Goal: Transaction & Acquisition: Subscribe to service/newsletter

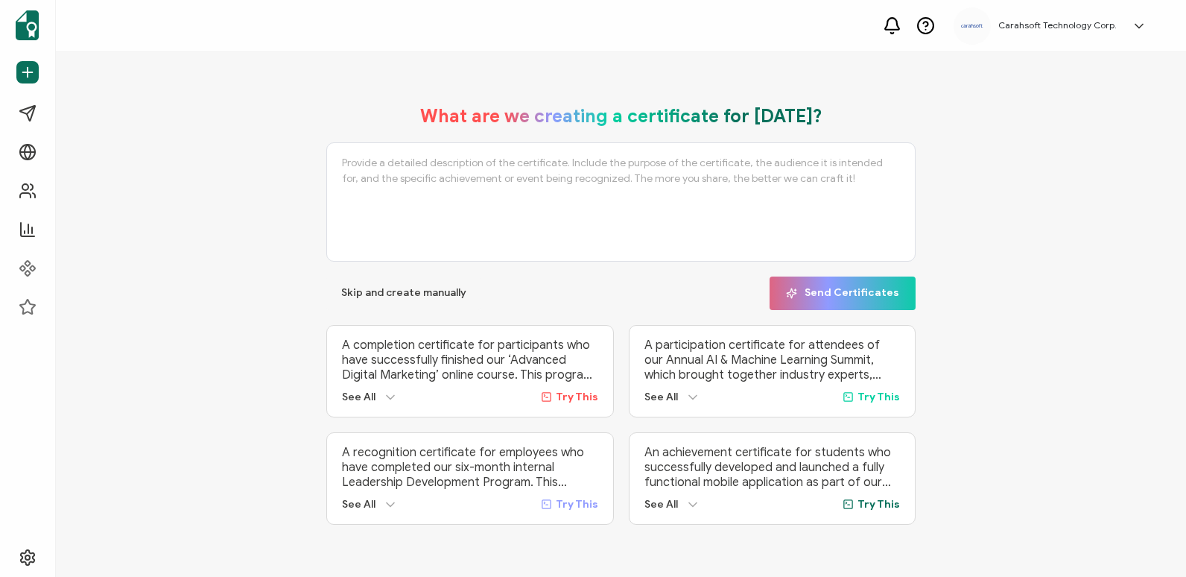
click at [1140, 25] on icon at bounding box center [1139, 26] width 15 height 15
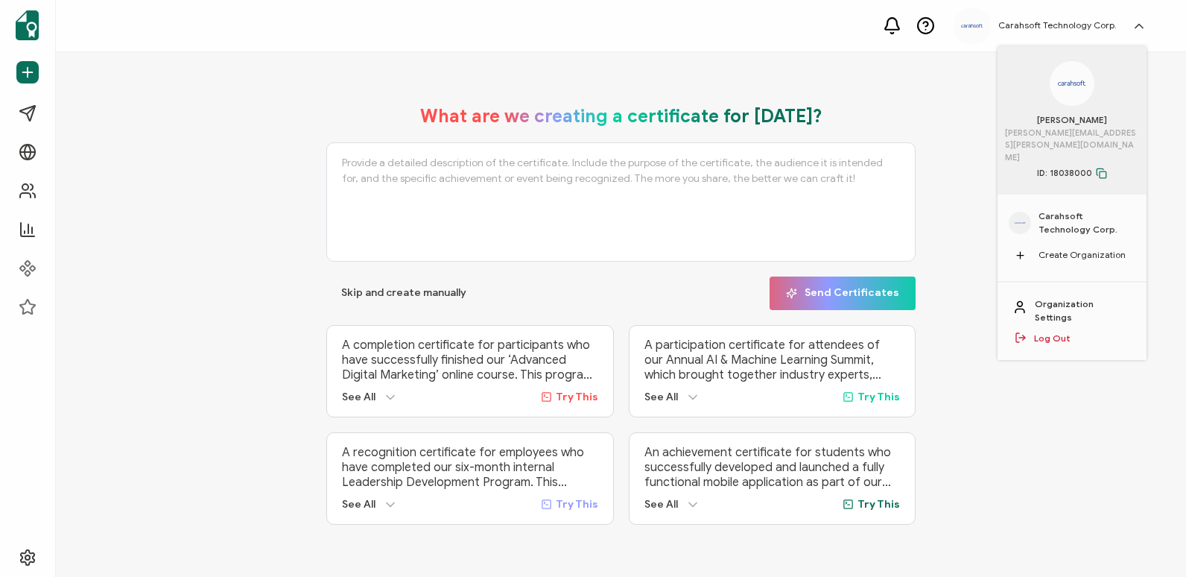
click at [1140, 25] on icon at bounding box center [1138, 26] width 7 height 4
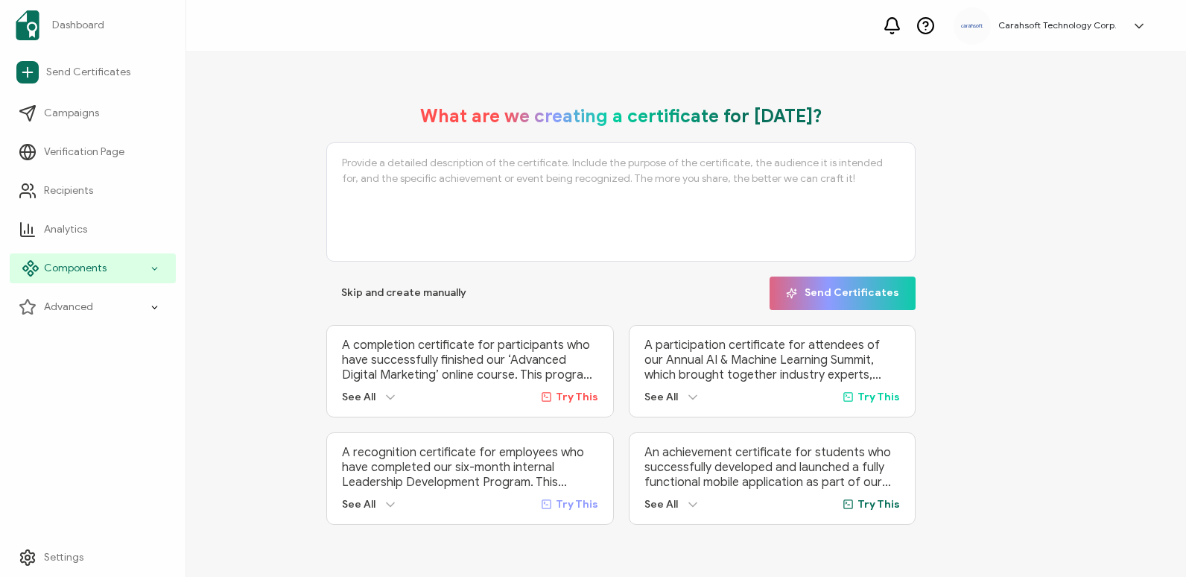
click at [159, 266] on icon at bounding box center [155, 268] width 10 height 17
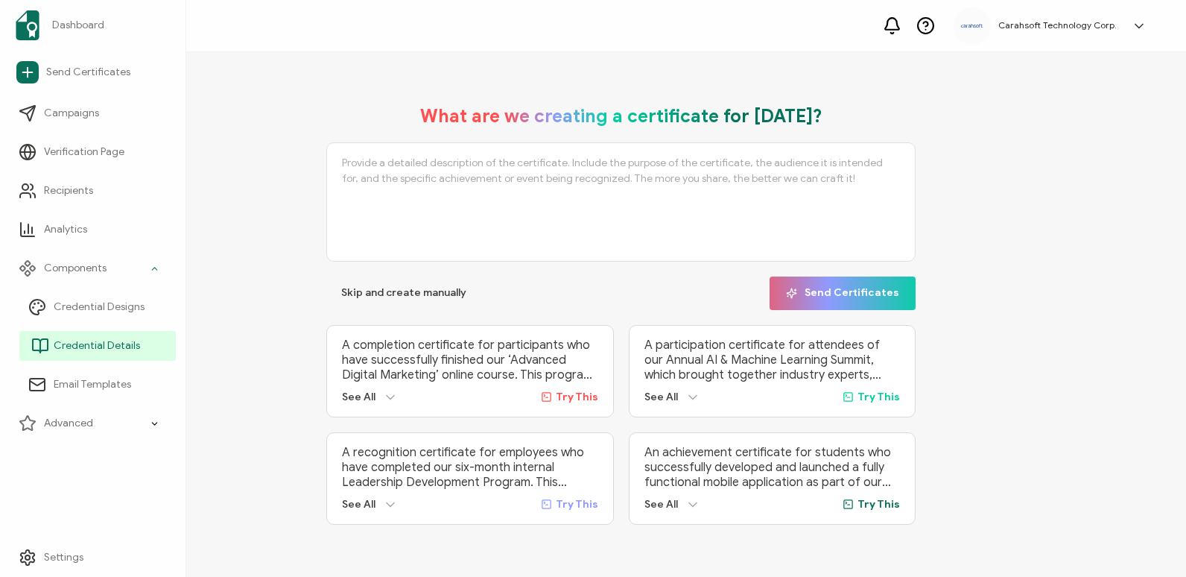
click at [134, 326] on li "Credential Details" at bounding box center [97, 345] width 156 height 39
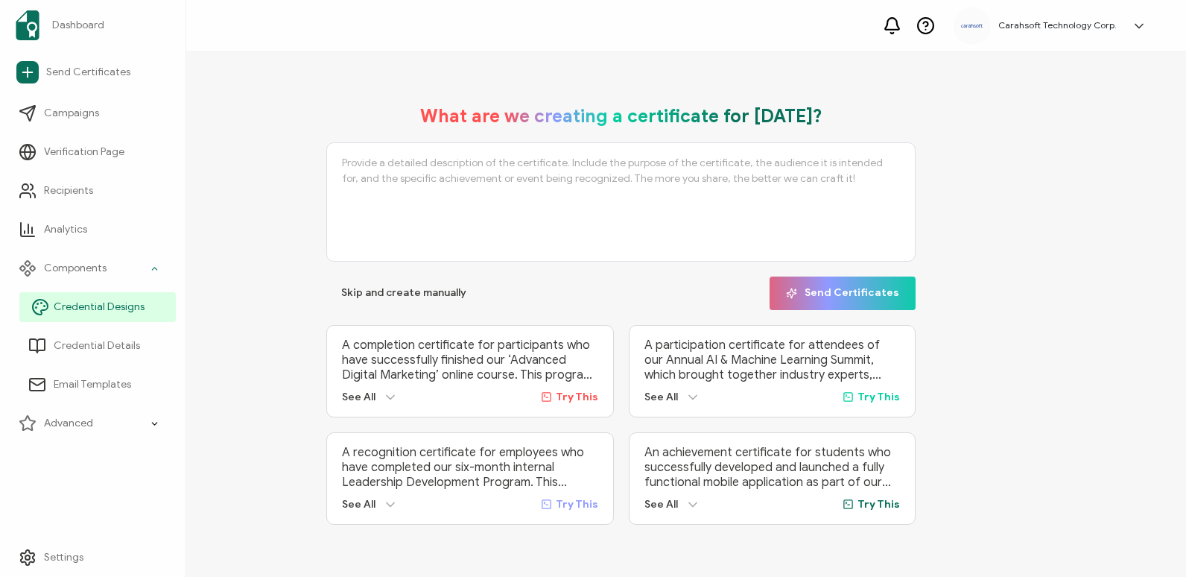
click at [98, 308] on span "Credential Designs" at bounding box center [99, 306] width 91 height 15
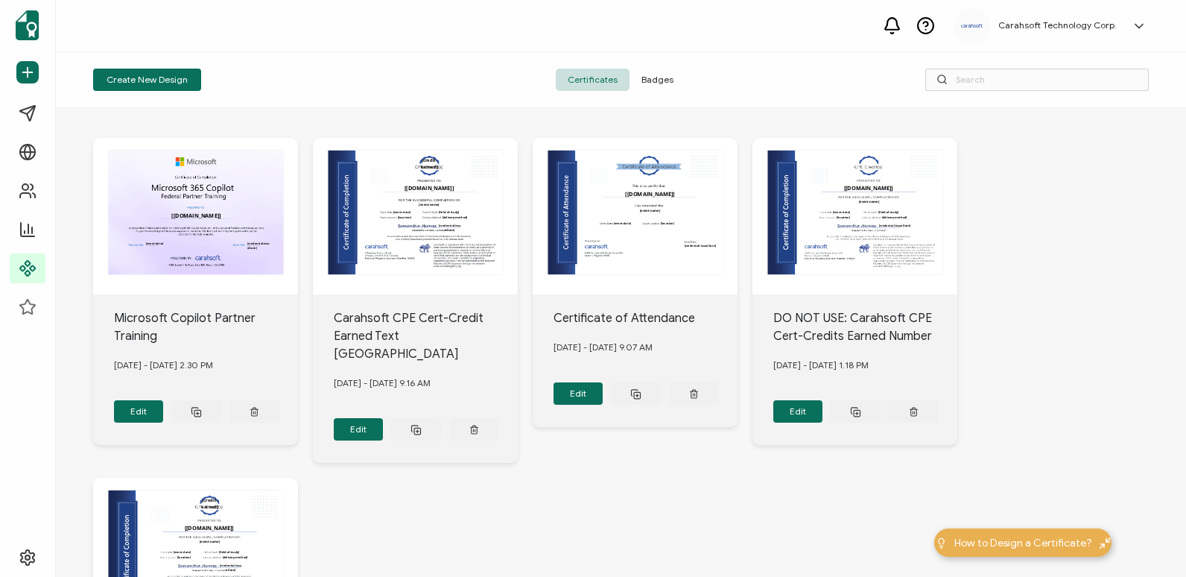
click at [701, 25] on div "Carahsoft Technology Corp. [PERSON_NAME] [PERSON_NAME][EMAIL_ADDRESS][PERSON_NA…" at bounding box center [621, 26] width 1130 height 52
click at [161, 80] on button "Create New Design" at bounding box center [147, 80] width 108 height 22
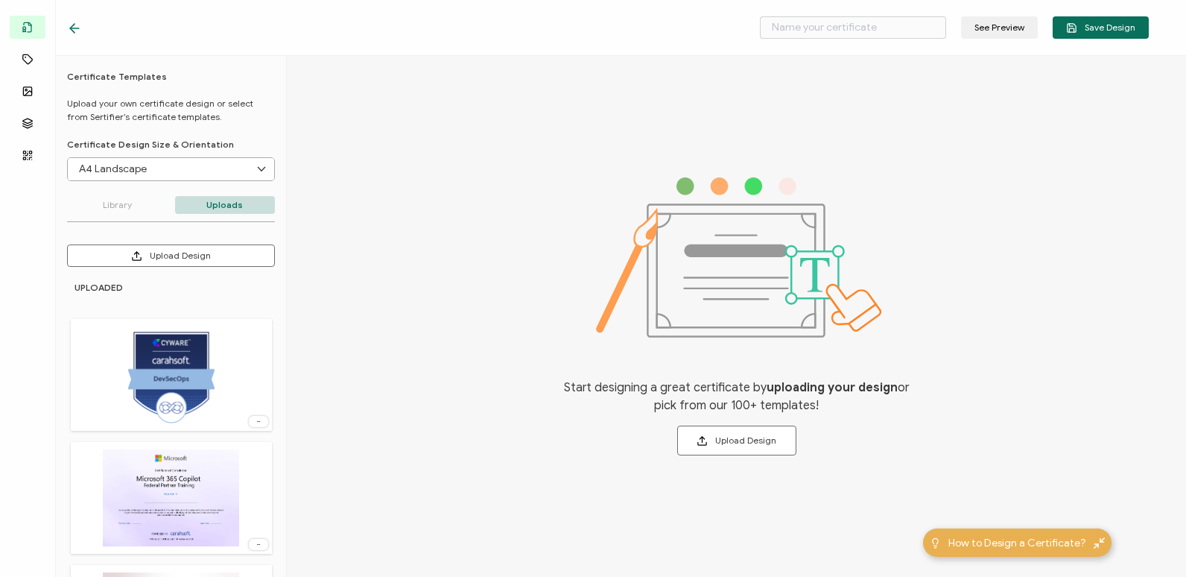
click at [79, 31] on icon at bounding box center [74, 28] width 15 height 15
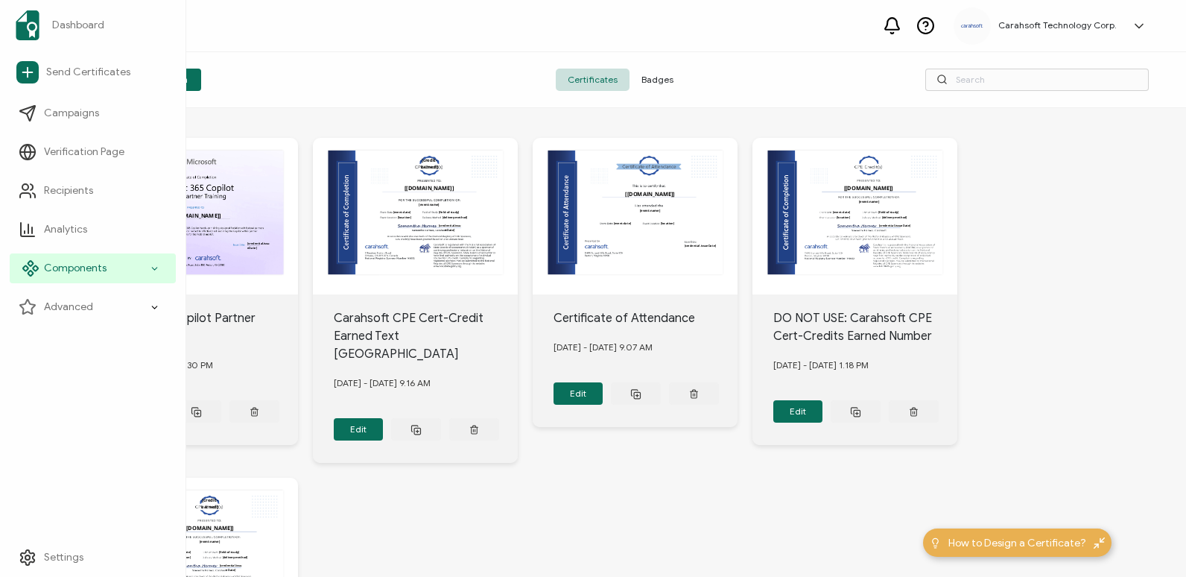
click at [155, 270] on icon at bounding box center [155, 268] width 10 height 17
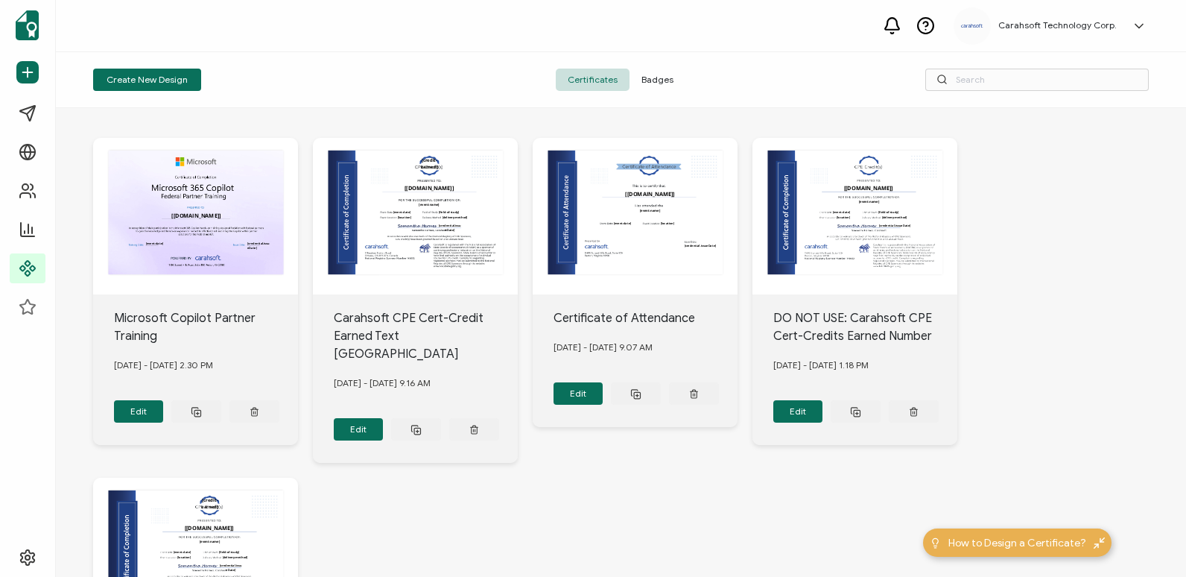
click at [297, 47] on div "Carahsoft Technology Corp. [PERSON_NAME] [PERSON_NAME][EMAIL_ADDRESS][PERSON_NA…" at bounding box center [621, 26] width 1130 height 52
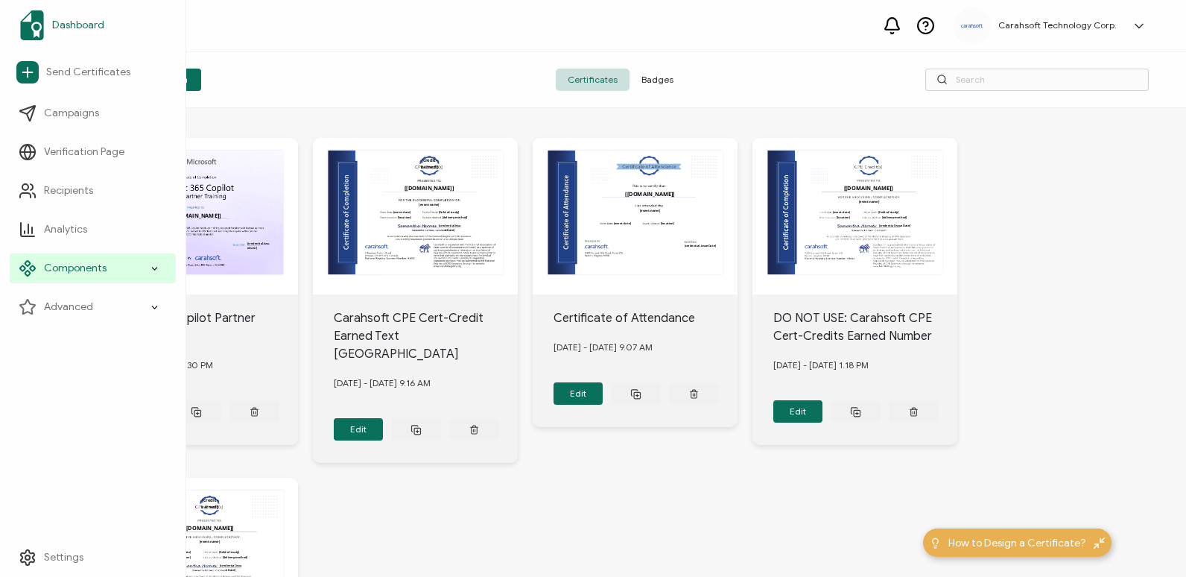
click at [38, 19] on img at bounding box center [32, 25] width 24 height 30
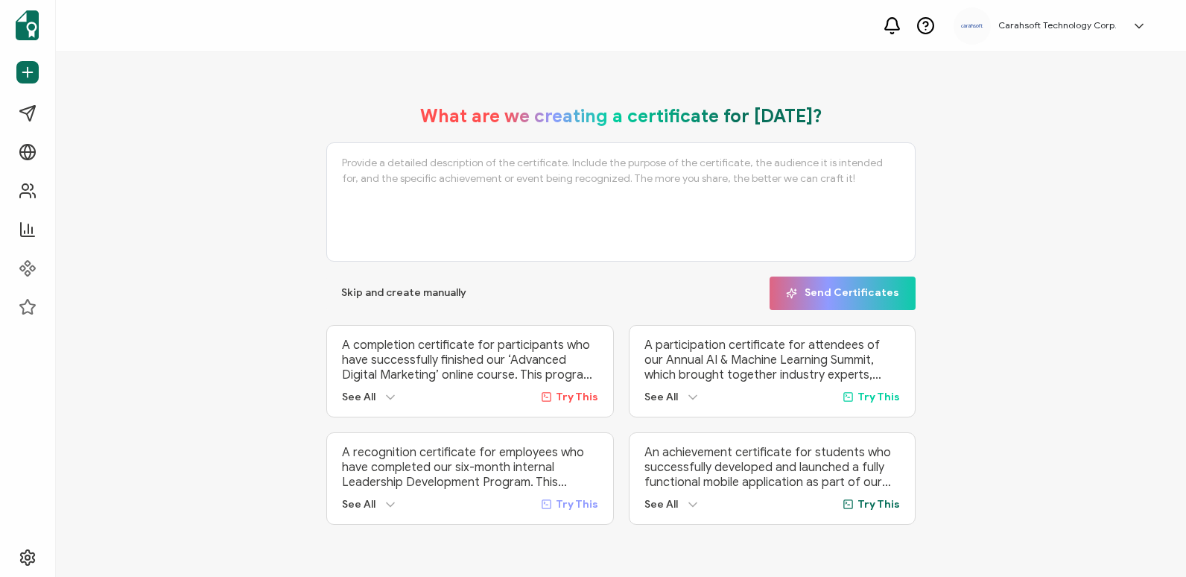
click at [1106, 28] on h5 "Carahsoft Technology Corp." at bounding box center [1057, 25] width 118 height 10
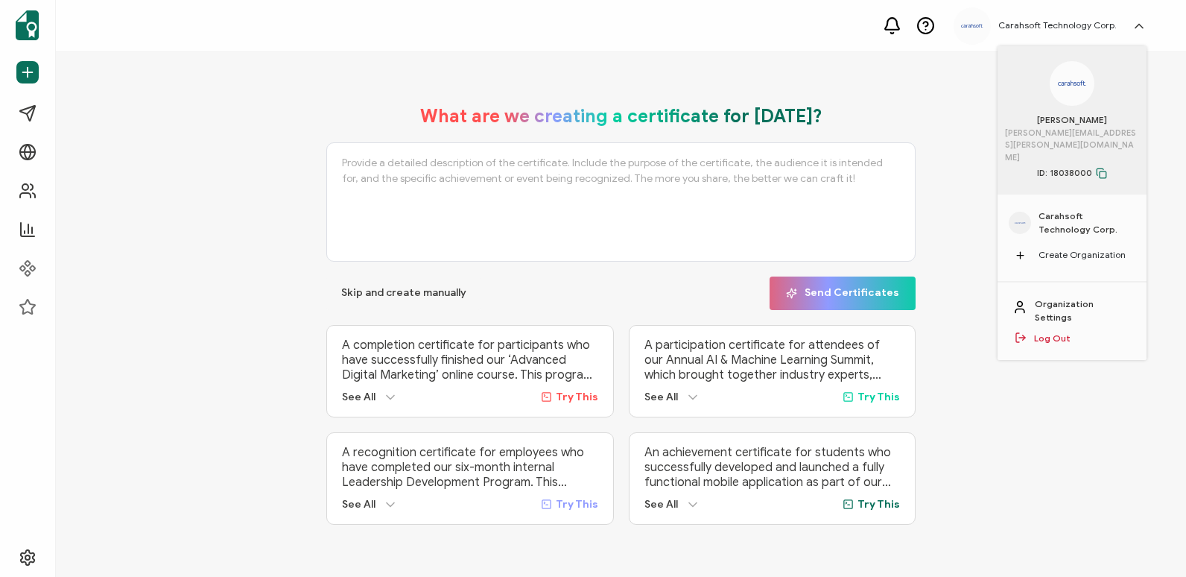
click at [714, 28] on div "Carahsoft Technology Corp. [PERSON_NAME] [PERSON_NAME][EMAIL_ADDRESS][PERSON_NA…" at bounding box center [621, 26] width 1130 height 52
click at [567, 31] on div "Carahsoft Technology Corp. [PERSON_NAME] [PERSON_NAME][EMAIL_ADDRESS][PERSON_NA…" at bounding box center [621, 26] width 1130 height 52
click at [166, 310] on div "Advanced" at bounding box center [93, 307] width 166 height 30
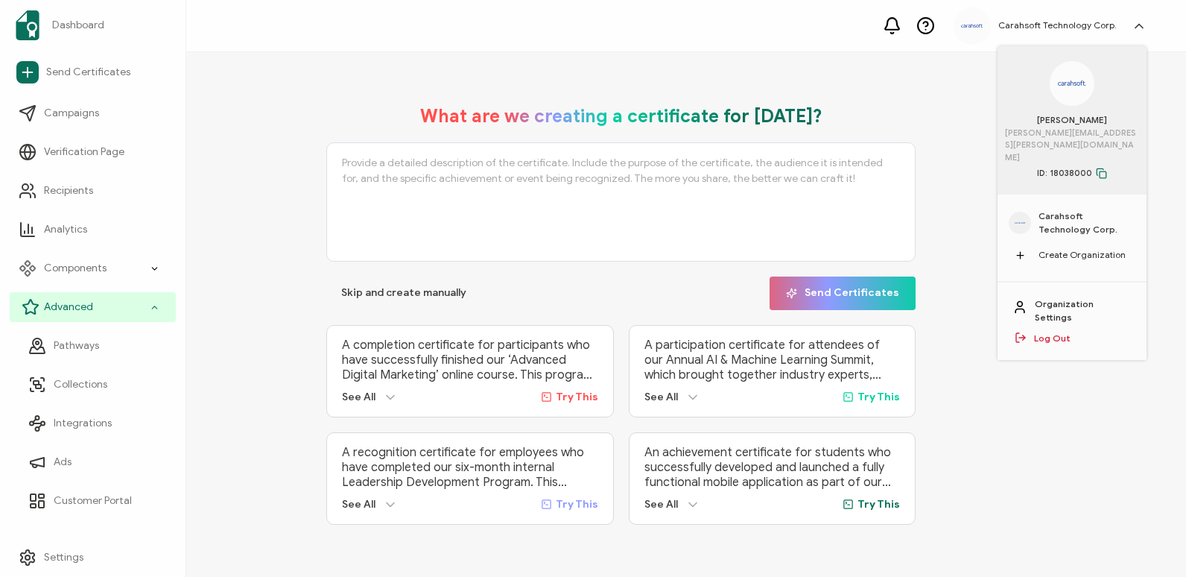
click at [166, 310] on div "Advanced" at bounding box center [93, 307] width 166 height 30
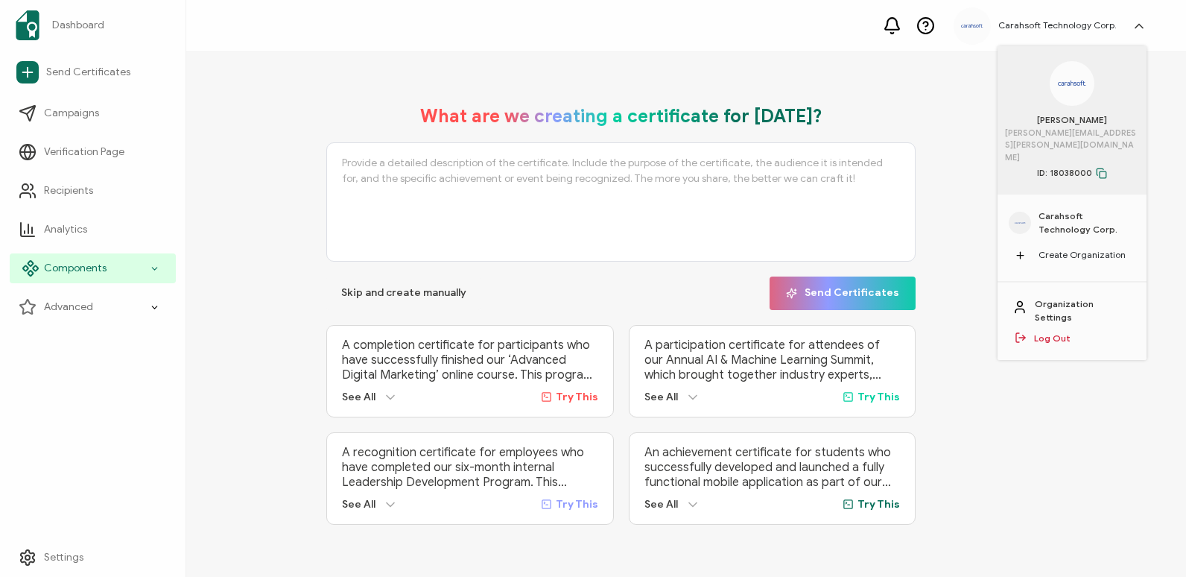
click at [152, 272] on icon at bounding box center [155, 268] width 10 height 17
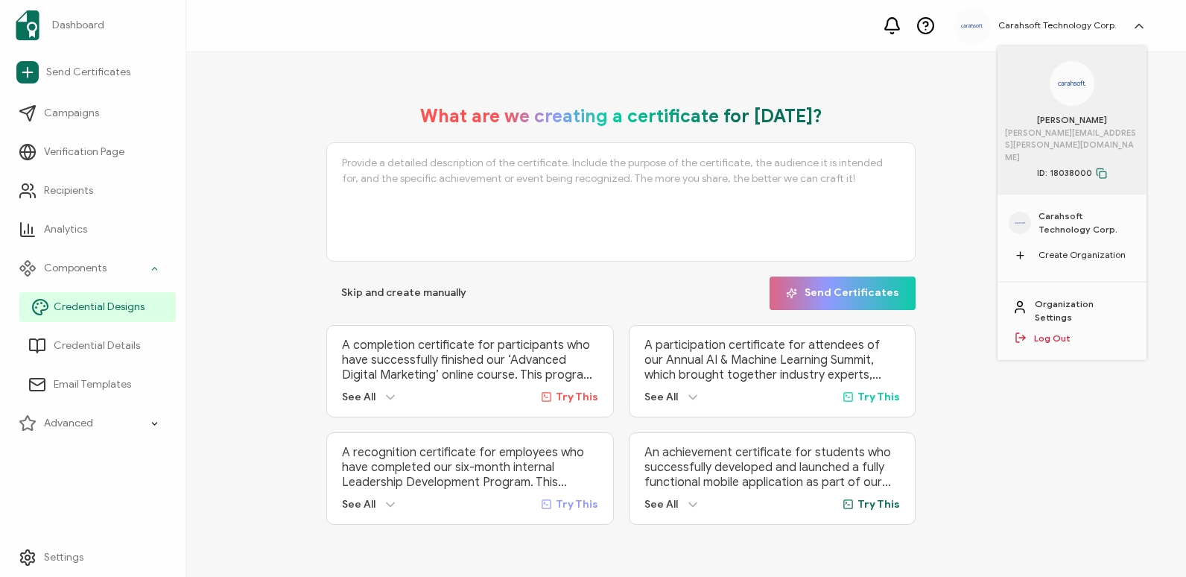
click at [150, 302] on link "Credential Designs" at bounding box center [97, 307] width 156 height 30
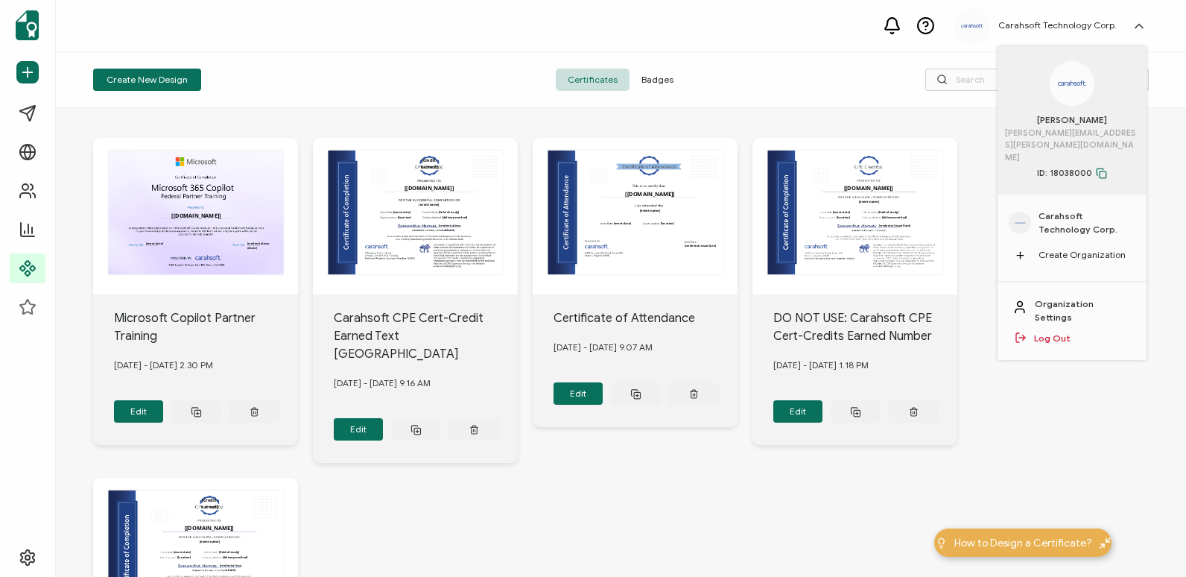
click at [839, 83] on div at bounding box center [973, 80] width 352 height 22
click at [986, 72] on input "text" at bounding box center [1036, 80] width 223 height 22
click at [1135, 16] on div "Carahsoft Technology Corp. [PERSON_NAME] [PERSON_NAME][EMAIL_ADDRESS][PERSON_NA…" at bounding box center [1054, 25] width 200 height 37
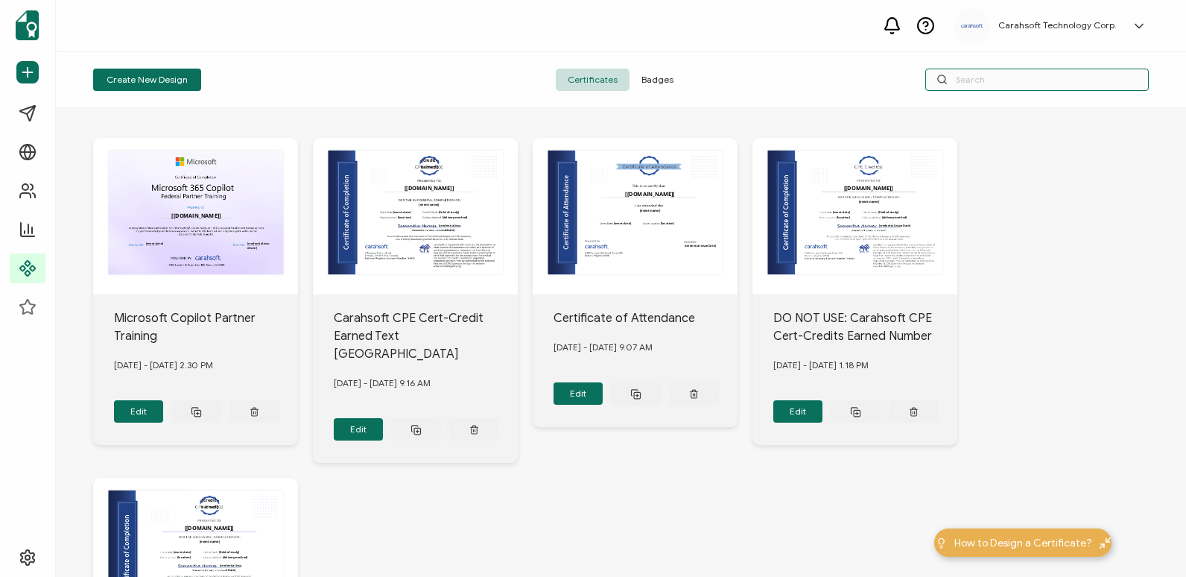
click at [1135, 79] on input "text" at bounding box center [1036, 80] width 223 height 22
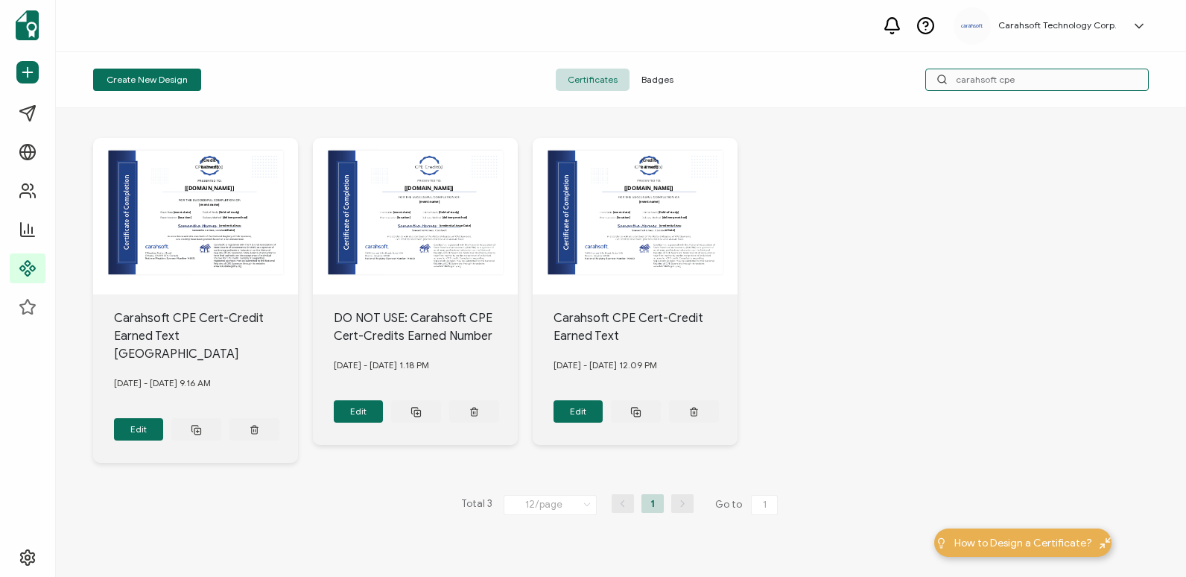
type input "carahsoft cpe"
click at [781, 294] on div "[credit-earned] The recipient’s full name, which will be automatically filled b…" at bounding box center [621, 300] width 1056 height 384
click at [574, 403] on button "Edit" at bounding box center [579, 411] width 50 height 22
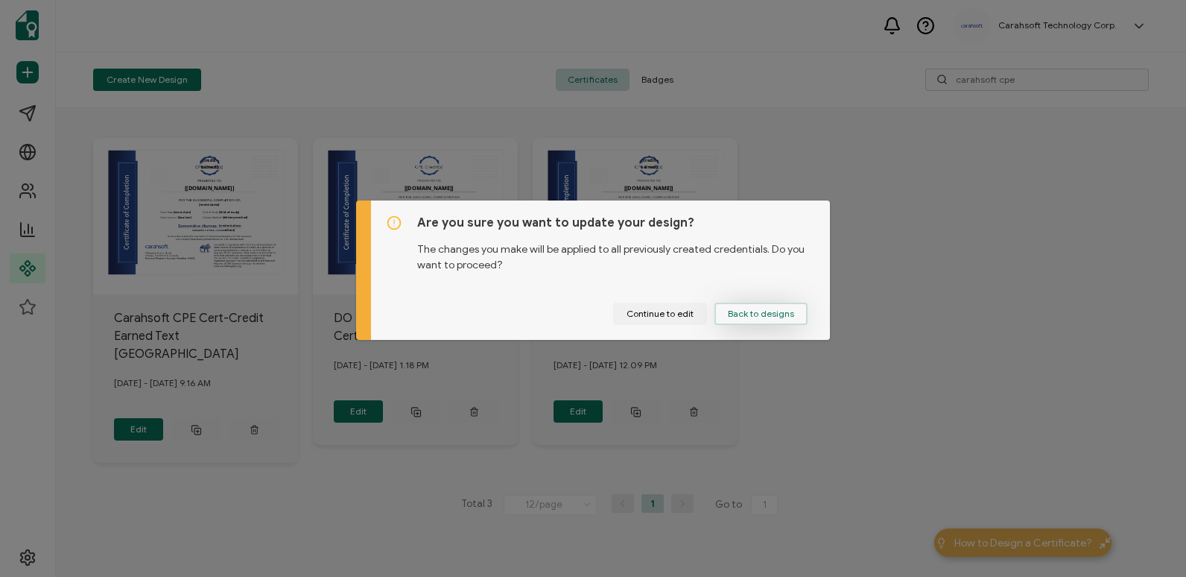
click at [728, 314] on span "Back to designs" at bounding box center [761, 313] width 66 height 9
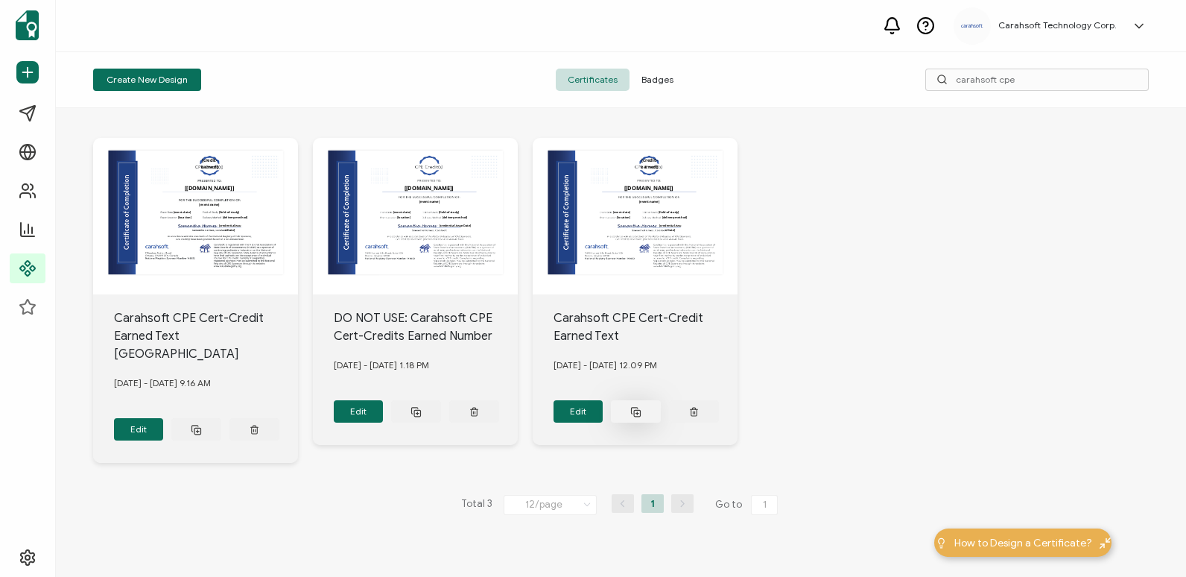
click at [626, 402] on button at bounding box center [636, 411] width 50 height 22
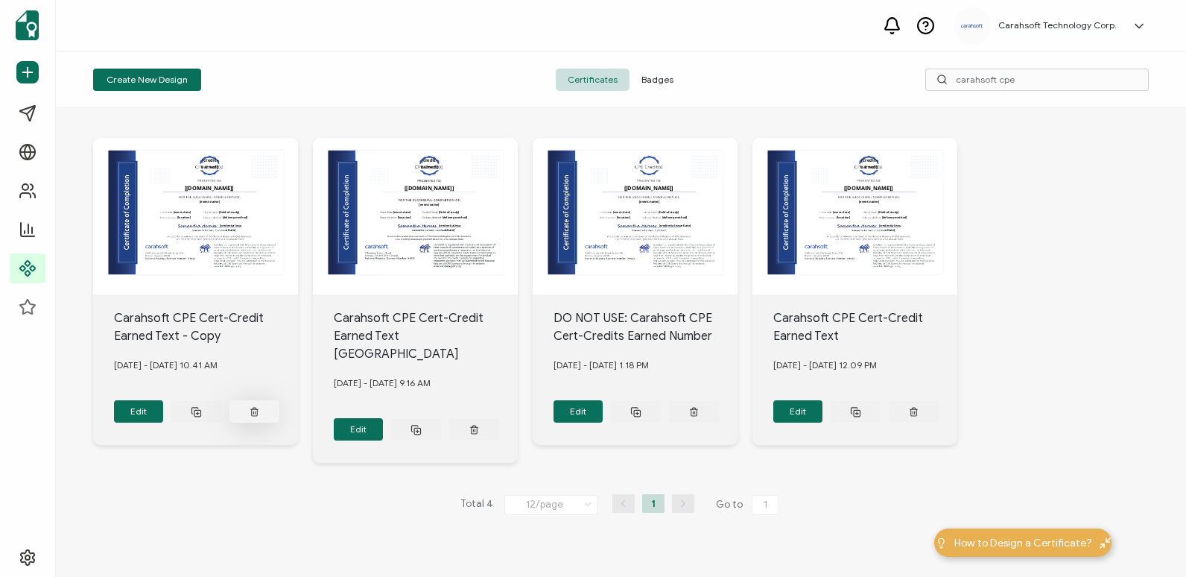
click at [251, 415] on button at bounding box center [254, 411] width 50 height 22
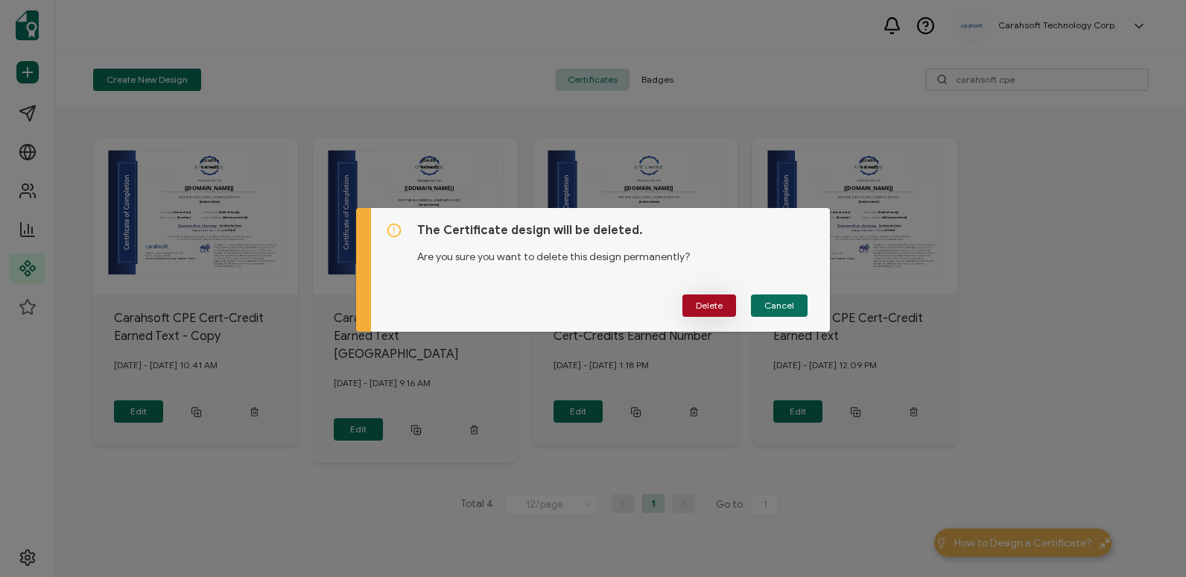
click at [691, 310] on button "Delete" at bounding box center [709, 305] width 54 height 22
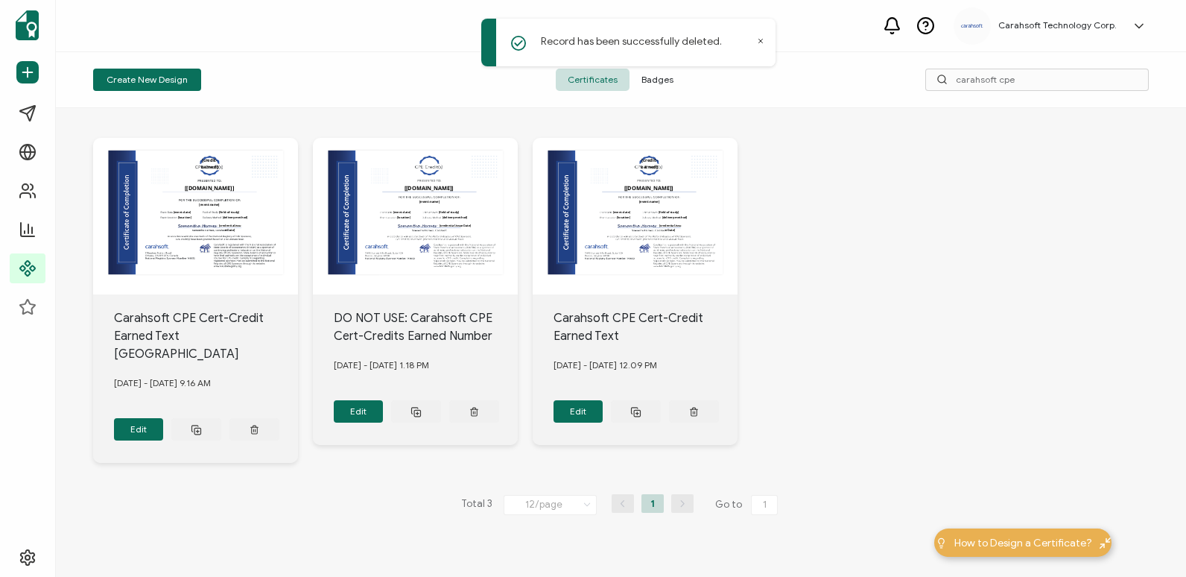
click at [836, 110] on div "[credit-earned] The recipient’s full name, which will be automatically filled b…" at bounding box center [621, 300] width 1056 height 384
click at [761, 39] on icon at bounding box center [760, 40] width 7 height 7
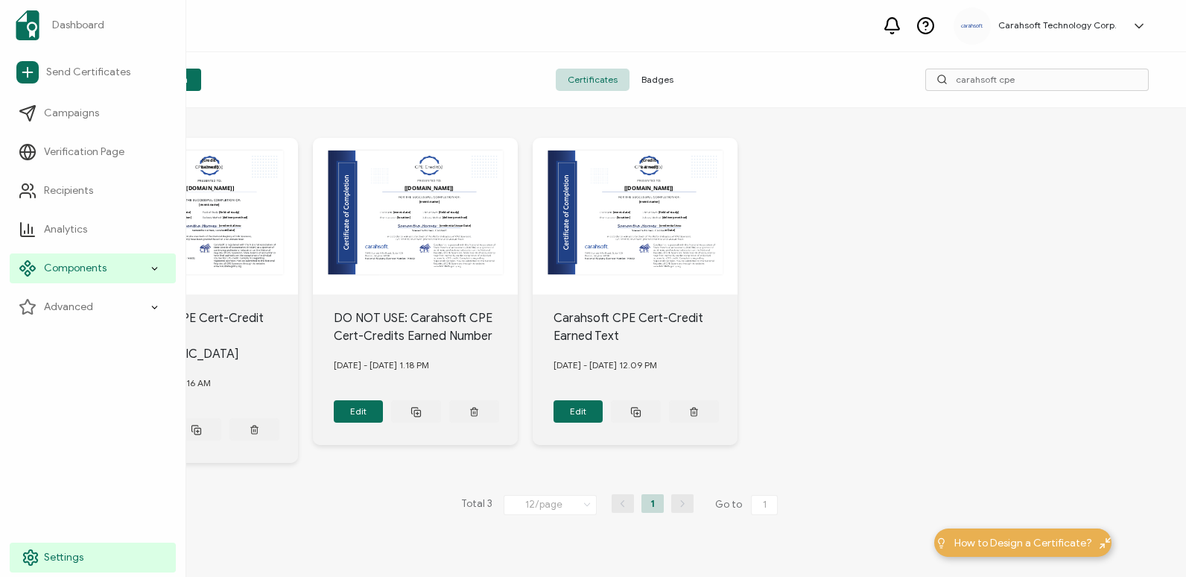
click at [39, 545] on link "Settings" at bounding box center [93, 557] width 166 height 30
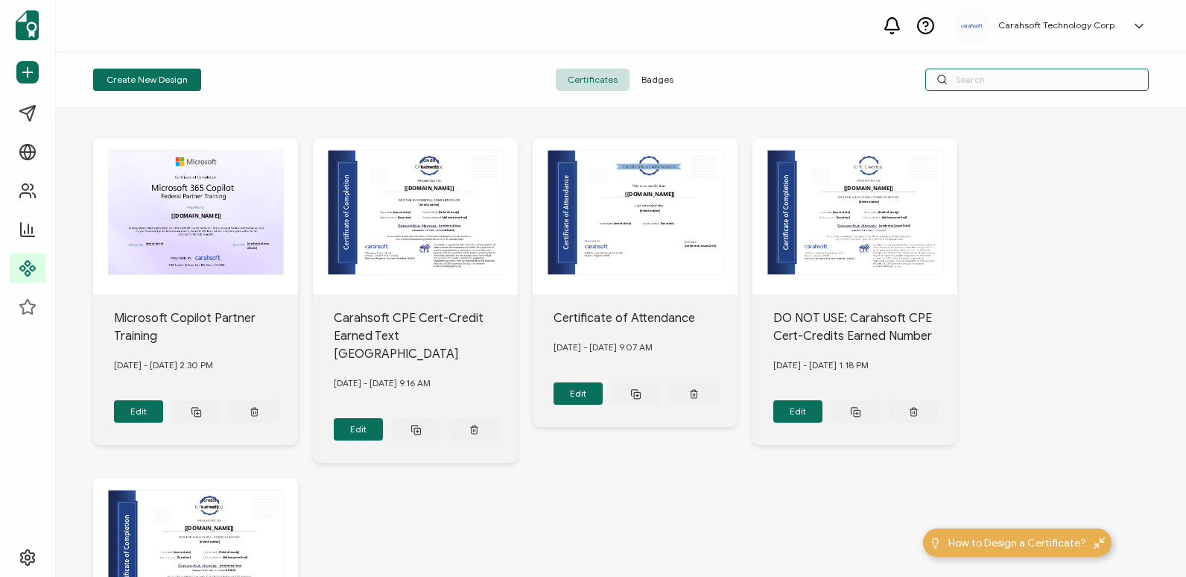
click at [1018, 78] on input "text" at bounding box center [1036, 80] width 223 height 22
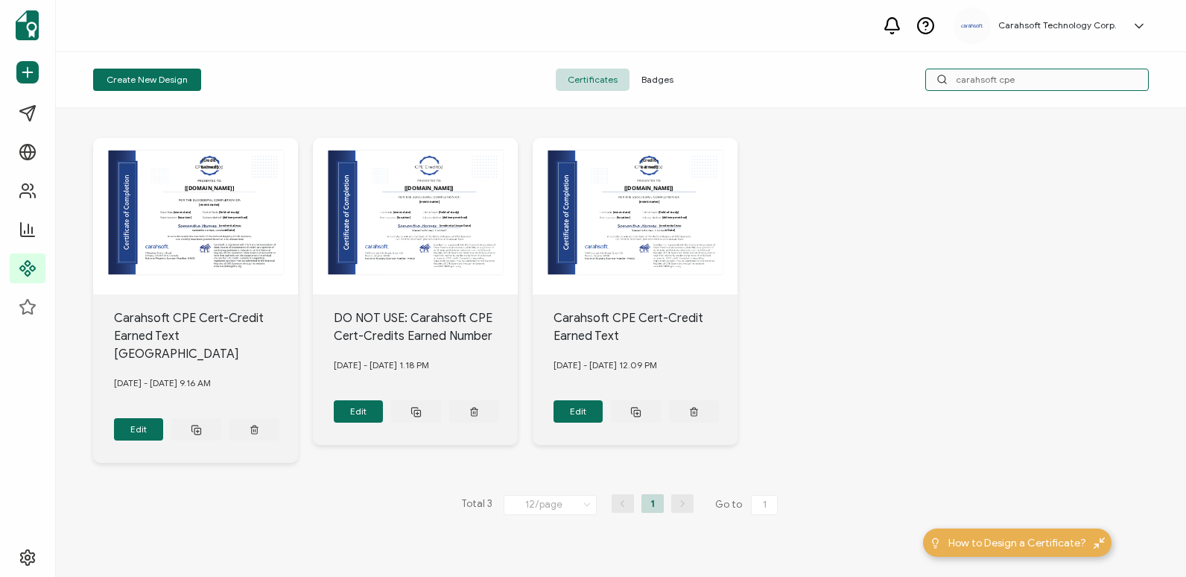
type input "carahsoft cpe"
click at [1120, 28] on div "Carahsoft Technology Corp." at bounding box center [1057, 25] width 133 height 10
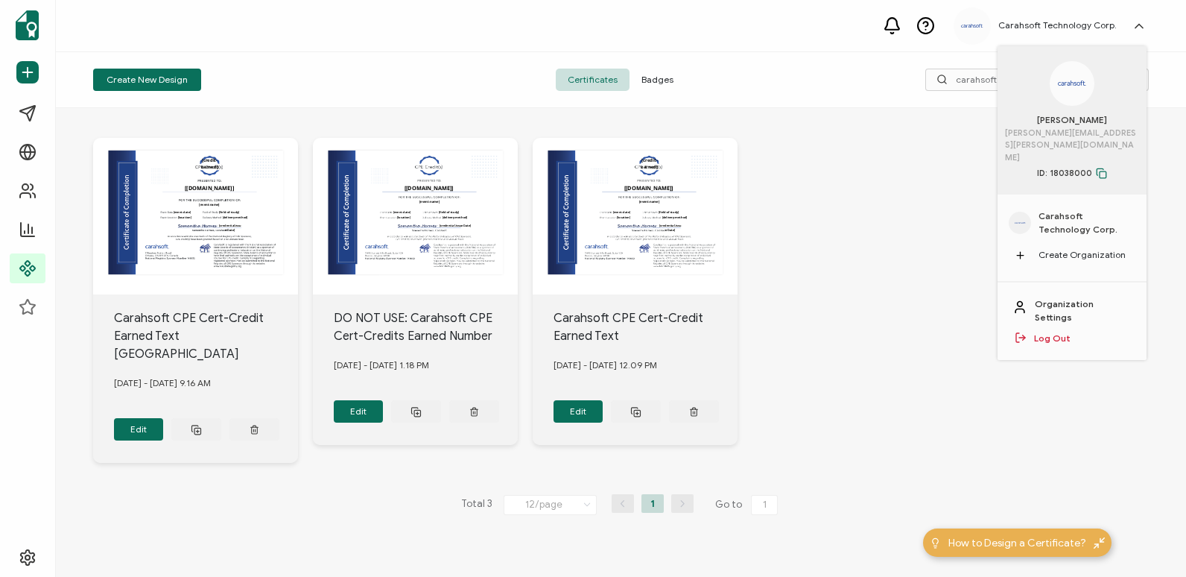
click at [752, 20] on div "Carahsoft Technology Corp. [PERSON_NAME] [PERSON_NAME][EMAIL_ADDRESS][PERSON_NA…" at bounding box center [621, 26] width 1130 height 52
click at [1119, 17] on div "Carahsoft Technology Corp. [PERSON_NAME] [PERSON_NAME][EMAIL_ADDRESS][PERSON_NA…" at bounding box center [1054, 25] width 200 height 37
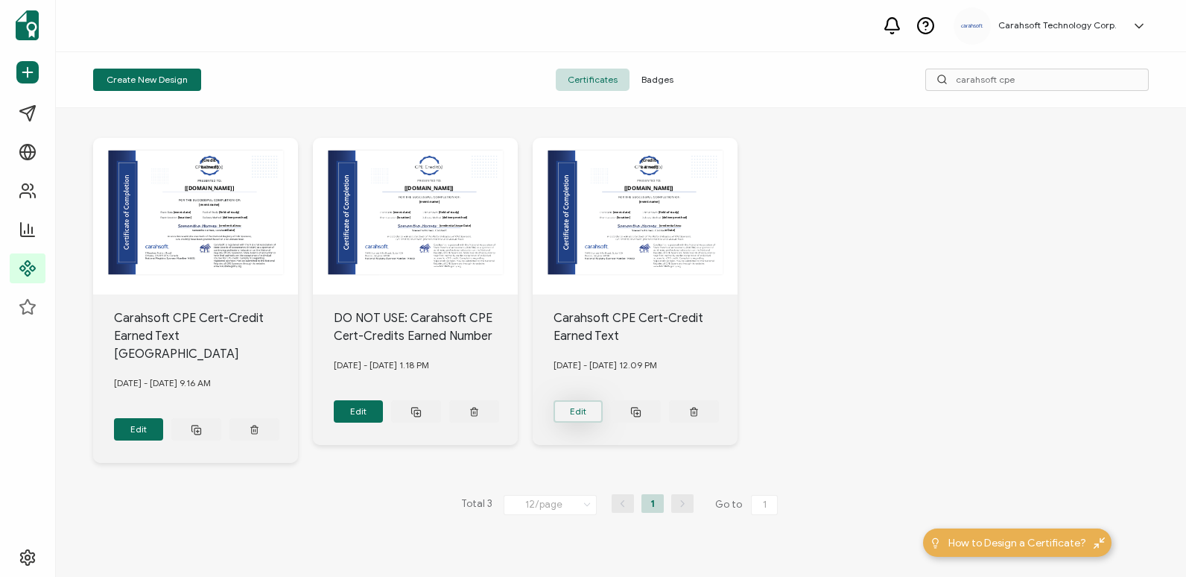
click at [589, 411] on button "Edit" at bounding box center [579, 411] width 50 height 22
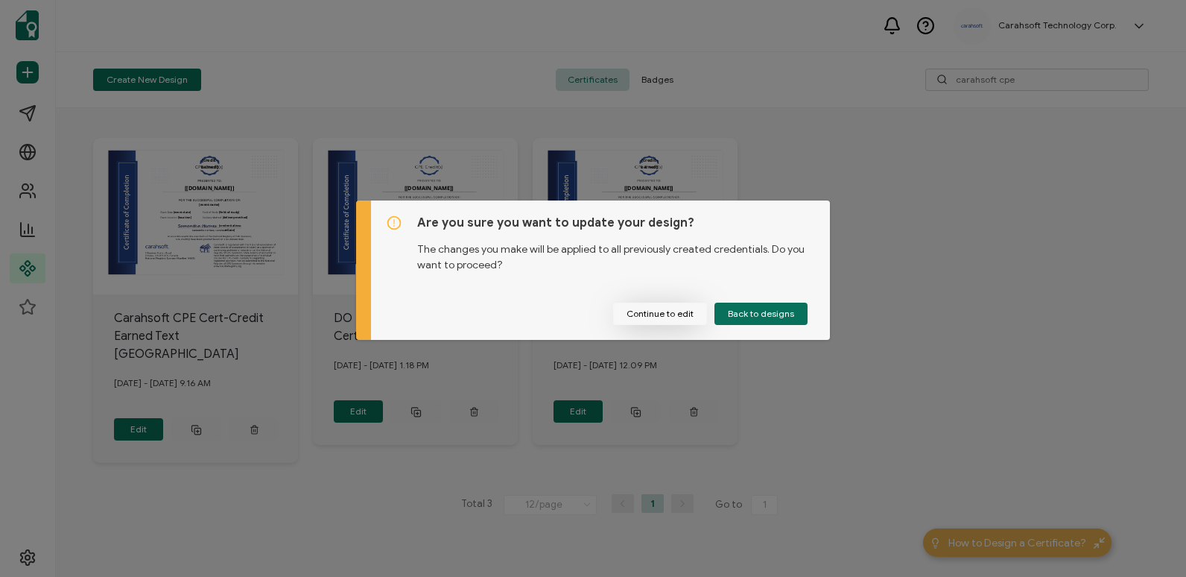
click at [689, 302] on button "Continue to edit" at bounding box center [660, 313] width 94 height 22
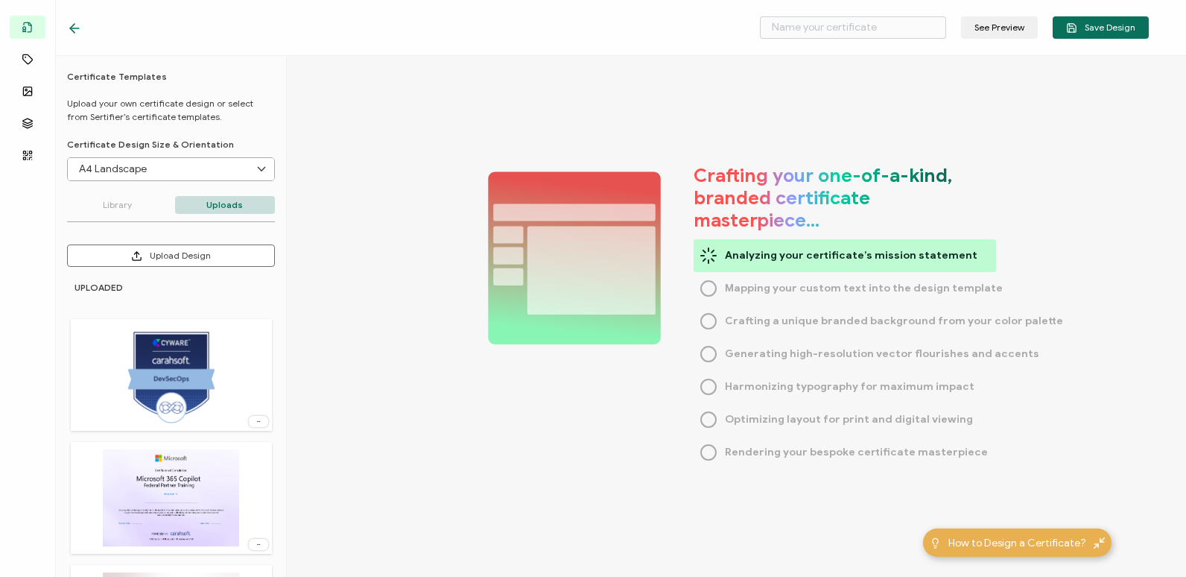
type input "Carahsoft CPE Cert-Credit Earned Text"
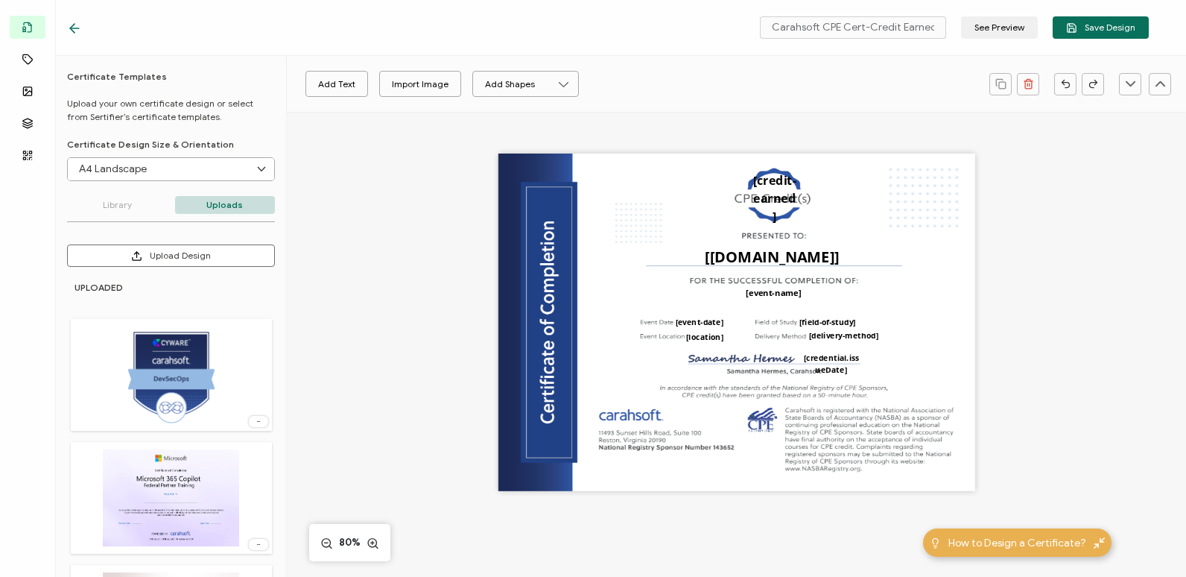
click at [80, 26] on icon at bounding box center [74, 28] width 15 height 15
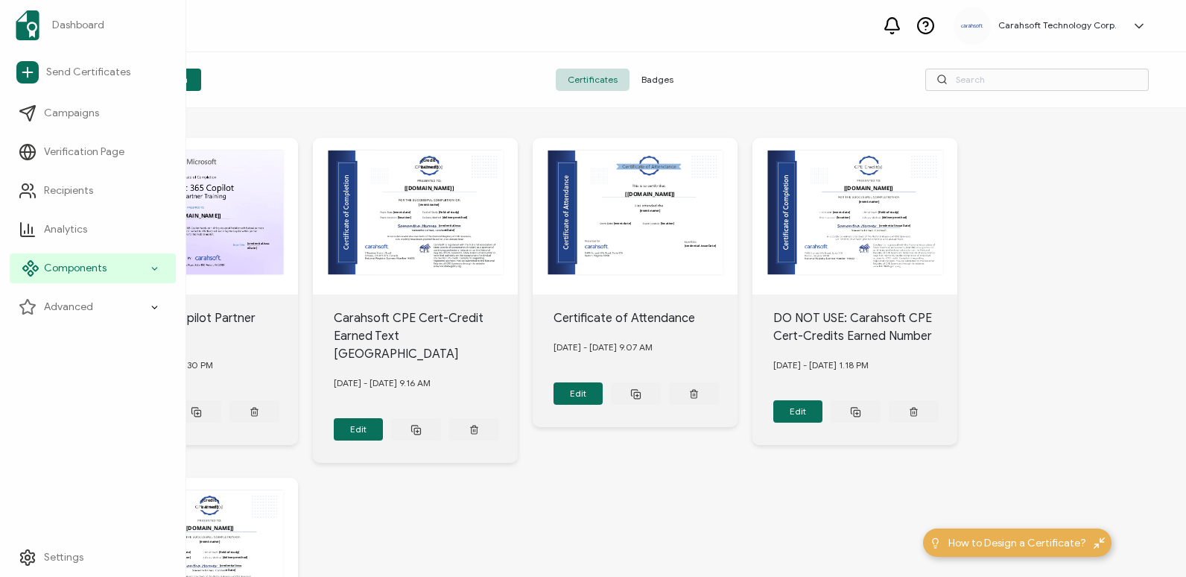
click at [150, 269] on icon at bounding box center [155, 268] width 10 height 17
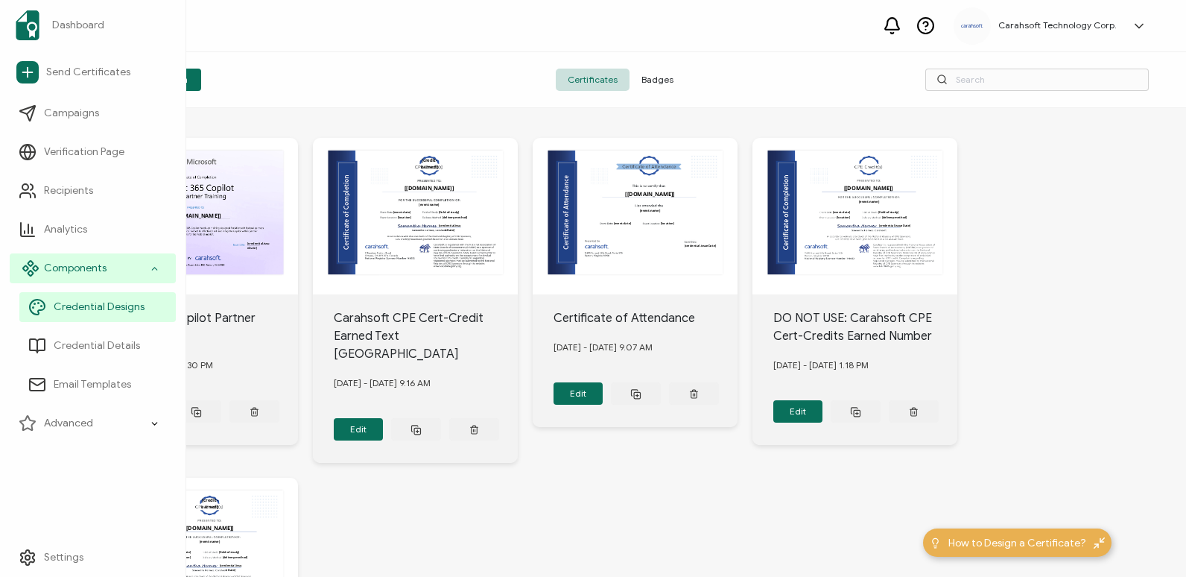
click at [57, 264] on span "Components" at bounding box center [75, 268] width 63 height 15
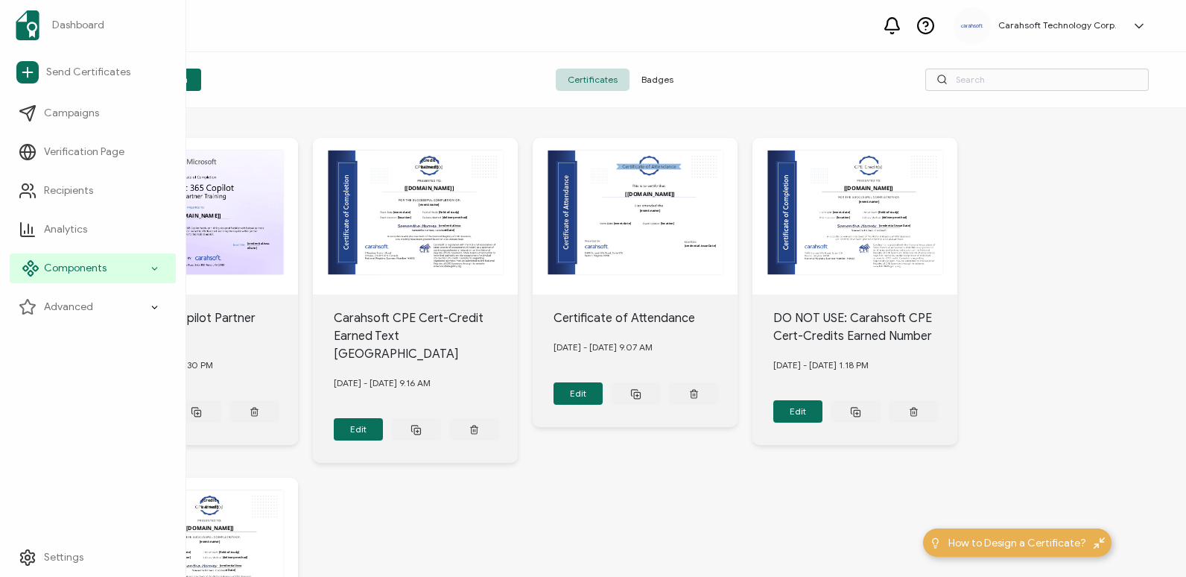
click at [38, 265] on icon at bounding box center [31, 268] width 18 height 18
click at [91, 267] on span "Components" at bounding box center [75, 268] width 63 height 15
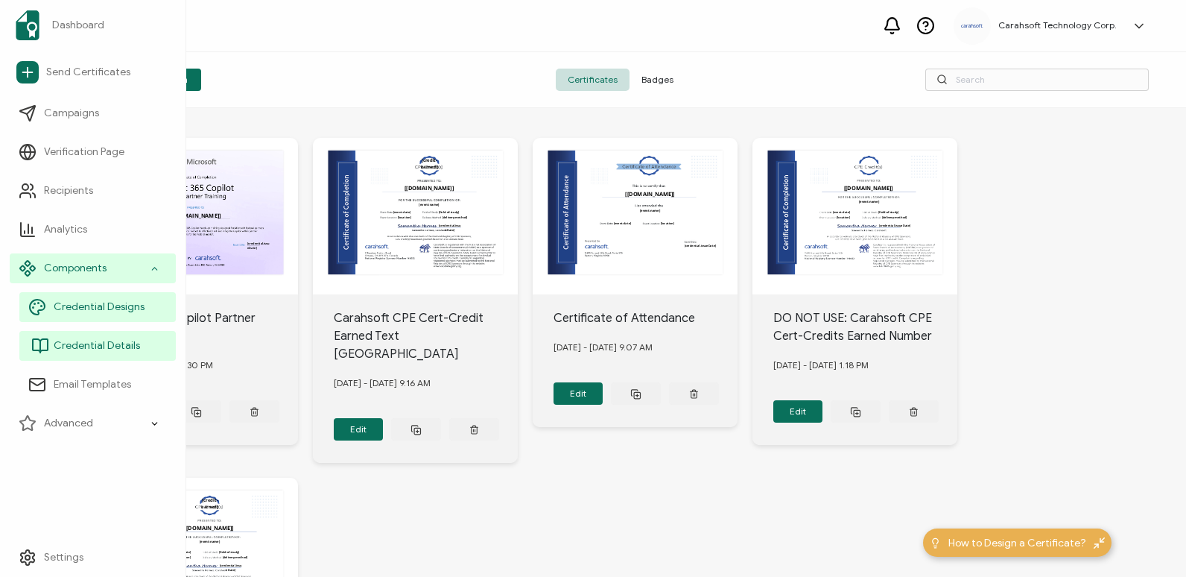
click at [156, 340] on link "Credential Details" at bounding box center [97, 346] width 156 height 30
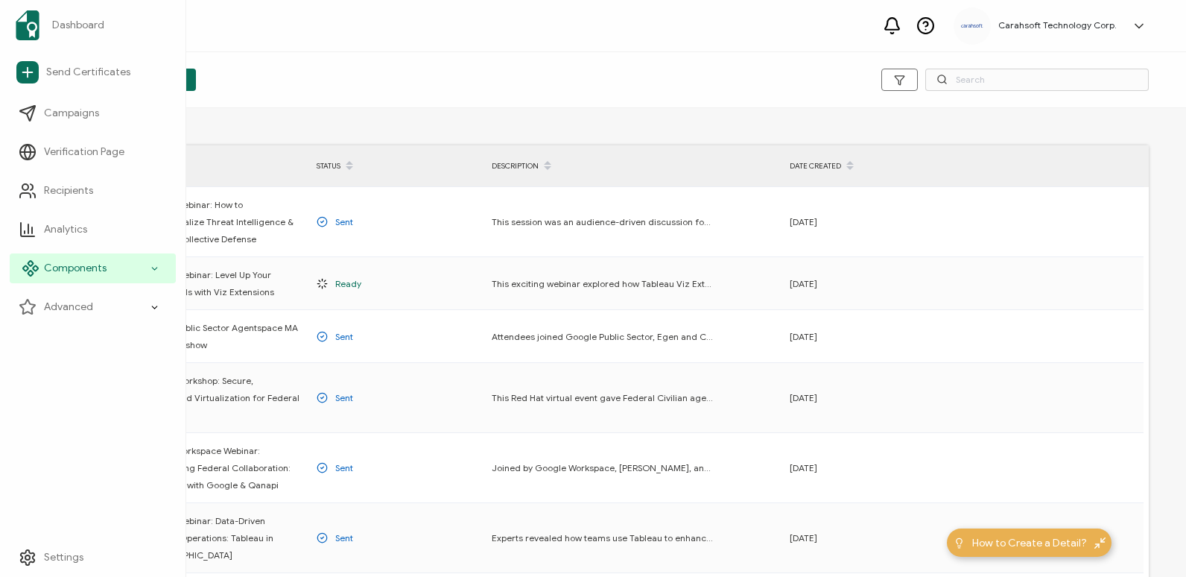
click at [147, 263] on div "Components" at bounding box center [93, 268] width 166 height 30
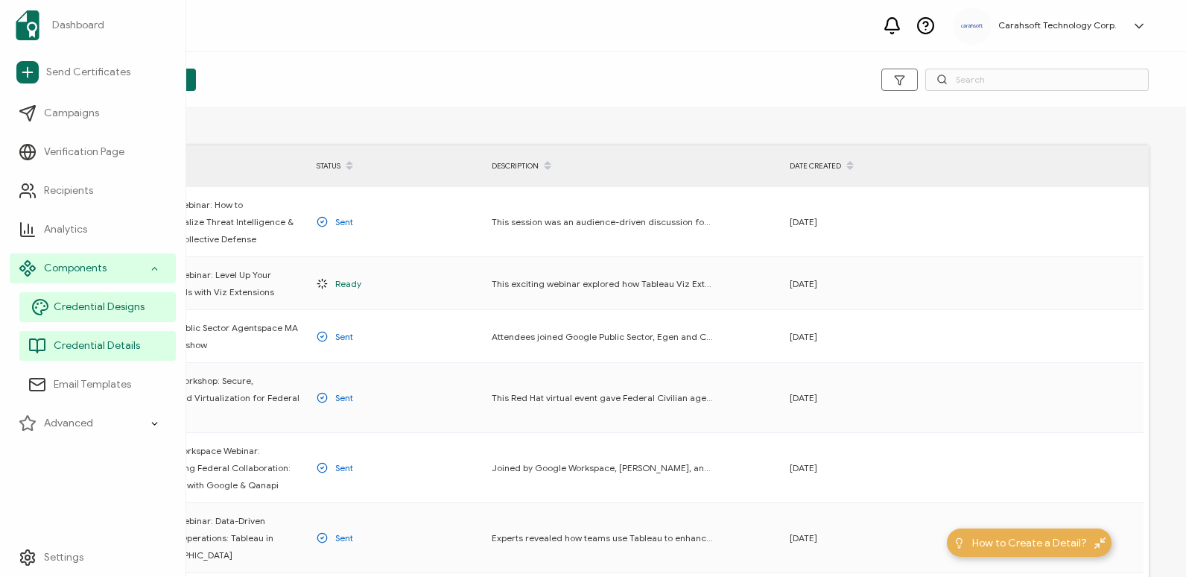
click at [143, 304] on link "Credential Designs" at bounding box center [97, 307] width 156 height 30
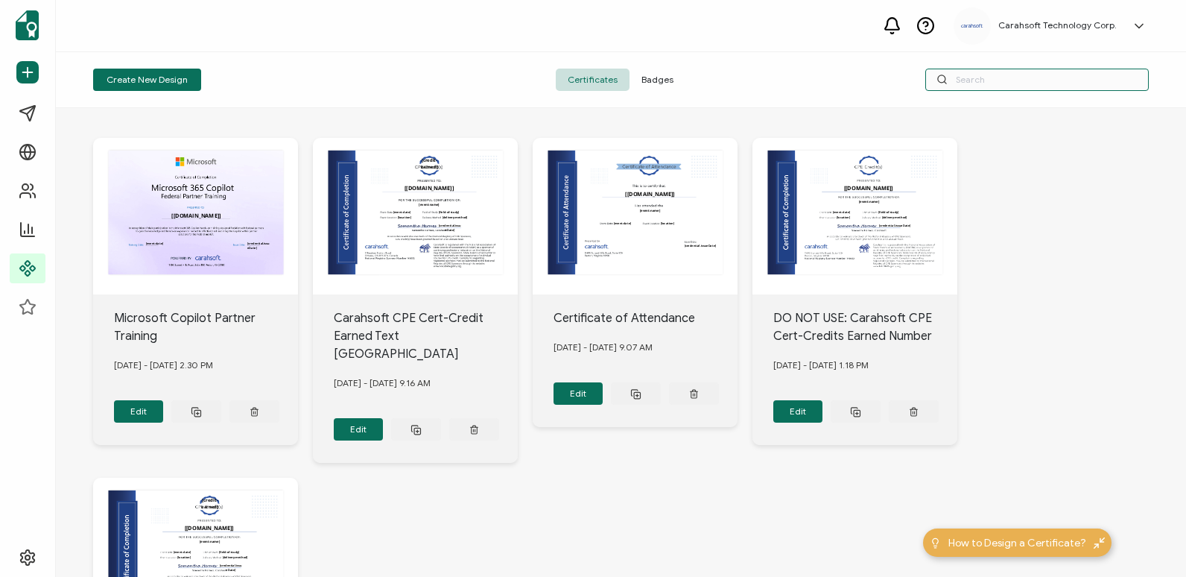
click at [974, 82] on input "text" at bounding box center [1036, 80] width 223 height 22
click at [1051, 247] on div "The recipient’s full name, which will be automatically filled based on the info…" at bounding box center [621, 461] width 1056 height 706
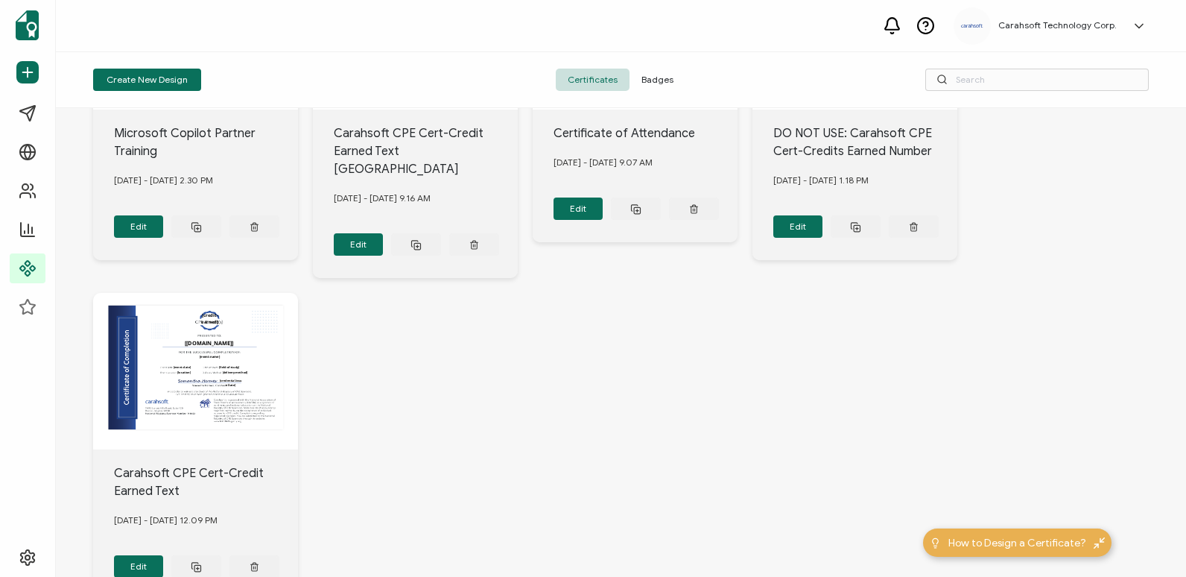
scroll to position [276, 0]
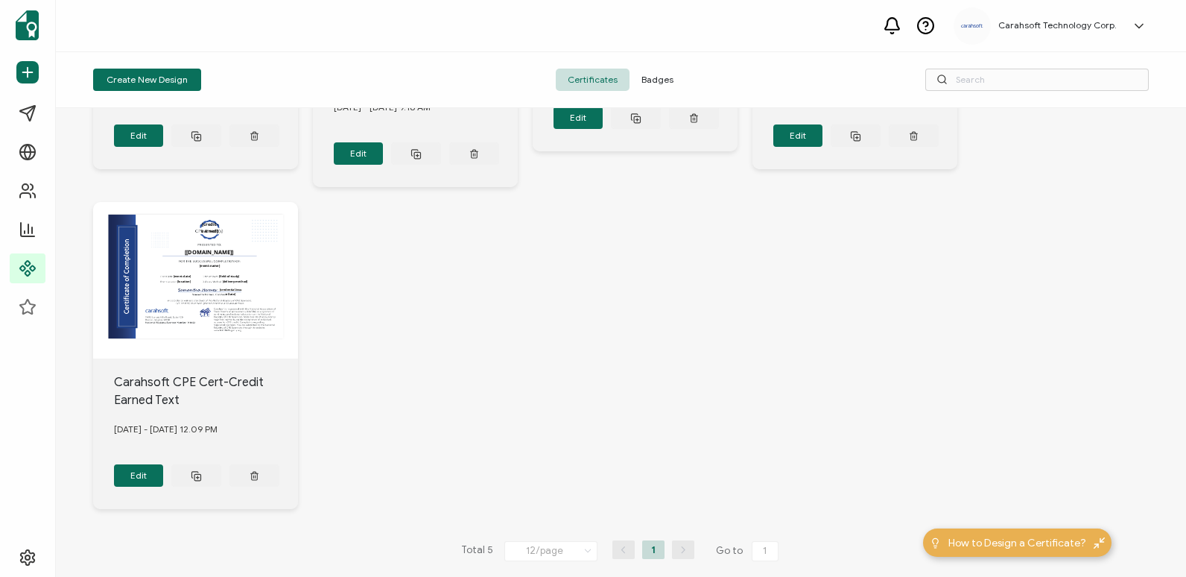
click at [188, 358] on div "Carahsoft CPE Cert-Credit Earned Text [DATE] - [DATE] 12.09 PM Edit" at bounding box center [195, 433] width 205 height 150
click at [206, 373] on div "Carahsoft CPE Cert-Credit Earned Text" at bounding box center [206, 391] width 185 height 36
click at [567, 386] on div "The recipient’s full name, which will be automatically filled based on the info…" at bounding box center [621, 185] width 1056 height 706
click at [284, 299] on div "The recipient’s full name, which will be automatically filled based on the info…" at bounding box center [195, 280] width 205 height 156
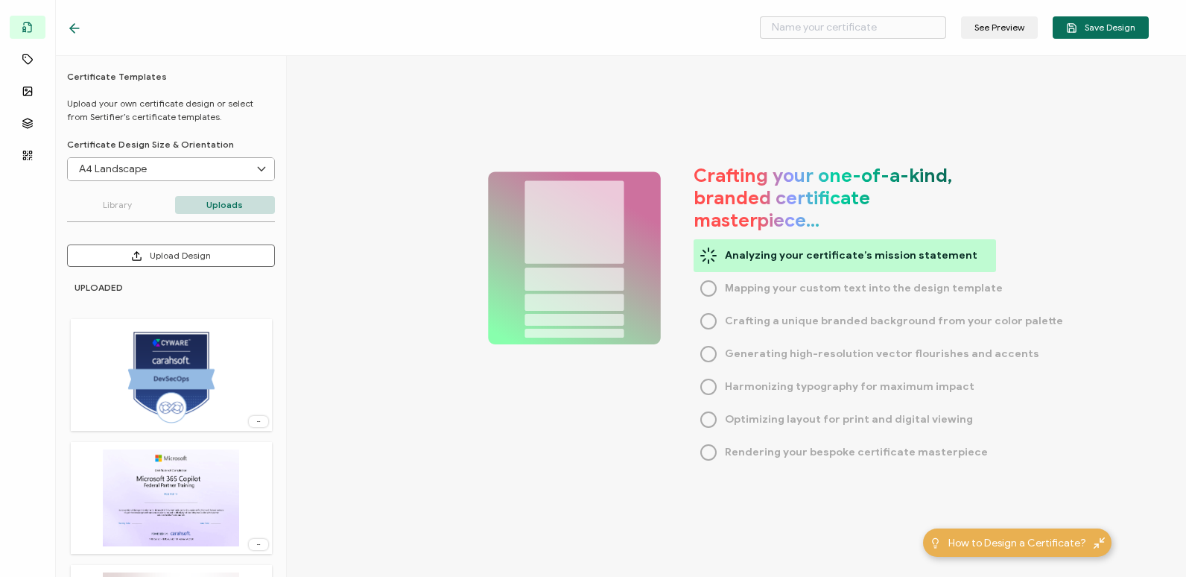
type input "Carahsoft CPE Cert-Credit Earned Text"
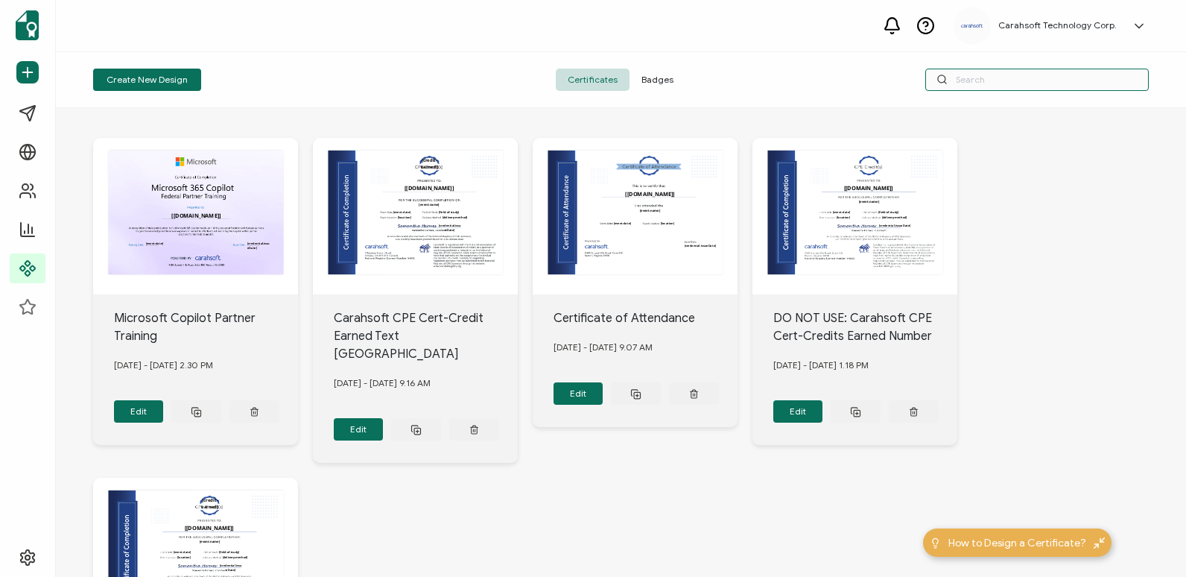
click at [995, 79] on input "text" at bounding box center [1036, 80] width 223 height 22
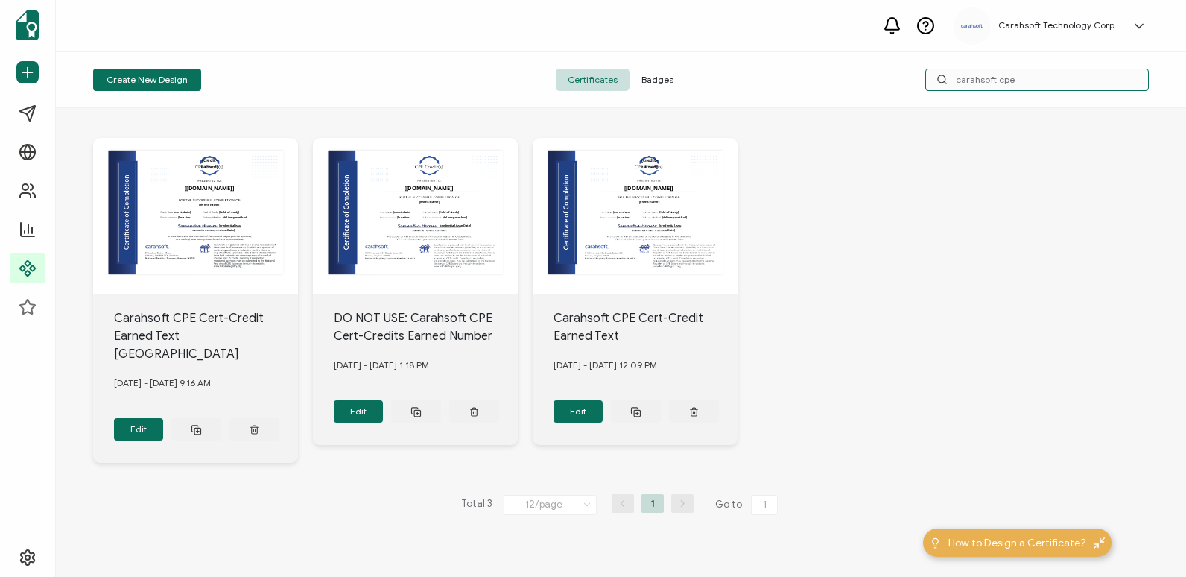
type input "carahsoft cpe"
click at [618, 259] on div "The recipient’s full name, which will be automatically filled based on the info…" at bounding box center [635, 216] width 205 height 156
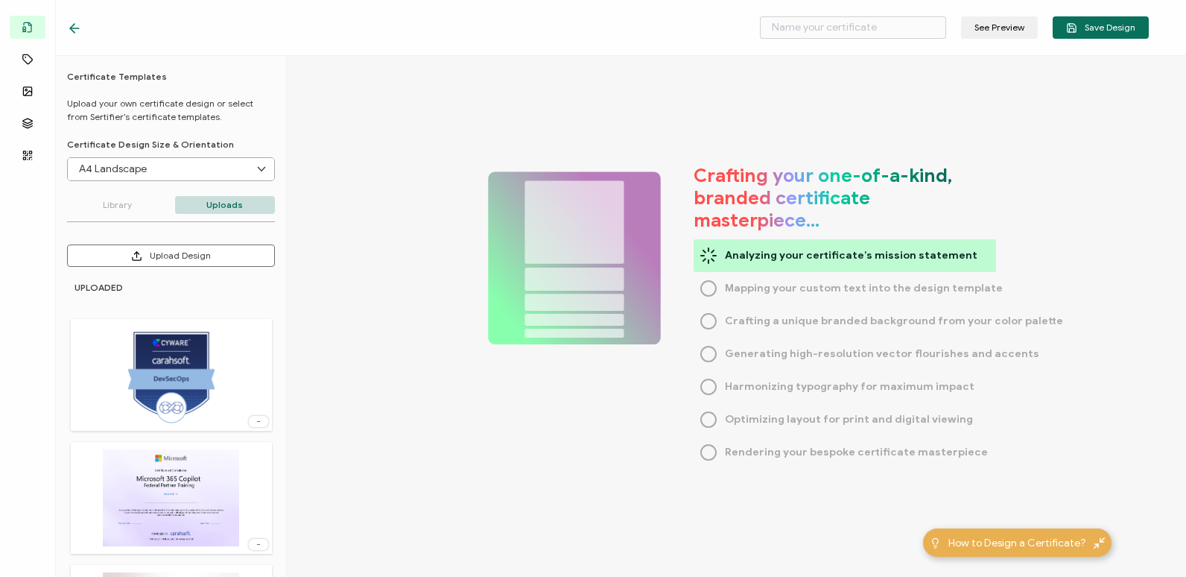
type input "Carahsoft CPE Cert-Credit Earned Text"
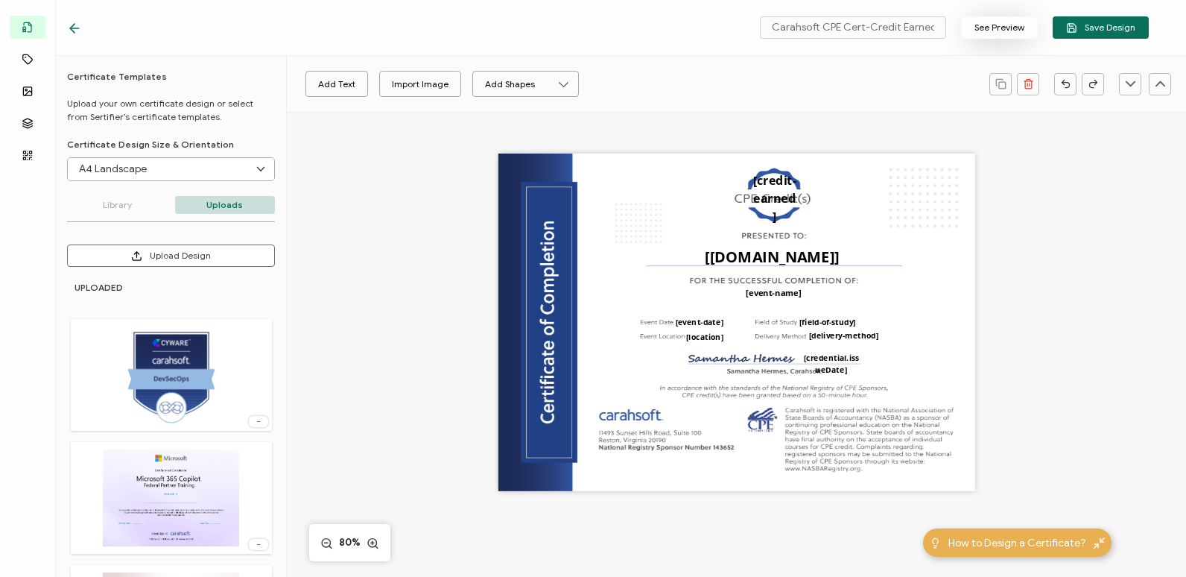
click at [1015, 30] on button "See Preview" at bounding box center [999, 27] width 77 height 22
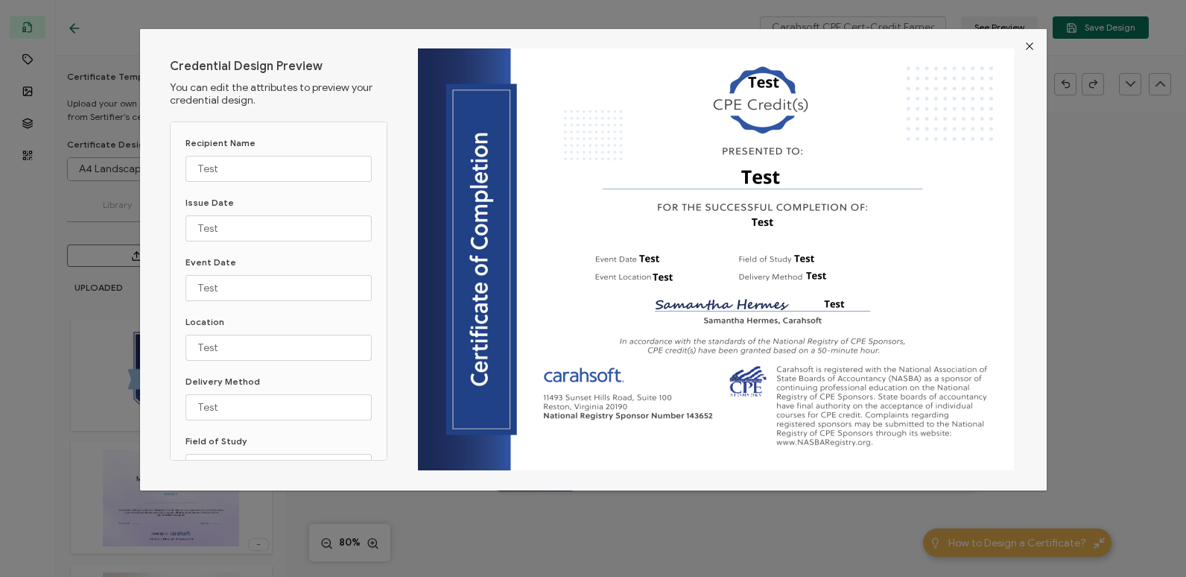
click at [1028, 40] on icon "Close" at bounding box center [1030, 46] width 12 height 12
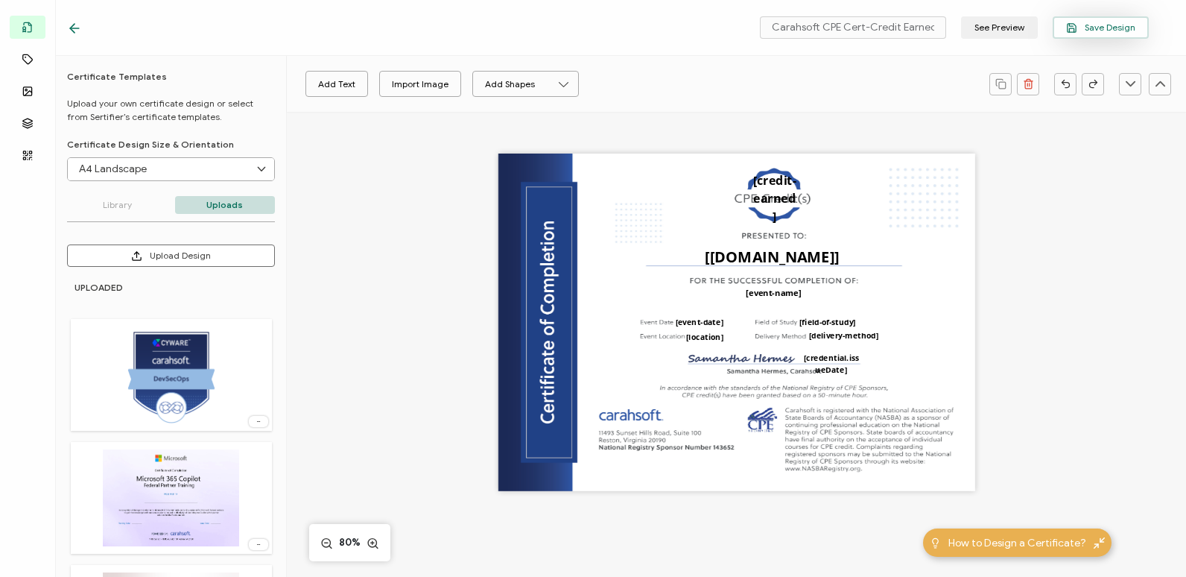
click at [1106, 17] on button "Save Design" at bounding box center [1101, 27] width 96 height 22
click at [593, 30] on div "Carahsoft CPE Cert-Credit Earned Text See Preview Save Design" at bounding box center [608, 28] width 1156 height 56
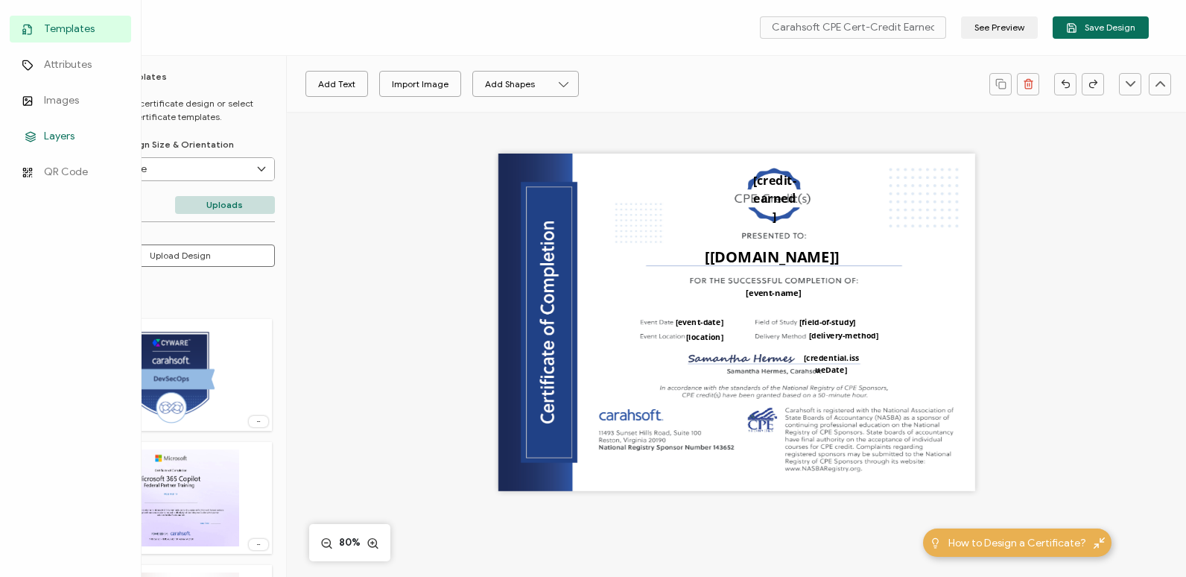
click at [58, 136] on span "Layers" at bounding box center [59, 136] width 31 height 15
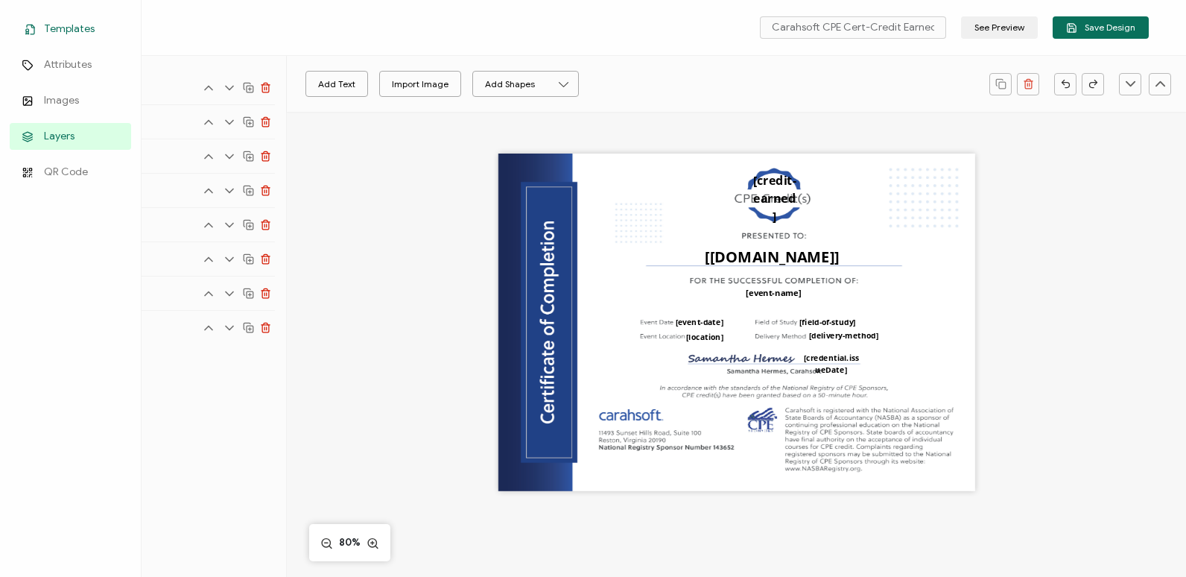
click at [51, 32] on span "Templates" at bounding box center [69, 29] width 51 height 15
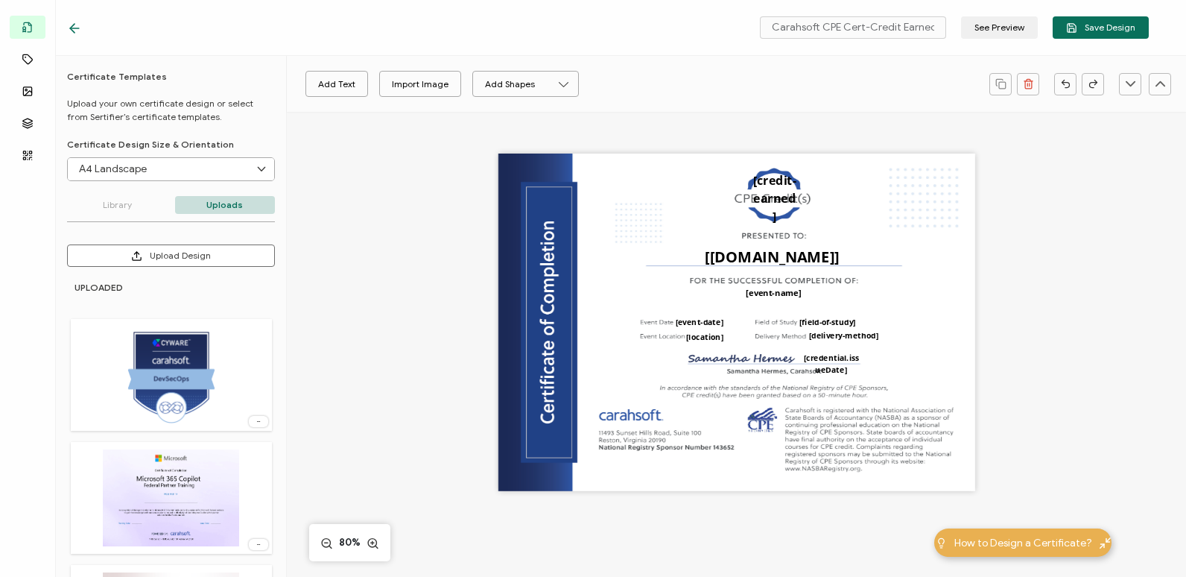
click at [421, 36] on div "Carahsoft CPE Cert-Credit Earned Text See Preview Save Design" at bounding box center [608, 28] width 1156 height 56
click at [73, 18] on div "Carahsoft CPE Cert-Credit Earned Text See Preview Save Design" at bounding box center [608, 28] width 1156 height 56
click at [73, 22] on icon at bounding box center [74, 28] width 15 height 15
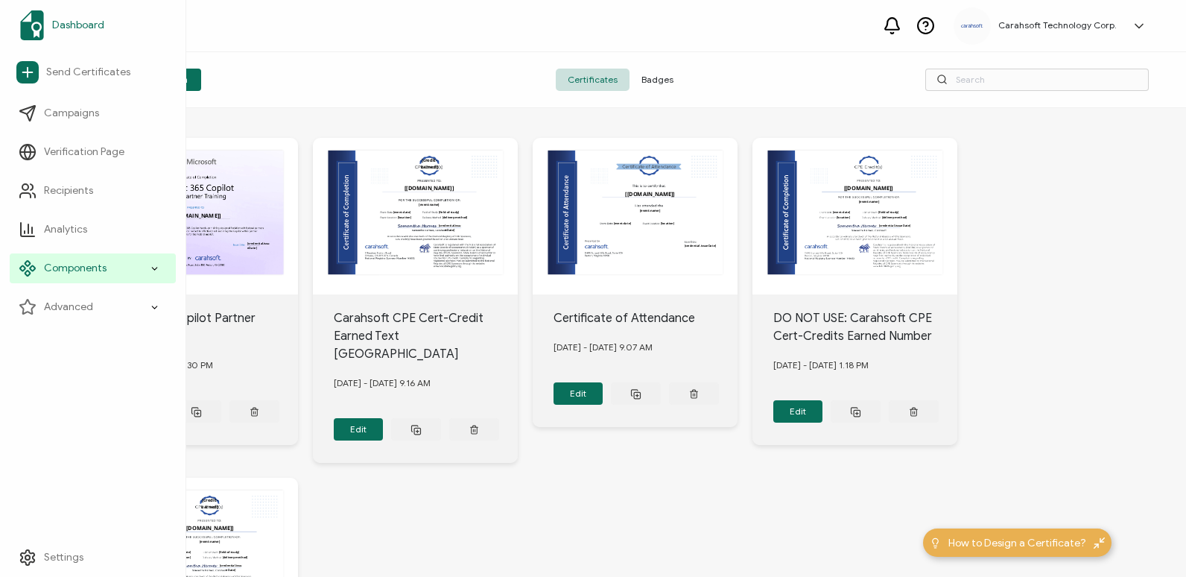
click at [60, 19] on span "Dashboard" at bounding box center [78, 25] width 52 height 15
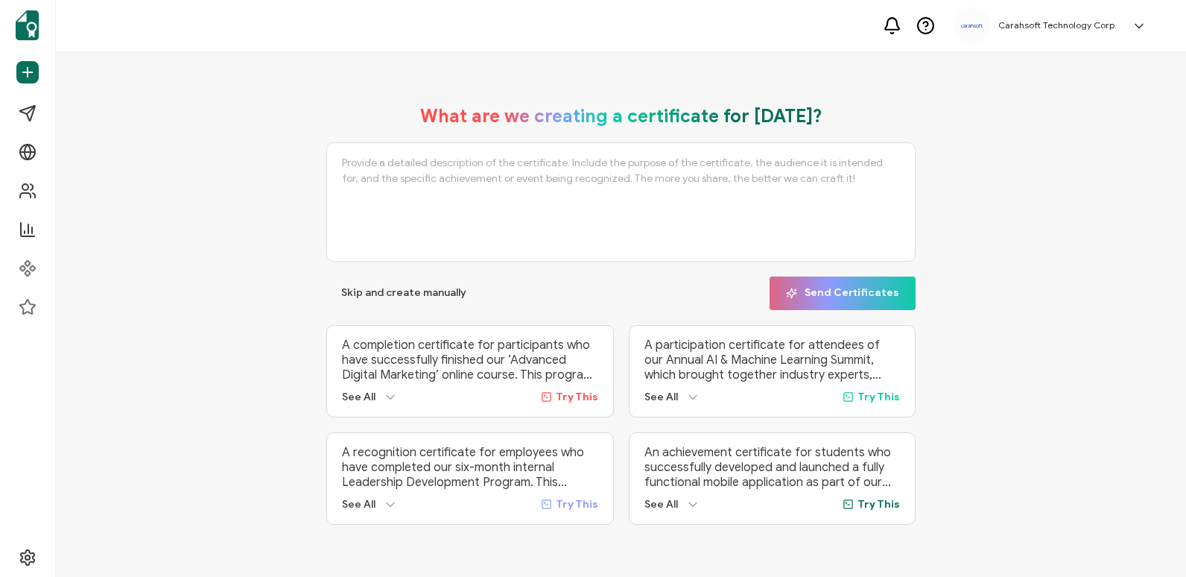
click at [261, 34] on div "Carahsoft Technology Corp. [PERSON_NAME] [PERSON_NAME][EMAIL_ADDRESS][PERSON_NA…" at bounding box center [621, 26] width 1130 height 52
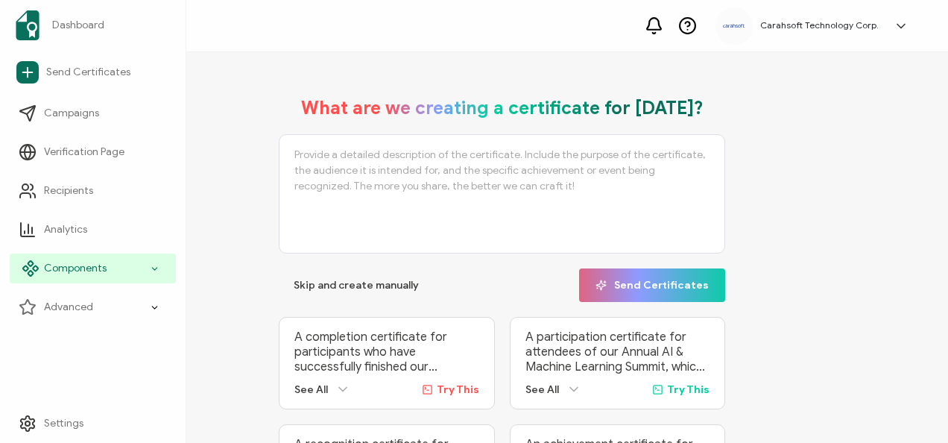
click at [153, 270] on icon at bounding box center [155, 268] width 10 height 17
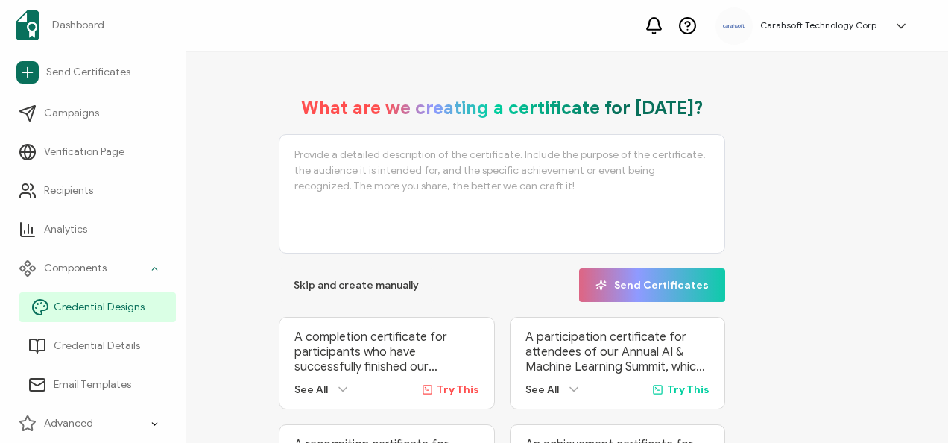
click at [136, 299] on span "Credential Designs" at bounding box center [99, 306] width 91 height 15
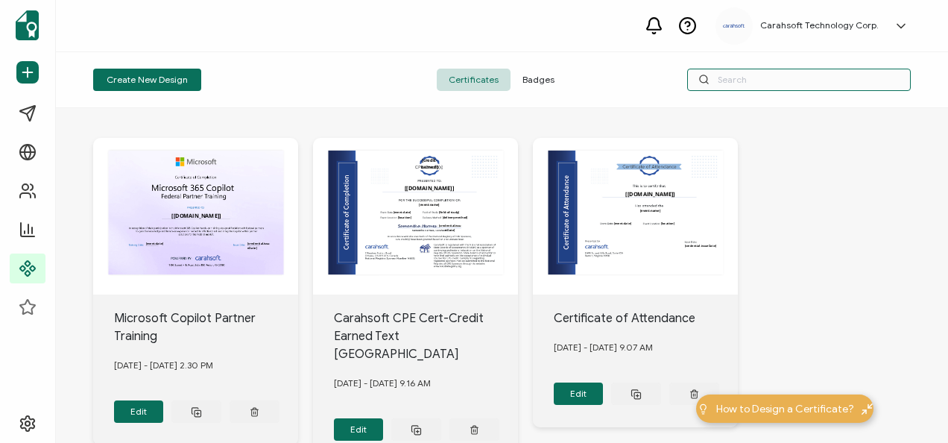
click at [759, 80] on input "text" at bounding box center [798, 80] width 223 height 22
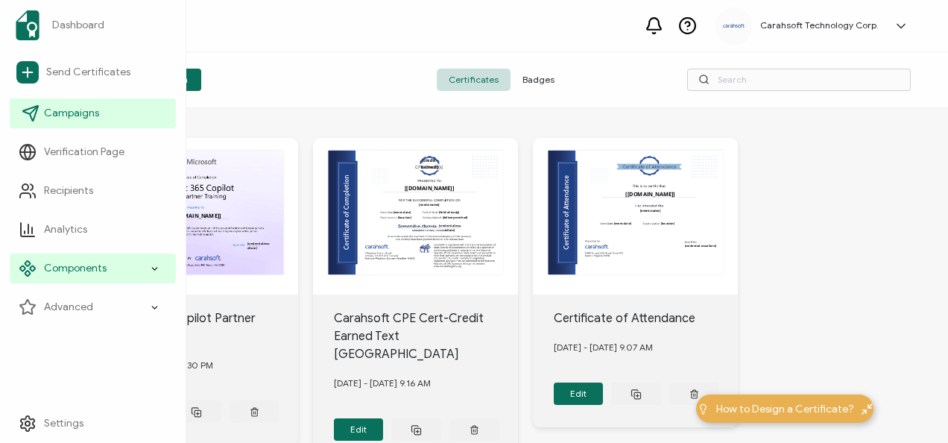
click at [142, 122] on link "Campaigns" at bounding box center [93, 113] width 166 height 30
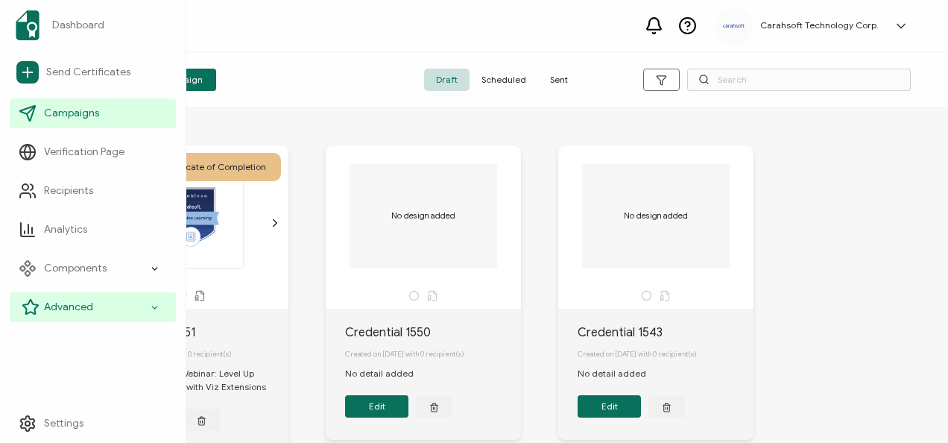
click at [156, 311] on icon at bounding box center [155, 307] width 10 height 17
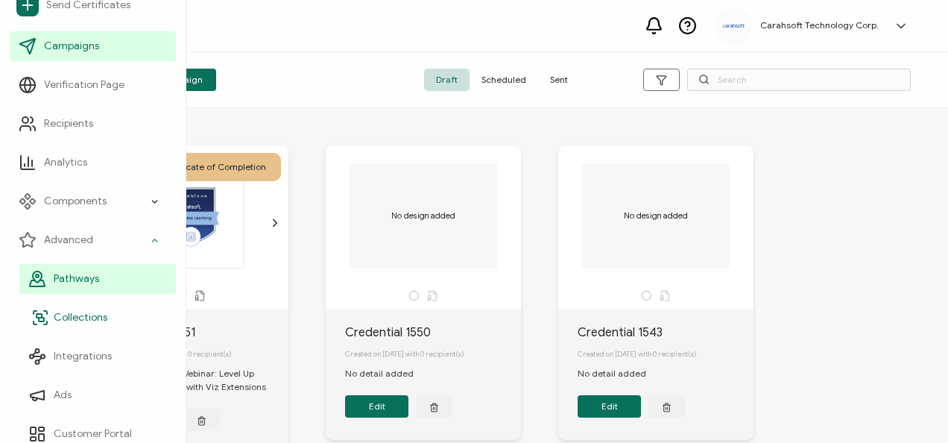
scroll to position [116, 0]
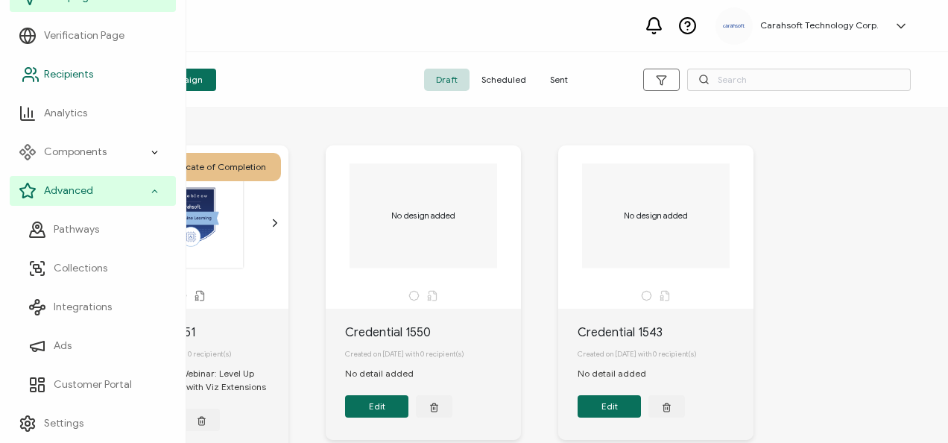
click at [150, 185] on icon at bounding box center [155, 191] width 10 height 17
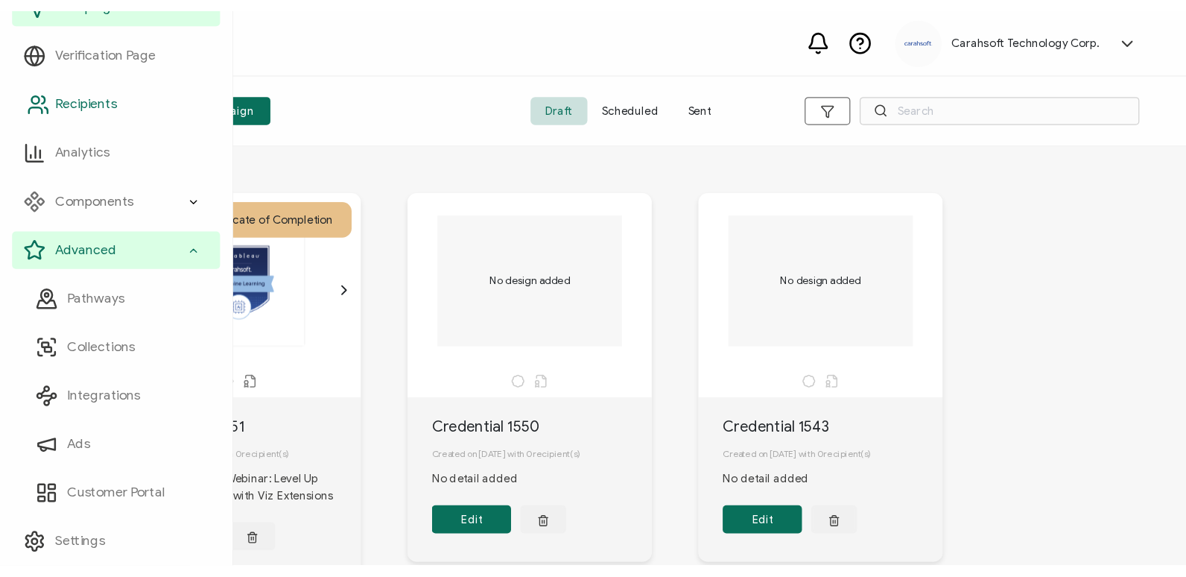
scroll to position [0, 0]
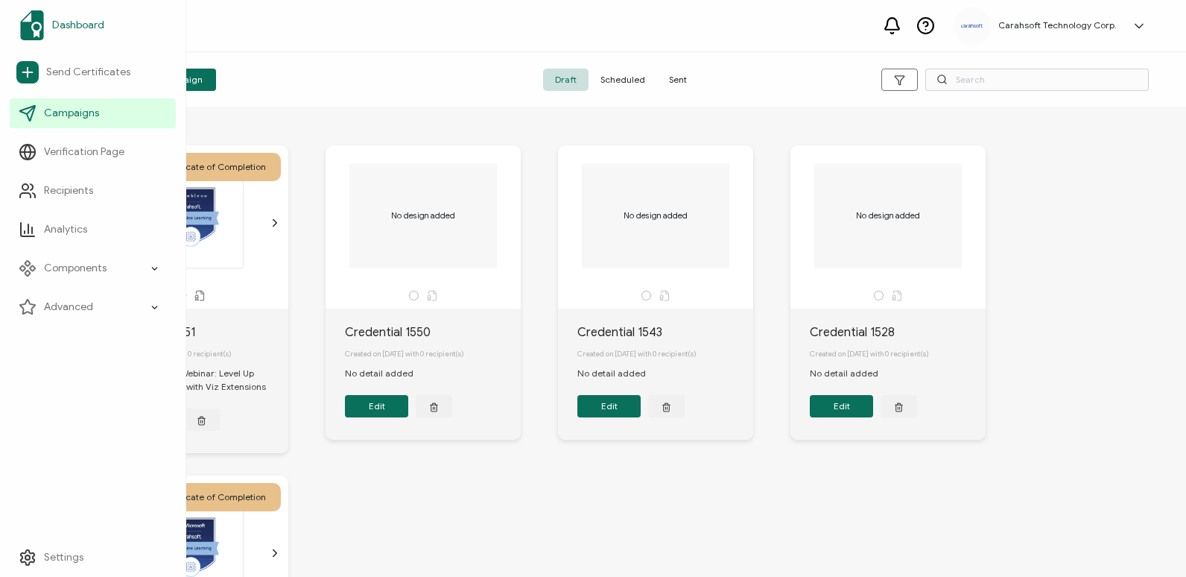
click at [34, 22] on img at bounding box center [32, 25] width 24 height 30
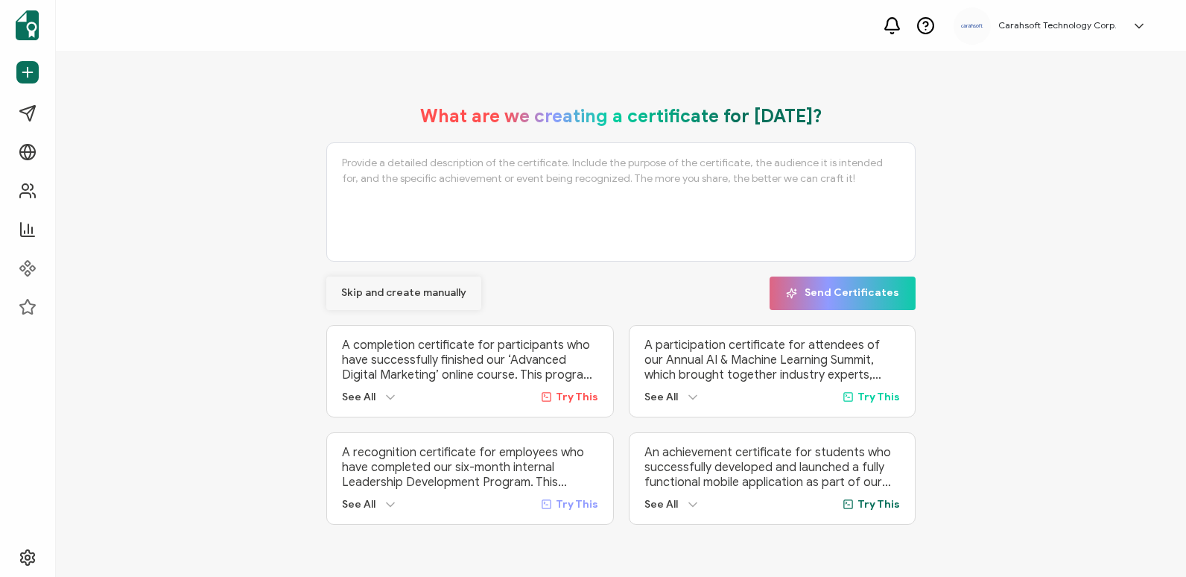
click at [429, 288] on span "Skip and create manually" at bounding box center [403, 293] width 125 height 10
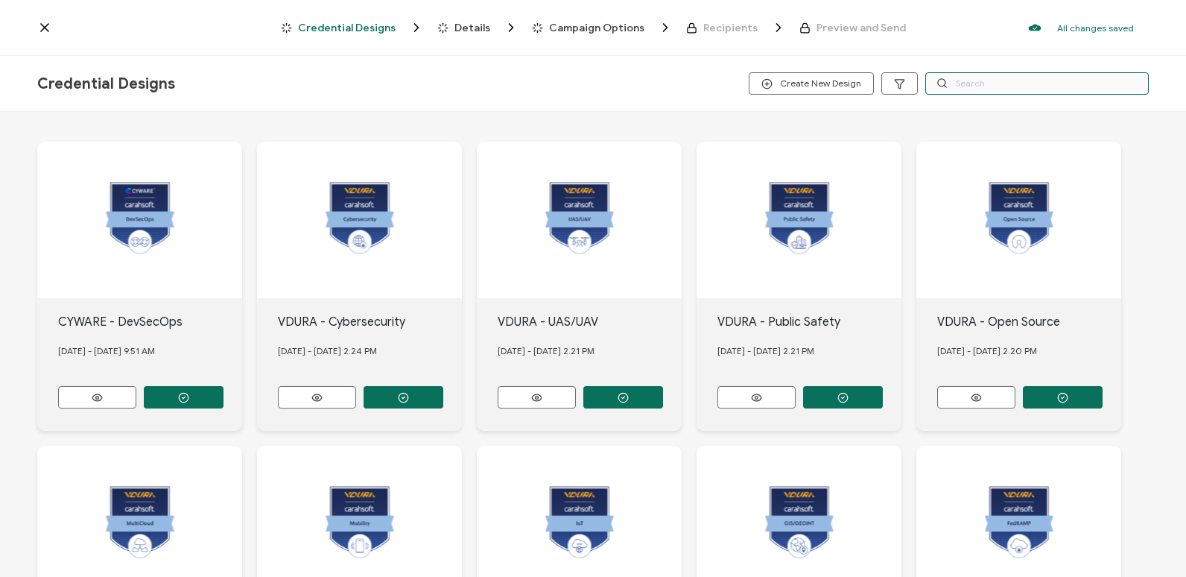
click at [1047, 92] on input "text" at bounding box center [1036, 83] width 223 height 22
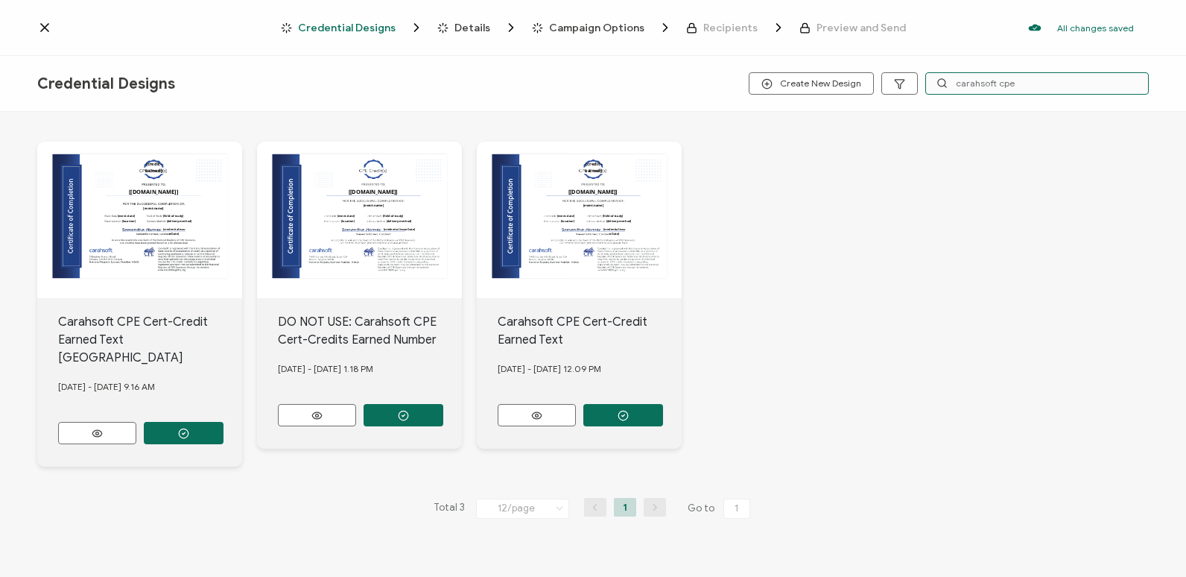
type input "carahsoft cpe"
click at [588, 416] on button "button" at bounding box center [623, 415] width 80 height 22
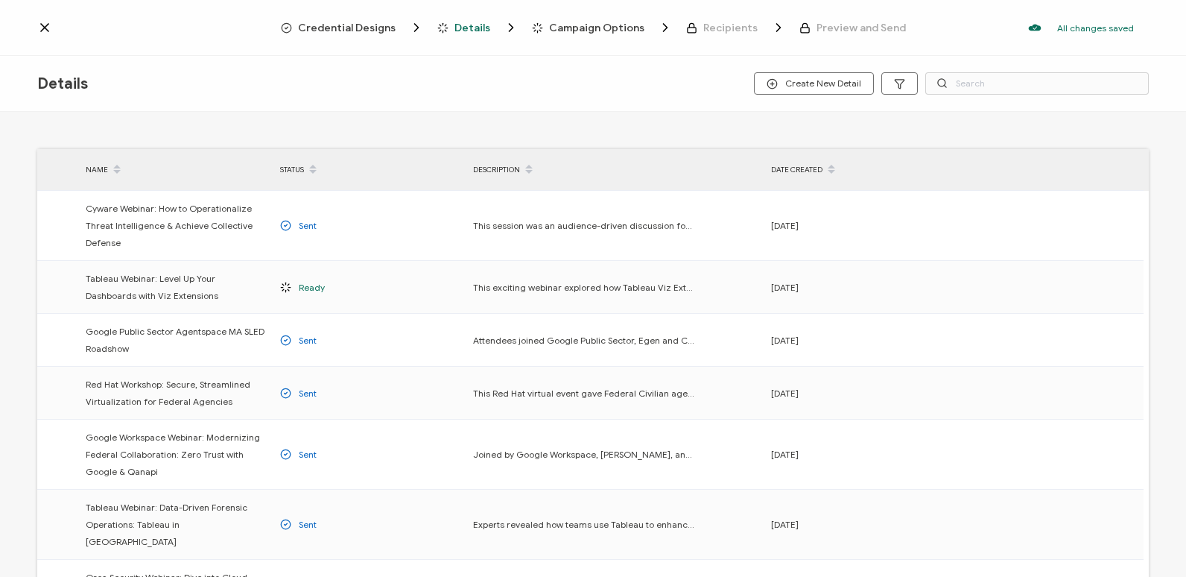
click at [345, 21] on div "Credential Designs" at bounding box center [324, 27] width 86 height 15
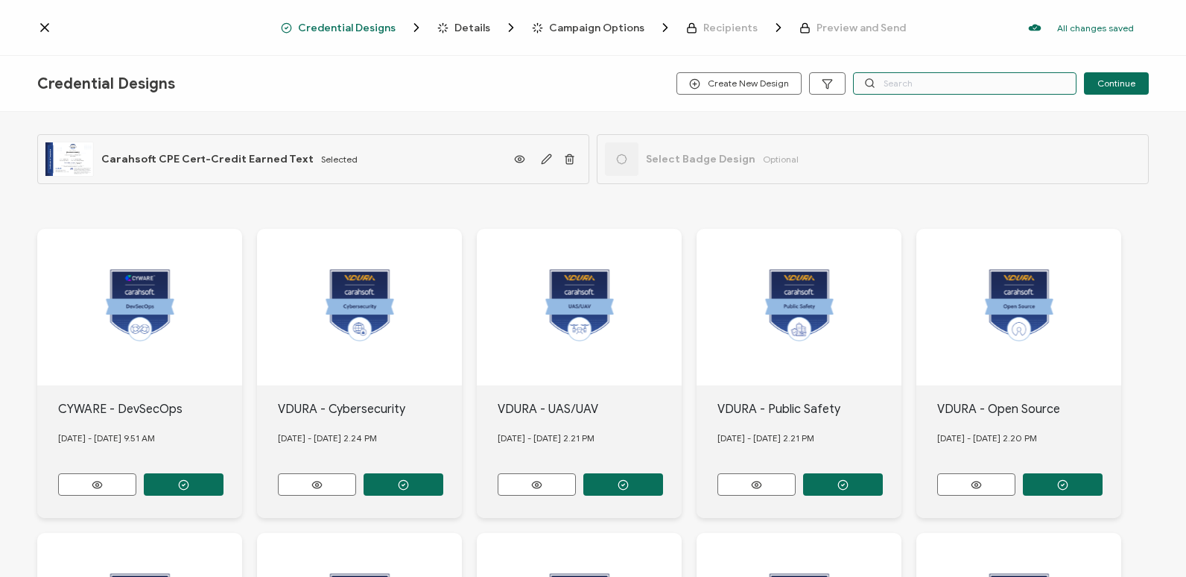
click at [899, 92] on input "text" at bounding box center [964, 83] width 223 height 22
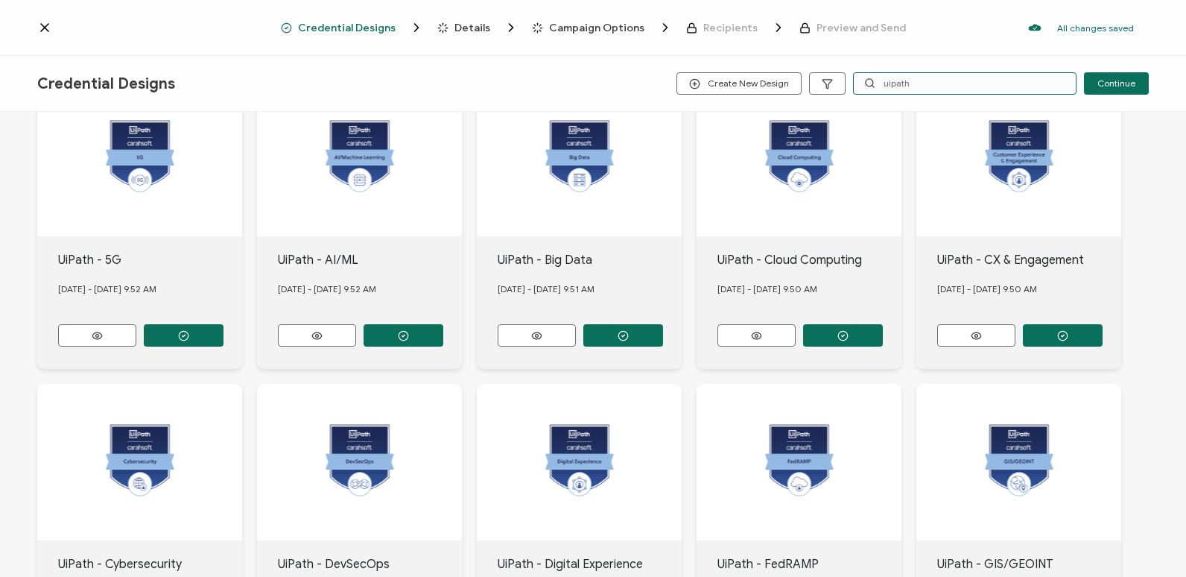
scroll to position [298, 0]
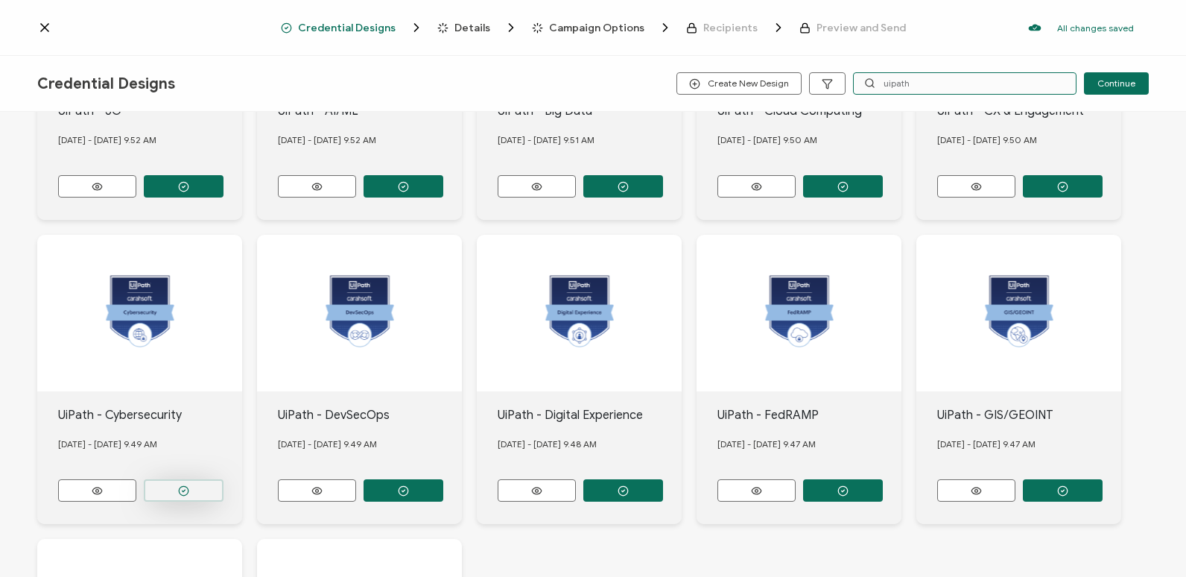
type input "uipath"
click at [177, 479] on button "button" at bounding box center [184, 490] width 80 height 22
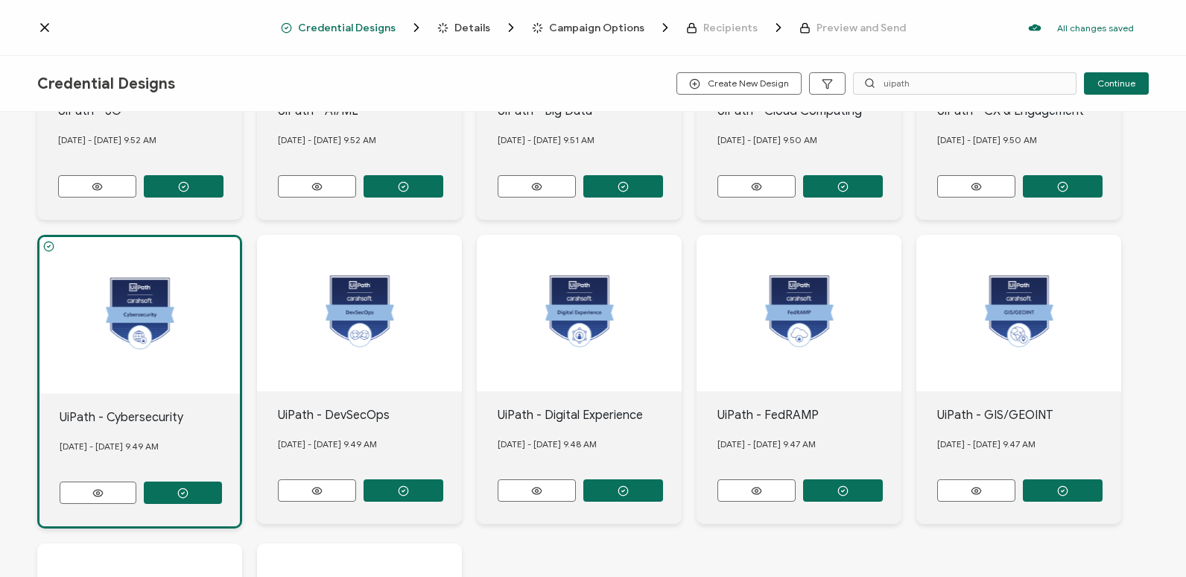
scroll to position [0, 0]
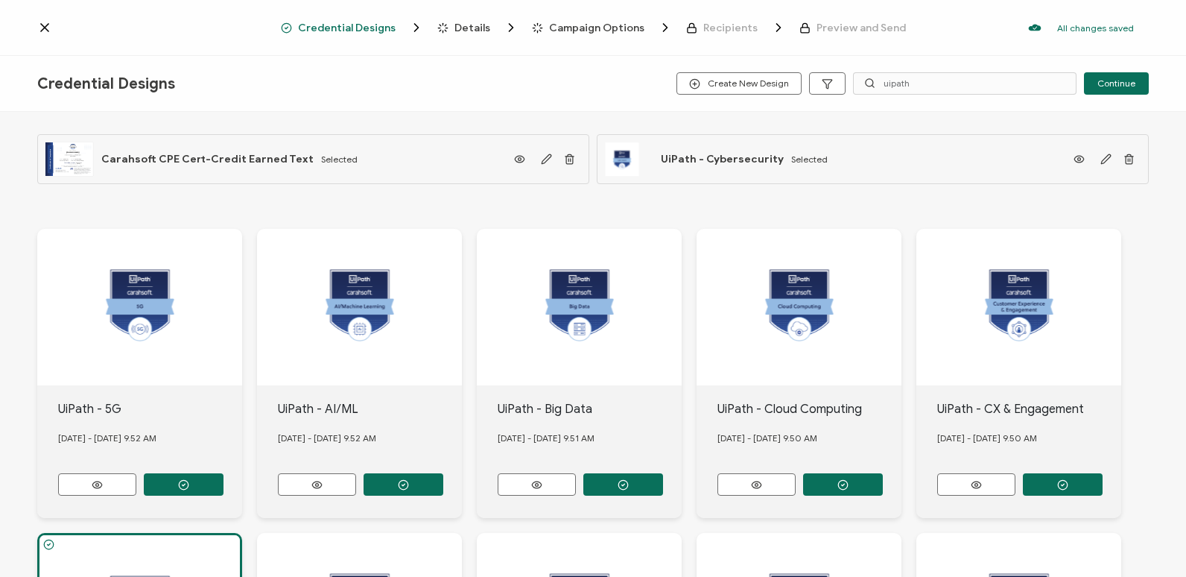
click at [443, 25] on icon "Breadcrumb" at bounding box center [443, 24] width 0 height 2
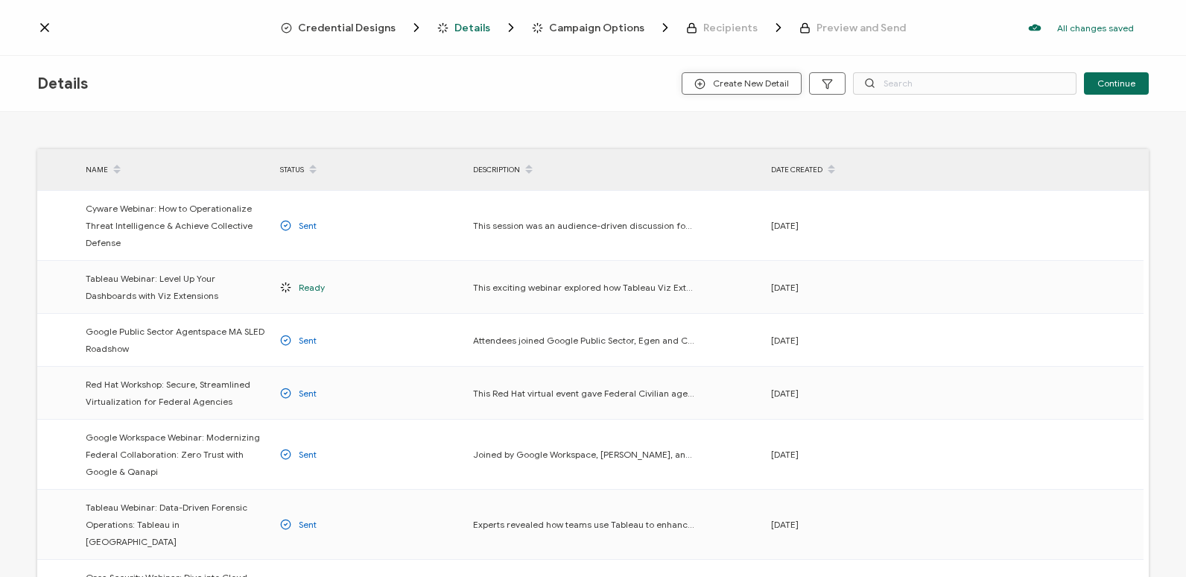
click at [749, 86] on span "Create New Detail" at bounding box center [741, 83] width 95 height 11
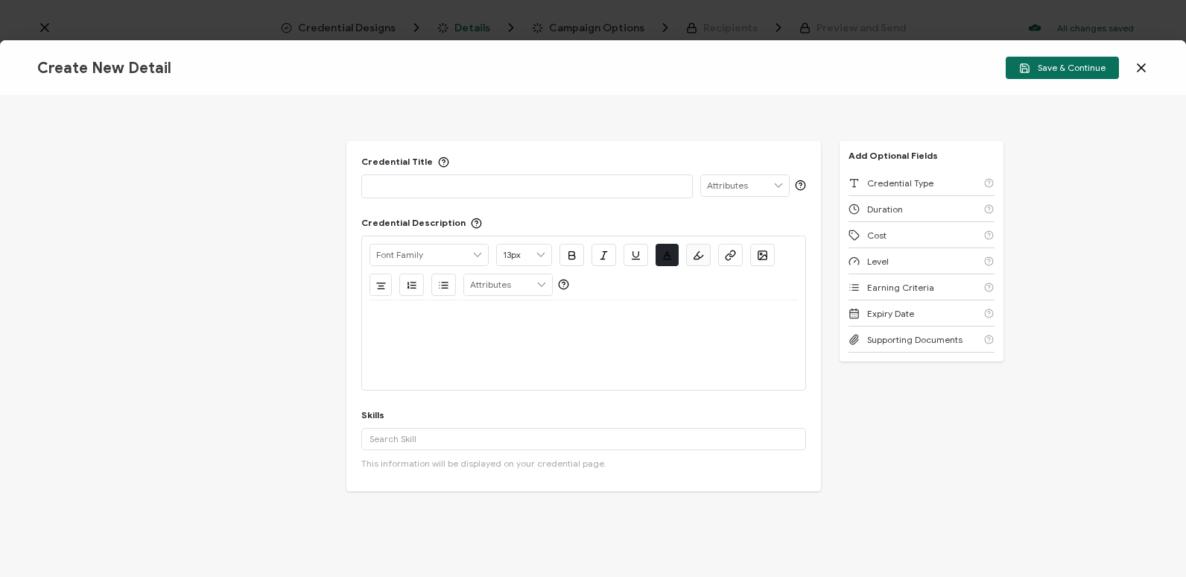
click at [423, 188] on p at bounding box center [527, 185] width 315 height 15
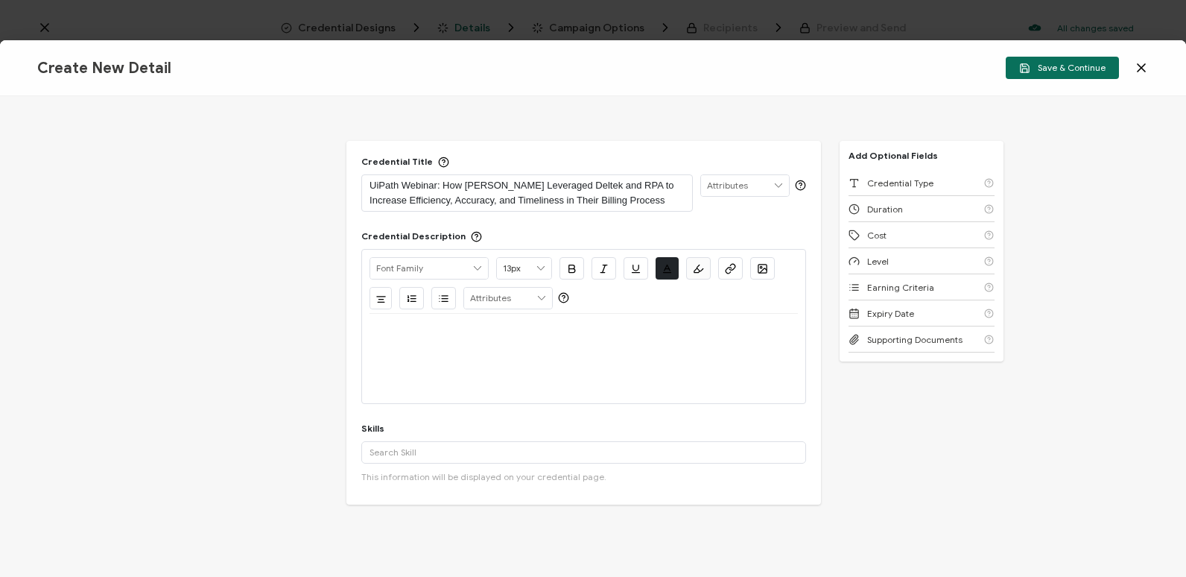
click at [454, 360] on div at bounding box center [584, 358] width 428 height 89
click at [498, 332] on p at bounding box center [584, 331] width 428 height 13
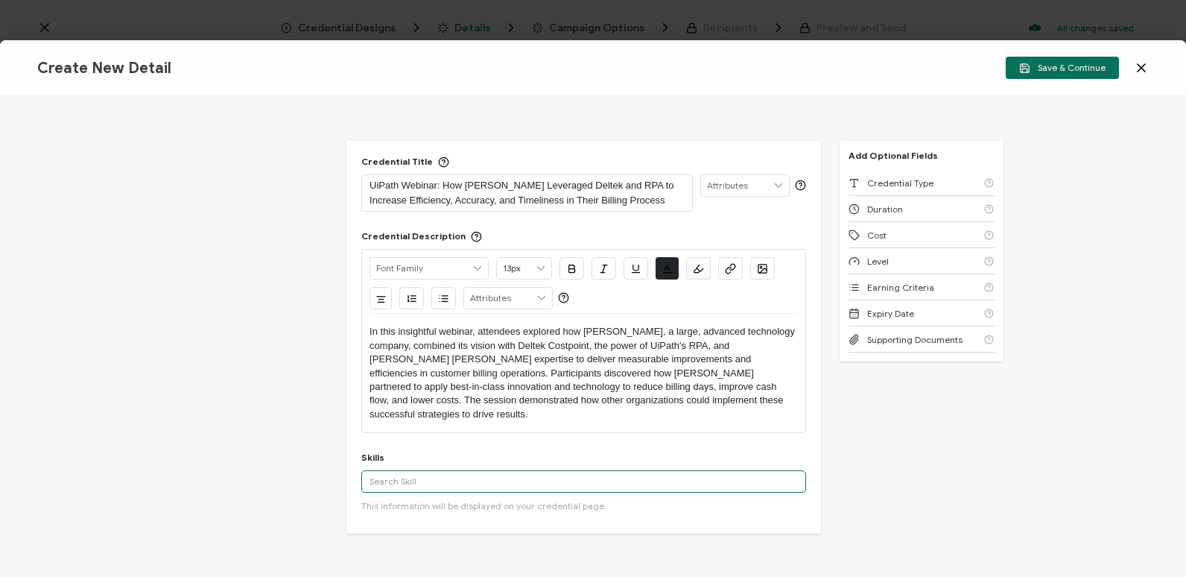
click at [452, 475] on input "text" at bounding box center [583, 481] width 445 height 22
type input "m"
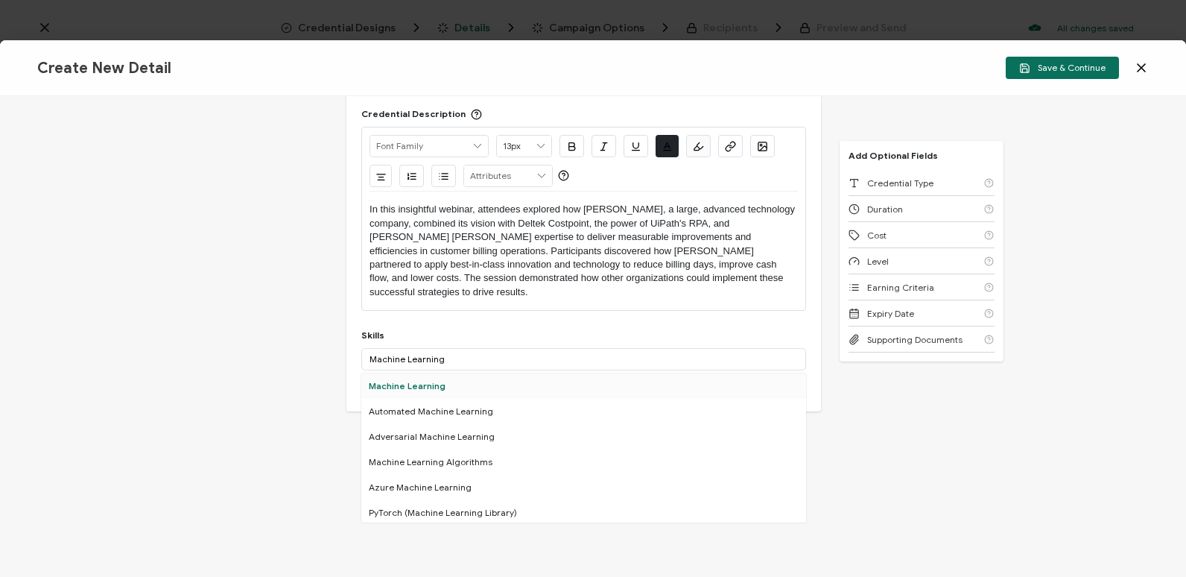
click at [486, 373] on div "Machine Learning" at bounding box center [583, 385] width 445 height 25
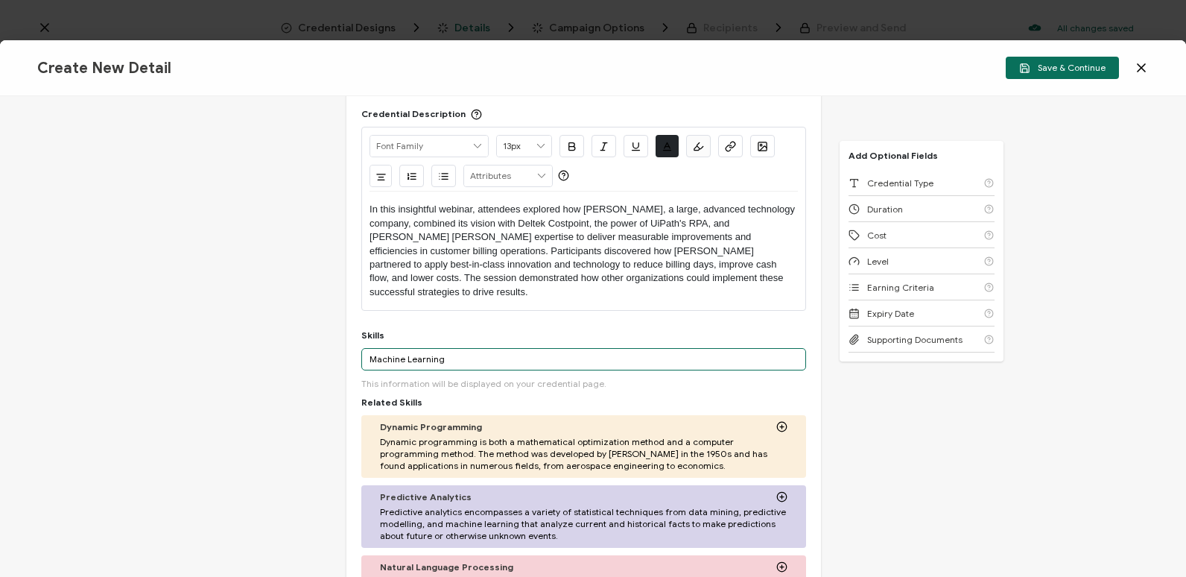
drag, startPoint x: 501, startPoint y: 348, endPoint x: 364, endPoint y: 339, distance: 137.4
click at [364, 348] on input "Machine Learning" at bounding box center [583, 359] width 445 height 22
click at [393, 348] on input "Cybersecurity" at bounding box center [583, 359] width 445 height 22
click at [519, 348] on input "Cyber security" at bounding box center [583, 359] width 445 height 22
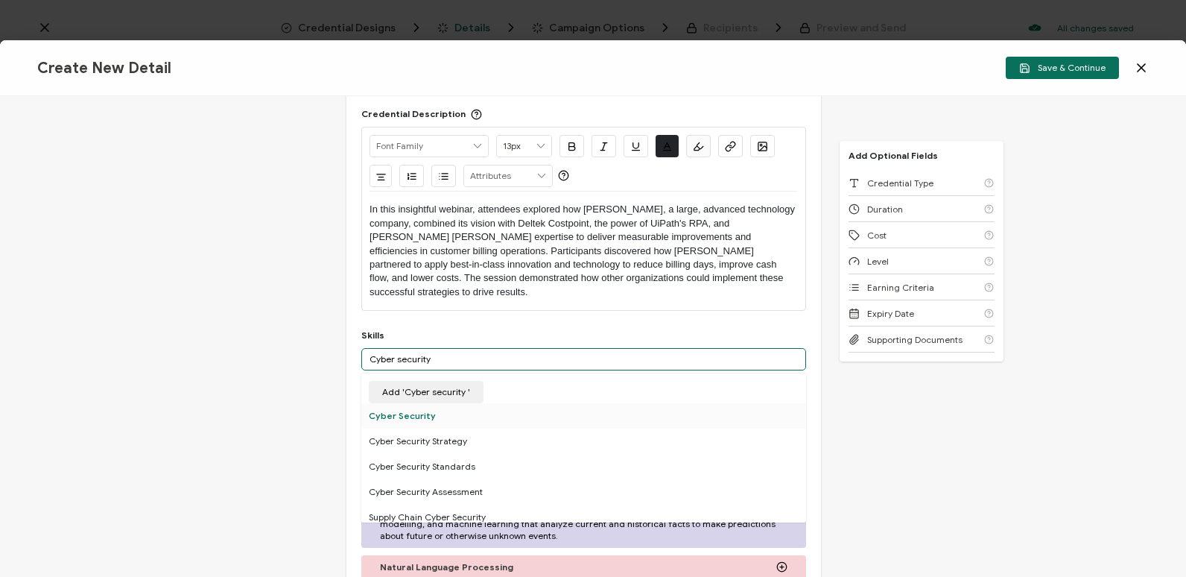
type input "Cyber security"
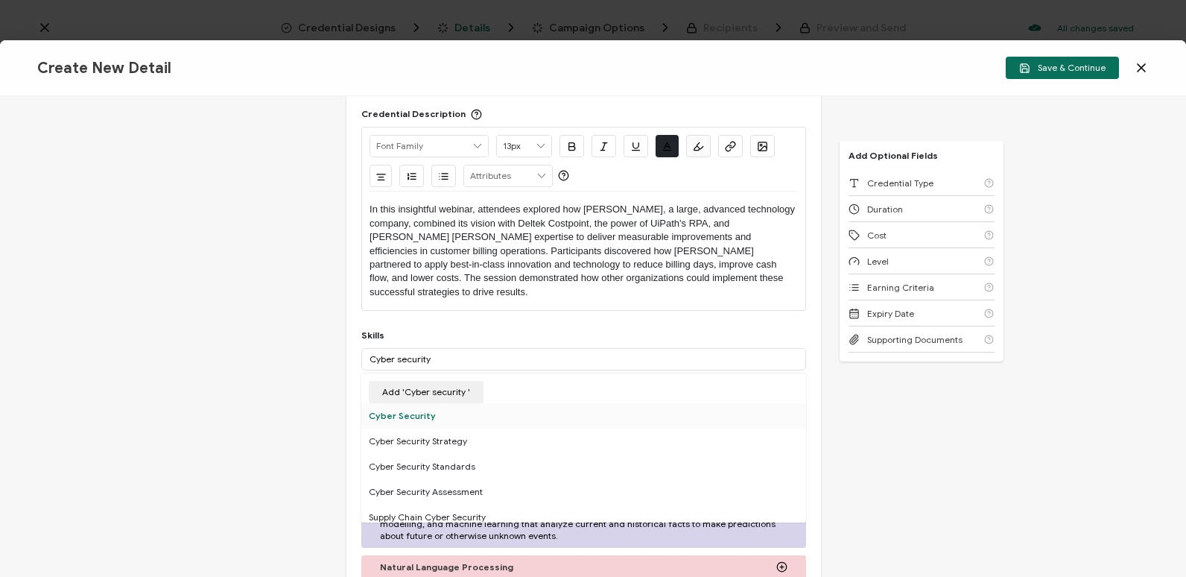
click at [511, 403] on div "Cyber Security" at bounding box center [583, 415] width 445 height 25
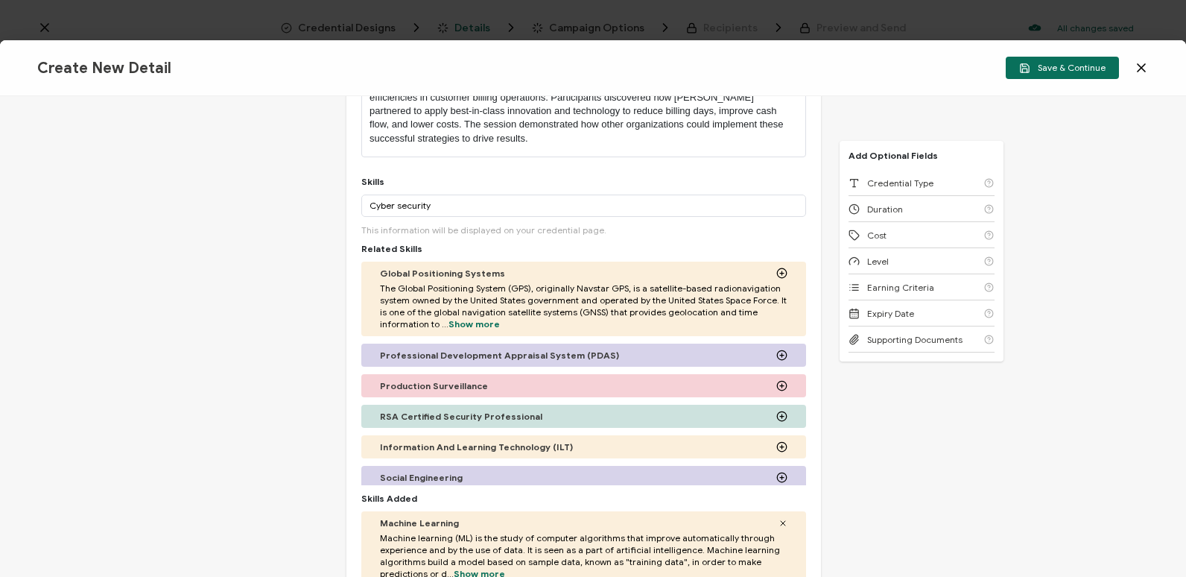
scroll to position [271, 0]
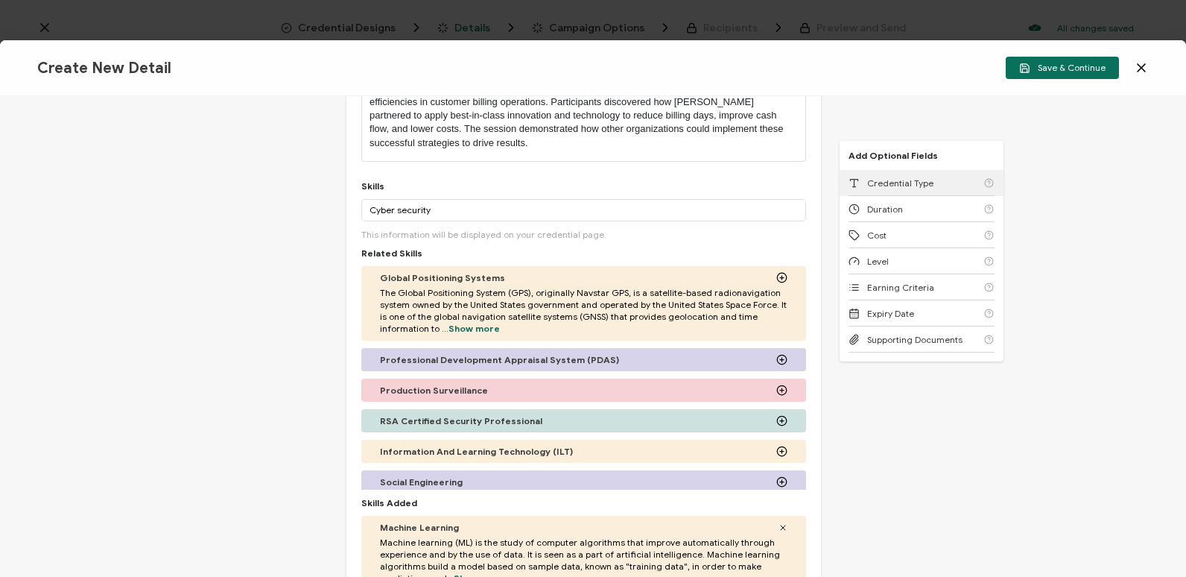
click at [924, 186] on span "Credential Type" at bounding box center [900, 182] width 66 height 11
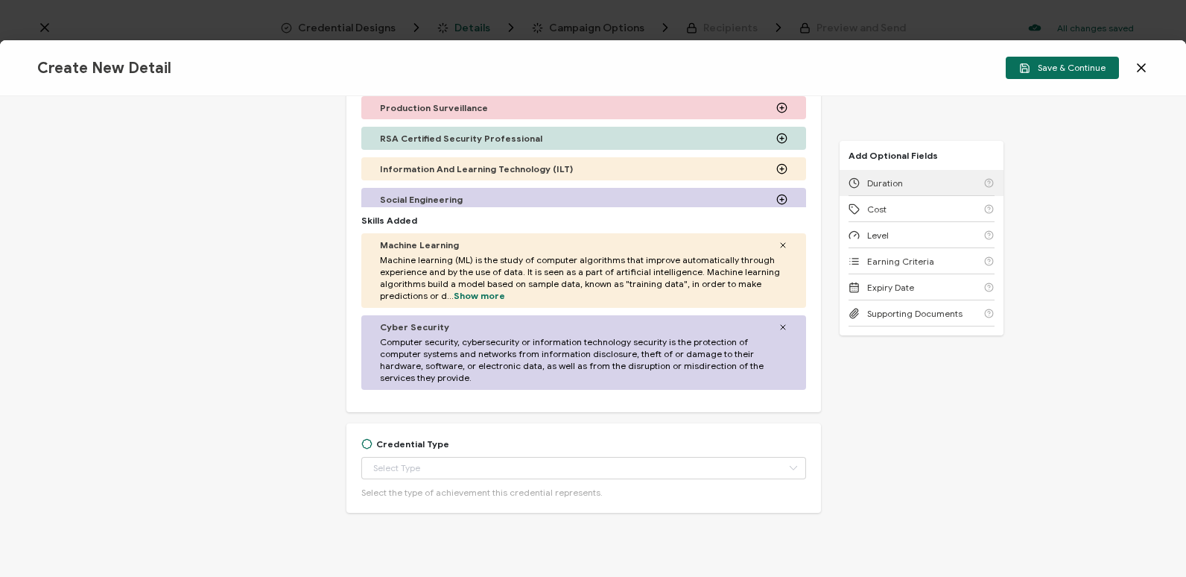
click at [924, 186] on div "Duration" at bounding box center [922, 183] width 146 height 26
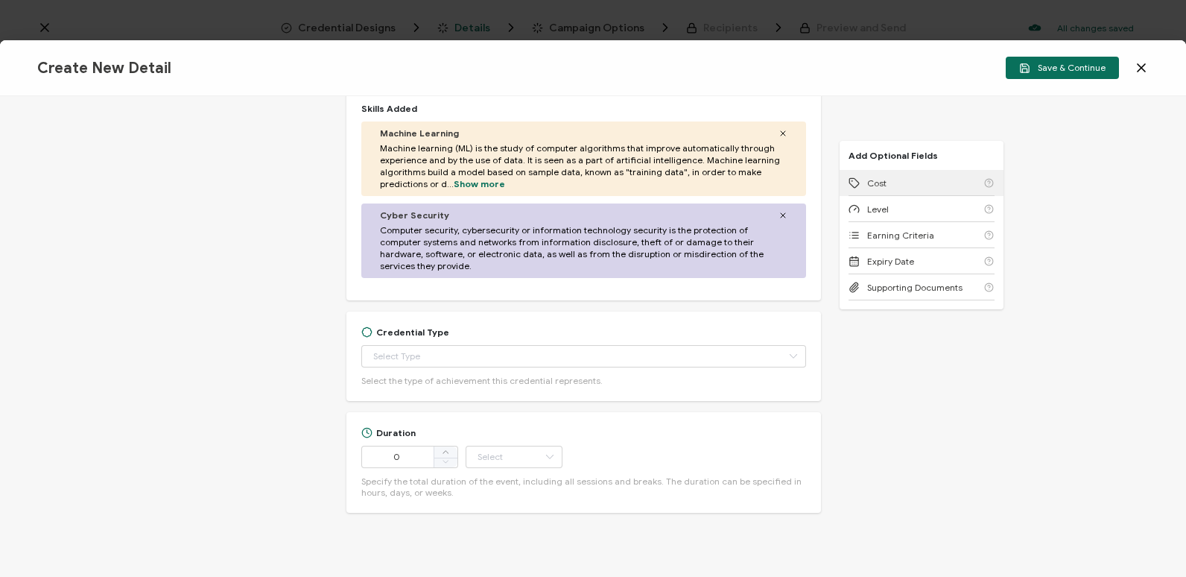
click at [924, 186] on div "Cost" at bounding box center [922, 183] width 146 height 26
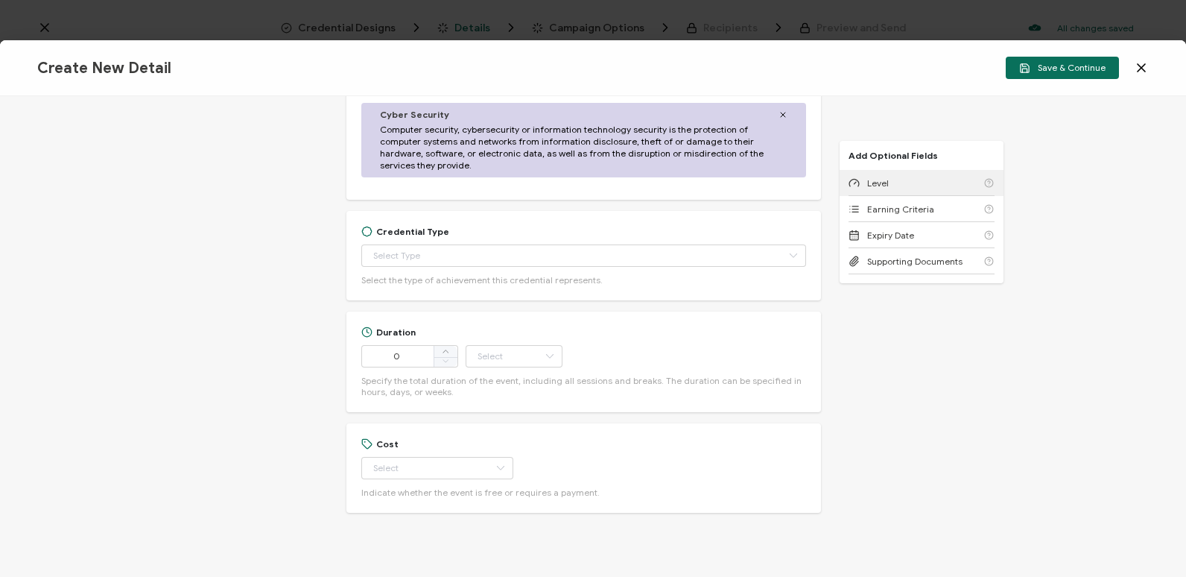
click at [924, 186] on div "Level" at bounding box center [922, 183] width 146 height 26
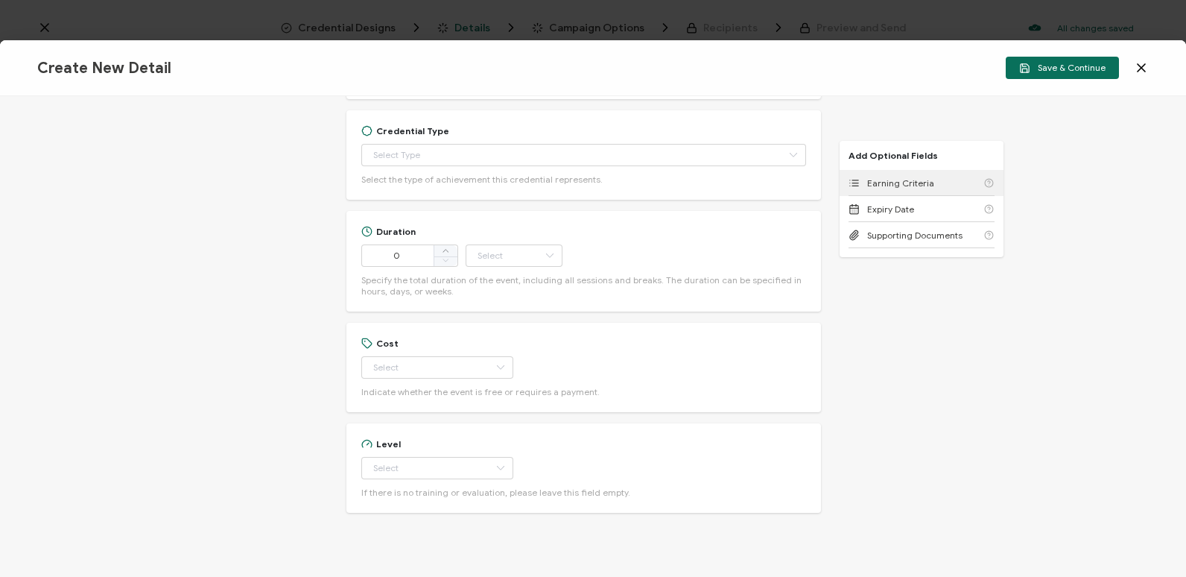
click at [893, 185] on span "Earning Criteria" at bounding box center [900, 182] width 67 height 11
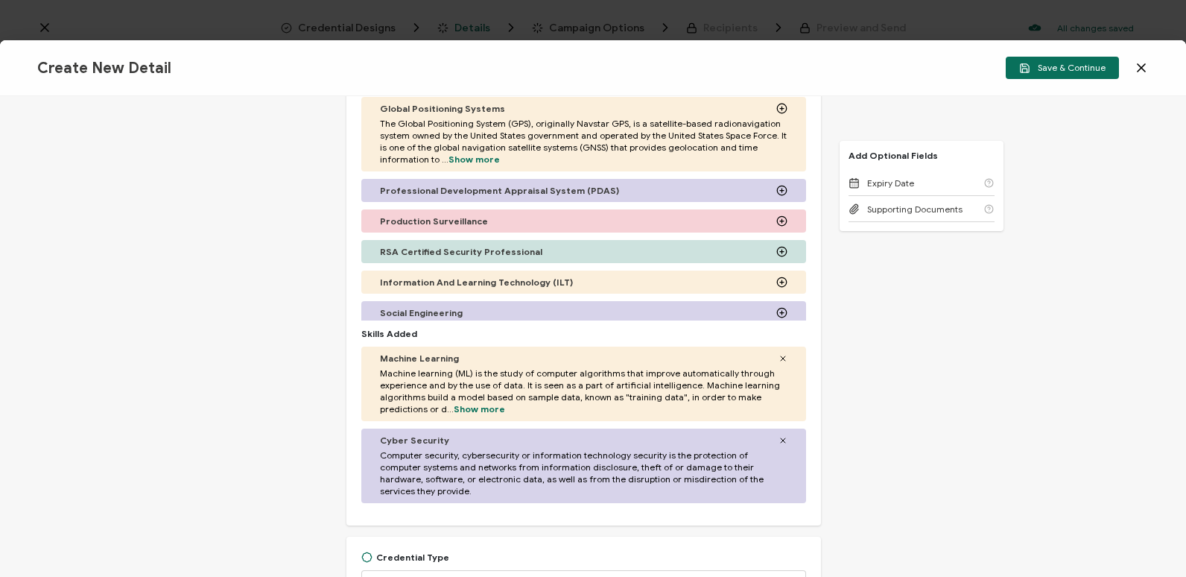
scroll to position [738, 0]
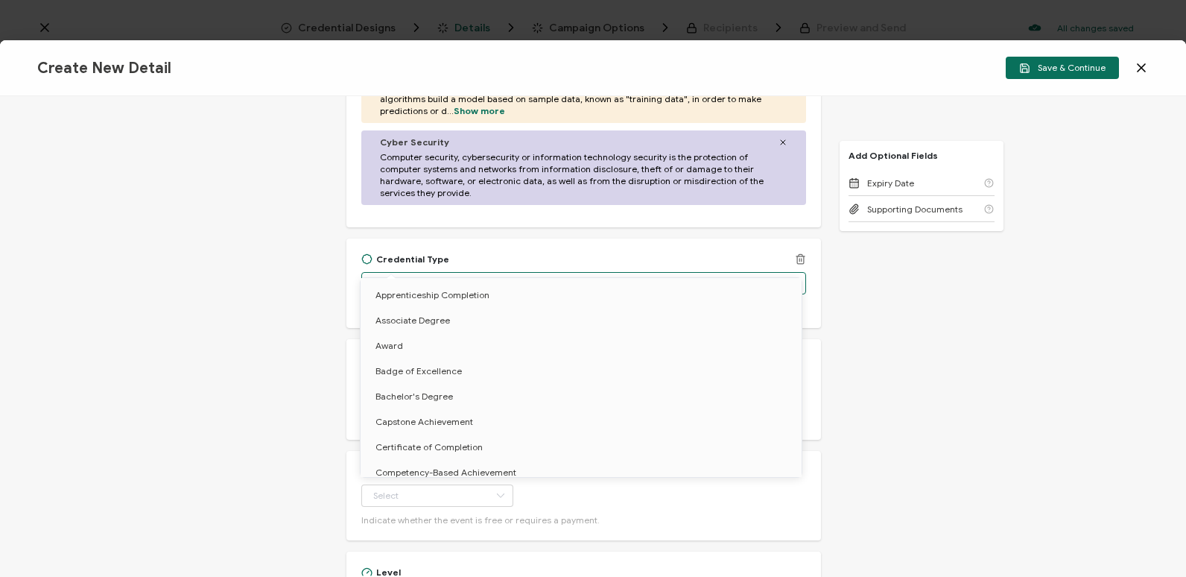
click at [417, 272] on input "text" at bounding box center [583, 283] width 445 height 22
click at [501, 443] on li "Certificate of Completion" at bounding box center [584, 446] width 446 height 25
type input "Certificate of Completion"
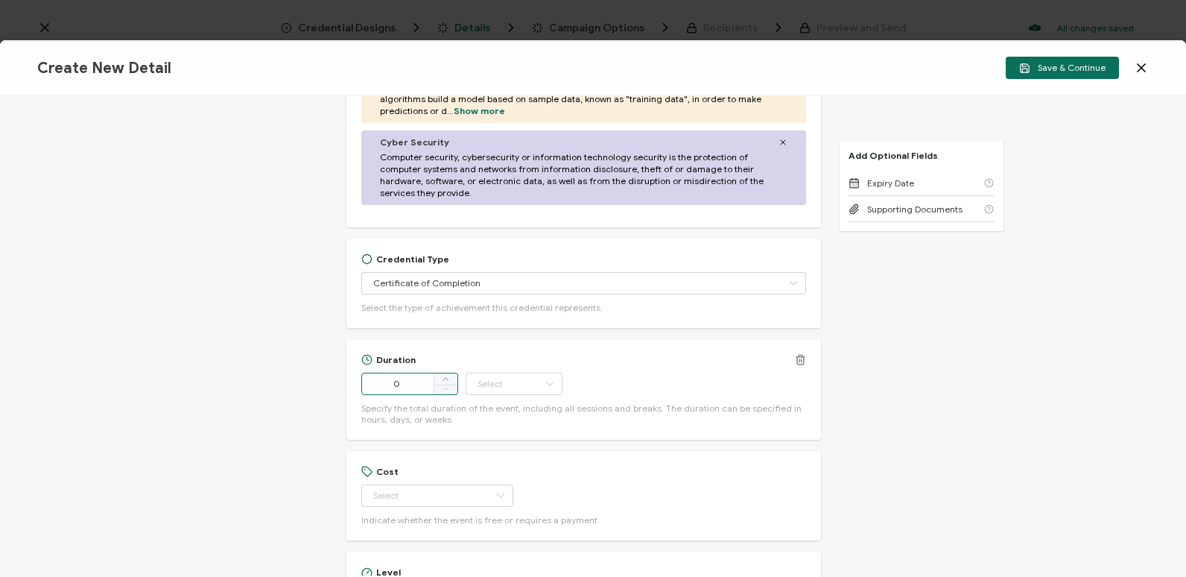
click at [424, 372] on input "0" at bounding box center [409, 383] width 97 height 22
click at [446, 375] on icon at bounding box center [445, 378] width 7 height 7
type input "1"
click at [533, 372] on input "text" at bounding box center [514, 383] width 97 height 22
click at [542, 393] on li "Hour" at bounding box center [515, 395] width 101 height 25
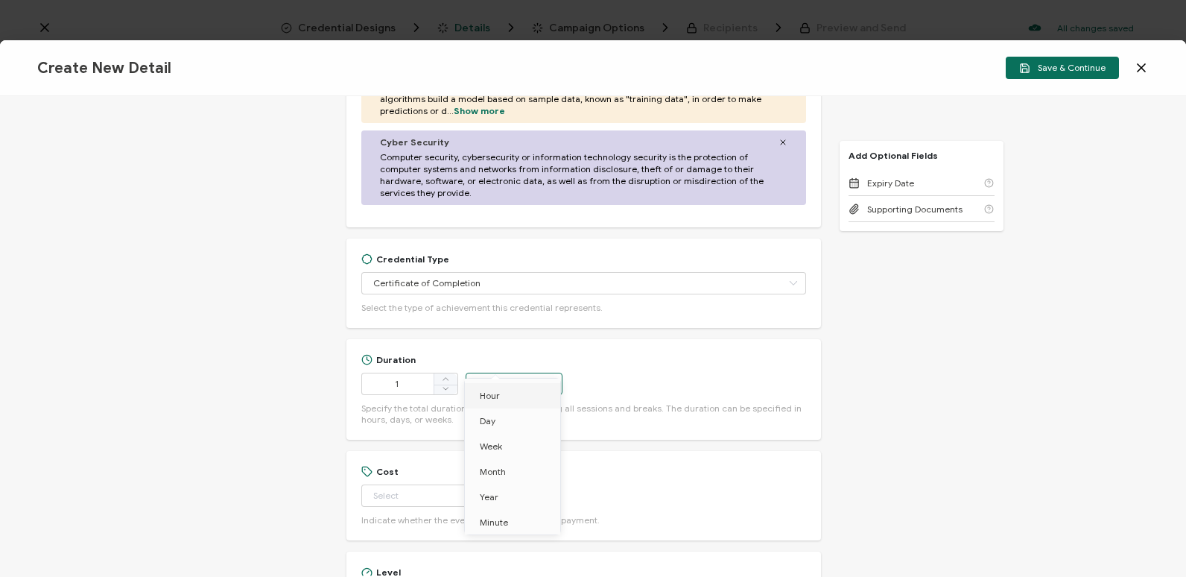
type input "Hour"
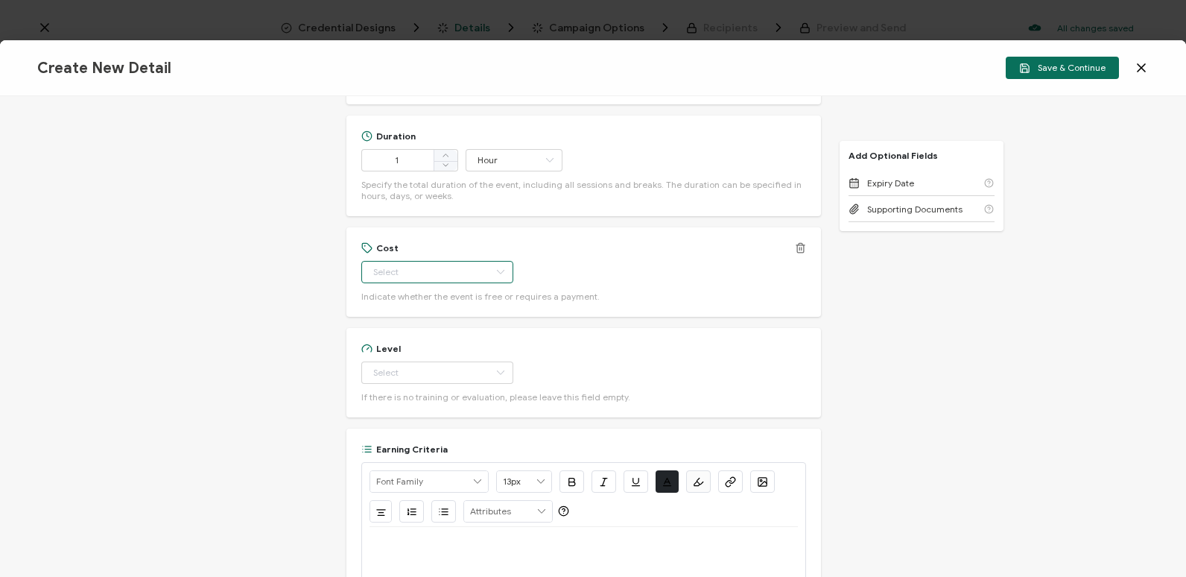
click at [428, 261] on input "text" at bounding box center [437, 272] width 152 height 22
click at [437, 282] on li "Free" at bounding box center [431, 283] width 140 height 25
type input "Free"
click at [436, 361] on input "text" at bounding box center [437, 372] width 152 height 22
click at [448, 380] on li "Beginner" at bounding box center [431, 384] width 140 height 25
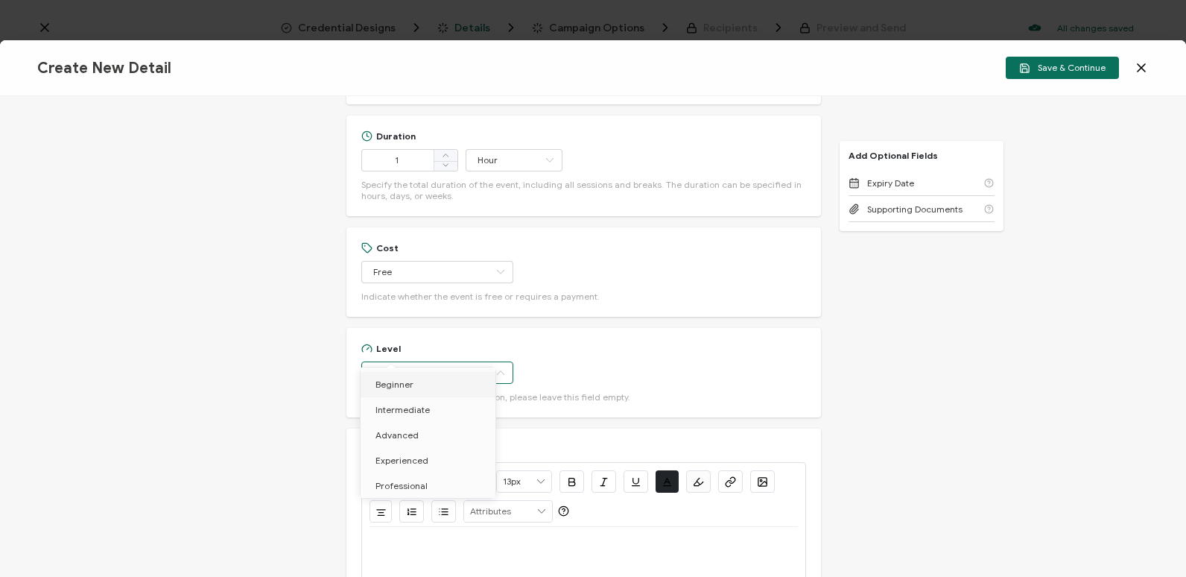
type input "Beginner"
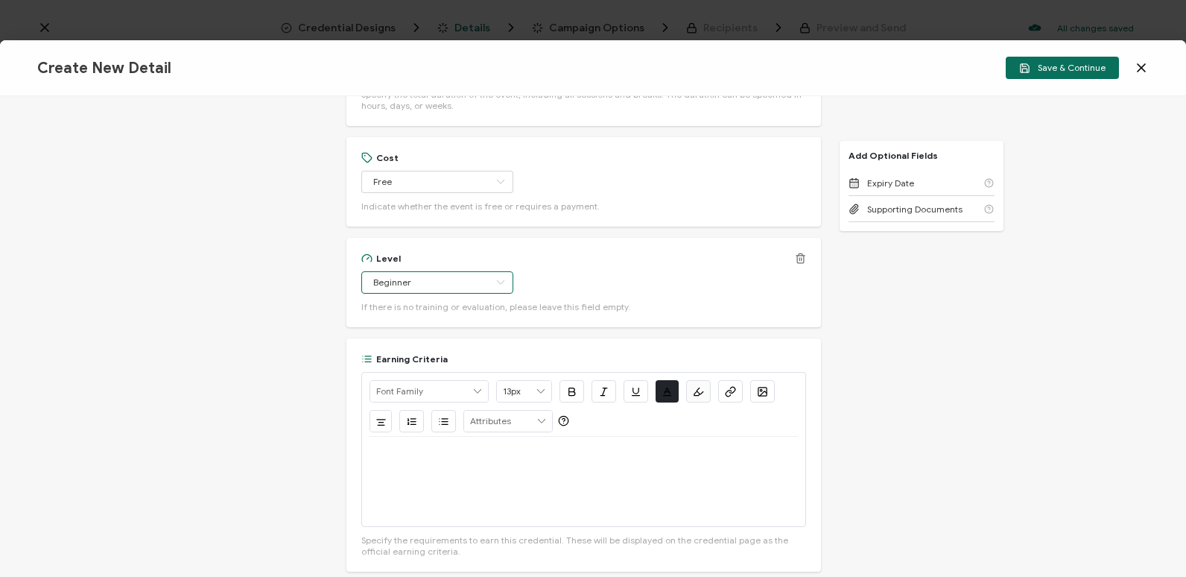
scroll to position [1051, 0]
click at [514, 451] on div at bounding box center [584, 481] width 428 height 89
click at [612, 448] on p "View on-demand recording:" at bounding box center [584, 454] width 428 height 13
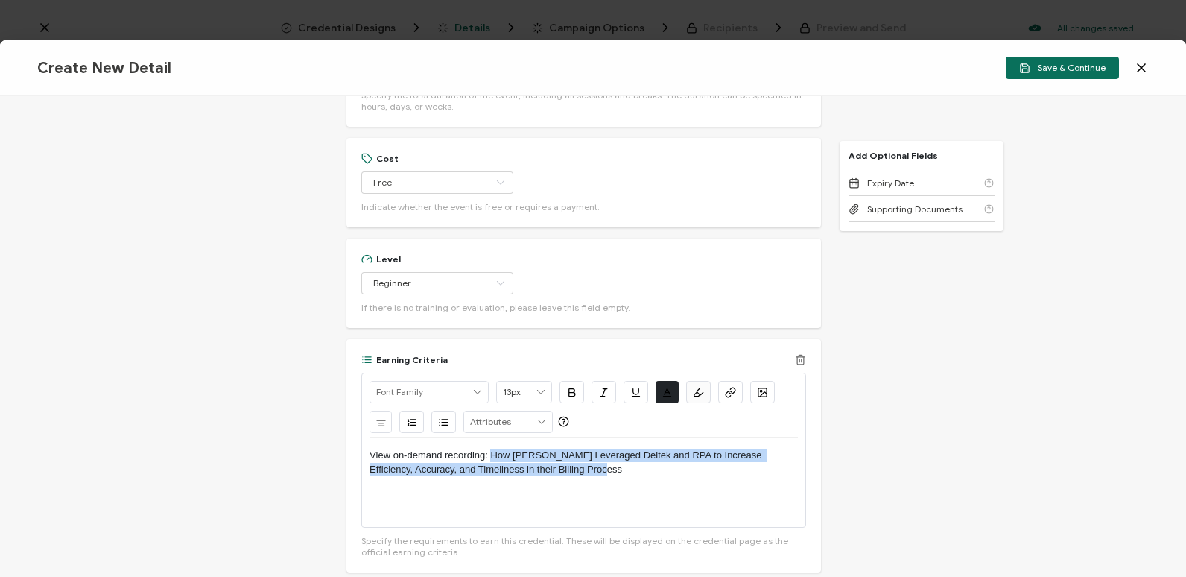
drag, startPoint x: 595, startPoint y: 448, endPoint x: 490, endPoint y: 427, distance: 107.1
click at [490, 448] on p "View on-demand recording: How Booz Allen Leveraged Deltek and RPA to Increase E…" at bounding box center [584, 462] width 428 height 28
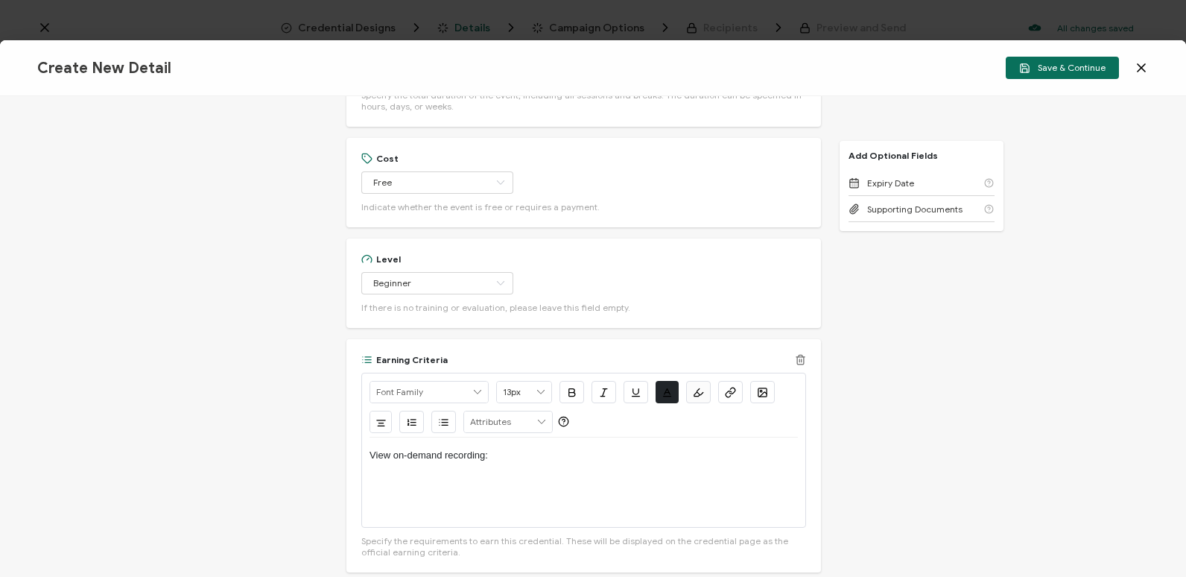
click at [625, 448] on p "View on-demand recording:" at bounding box center [584, 454] width 428 height 13
drag, startPoint x: 694, startPoint y: 425, endPoint x: 489, endPoint y: 428, distance: 204.9
click at [489, 448] on p "View on-demand recording: https://www.carahsoft.com/learn/event/68044" at bounding box center [584, 454] width 428 height 13
click at [718, 381] on button "button" at bounding box center [730, 392] width 25 height 22
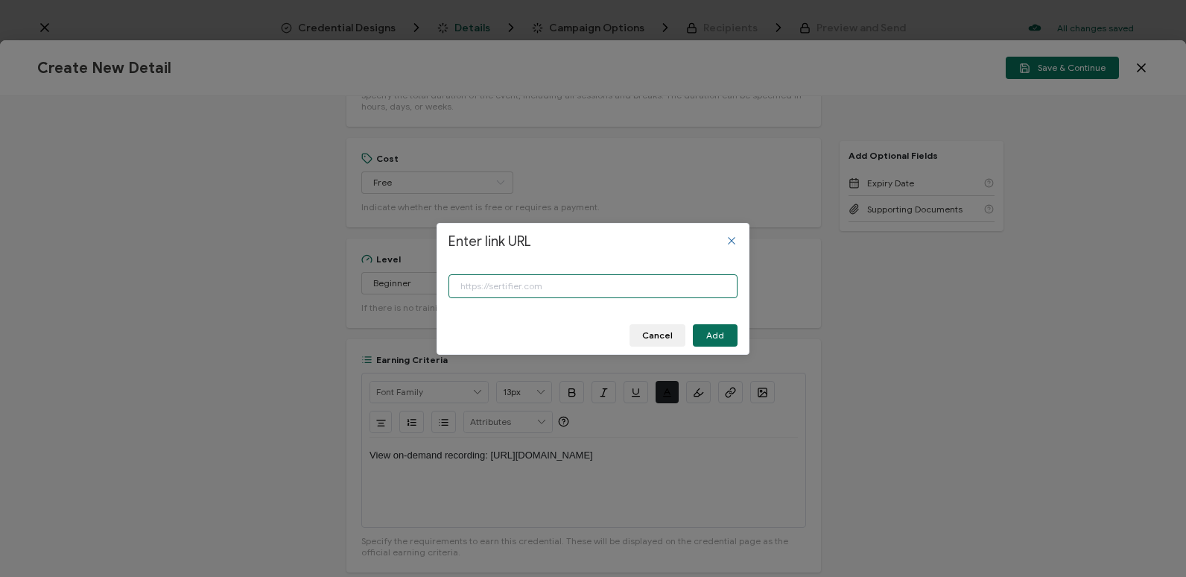
paste input "https://www.carahsoft.com/learn/event/68044"
type input "https://www.carahsoft.com/learn/event/68044"
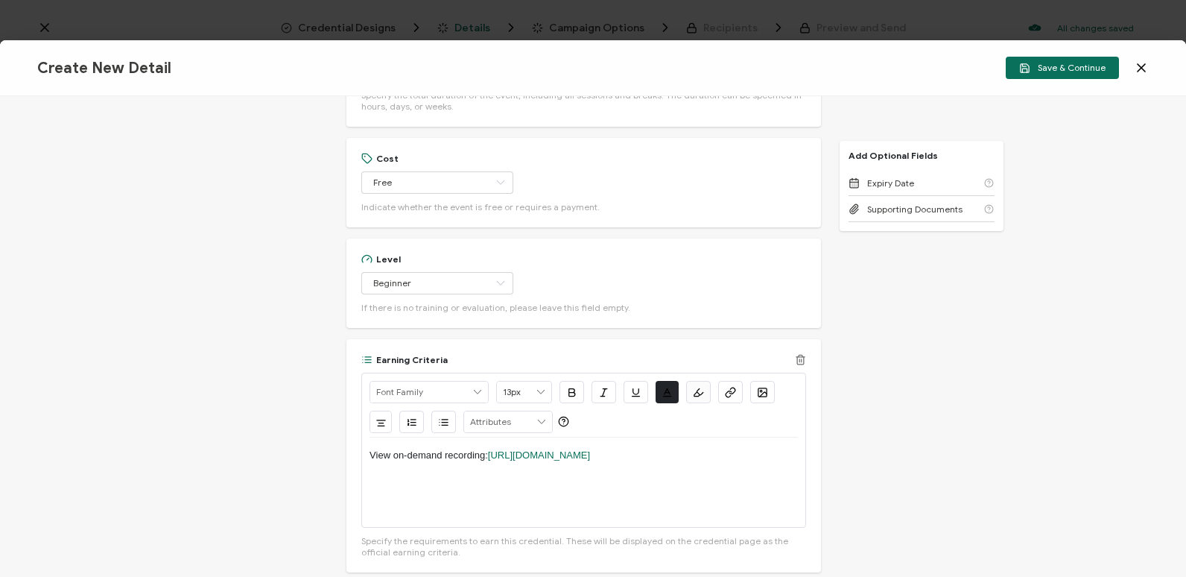
click at [781, 448] on div "View on-demand recording: https://www.carahsoft.com/learn/event/68044" at bounding box center [584, 481] width 428 height 89
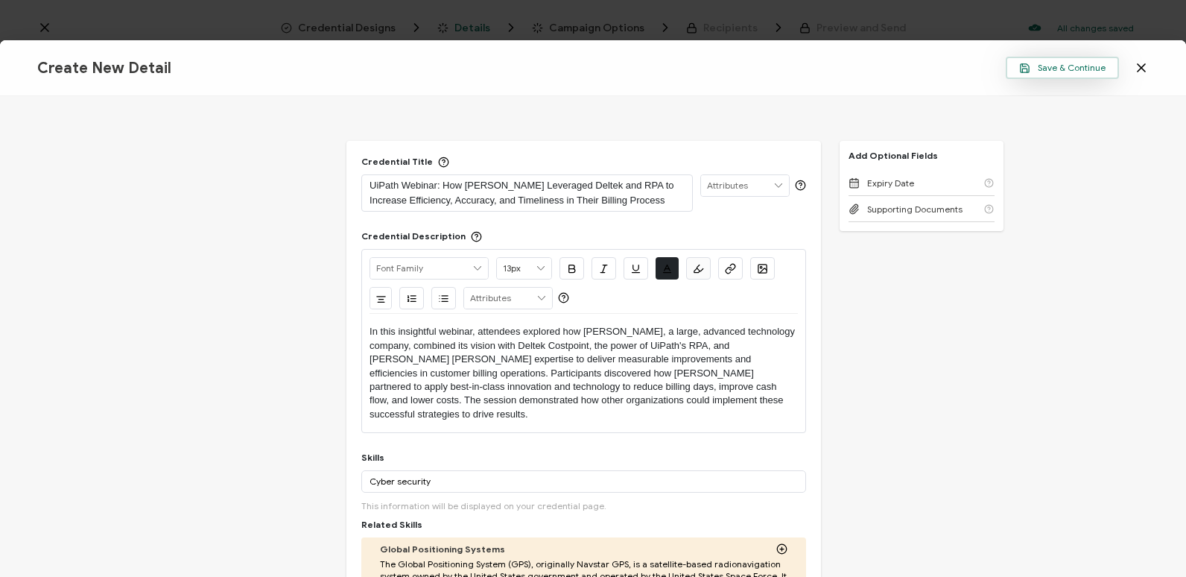
click at [1024, 75] on button "Save & Continue" at bounding box center [1062, 68] width 113 height 22
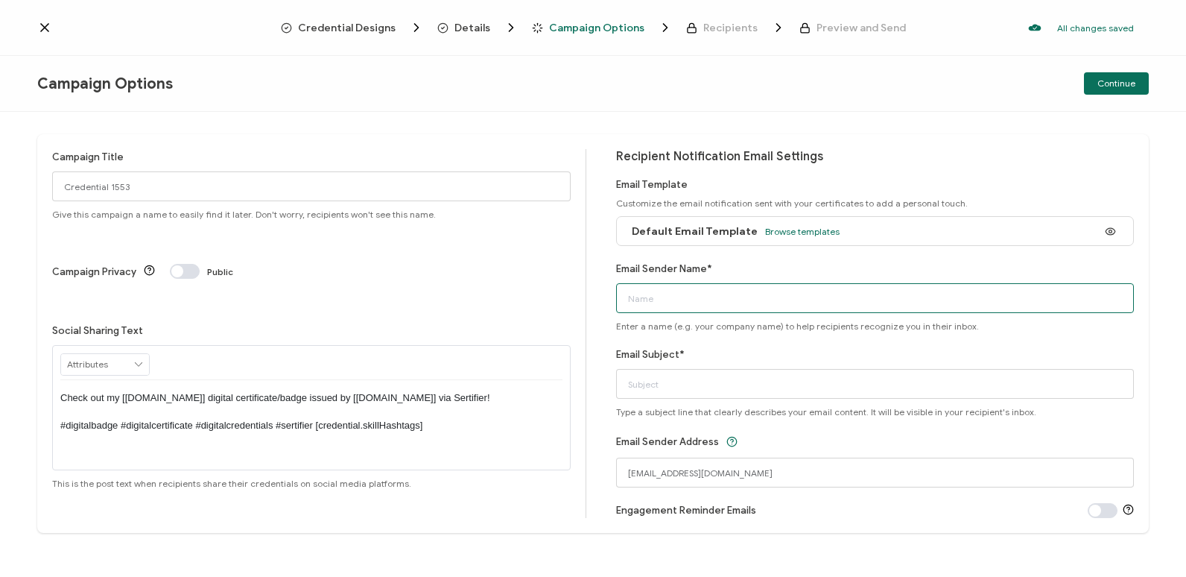
click at [756, 289] on input "Email Sender Name*" at bounding box center [875, 298] width 519 height 30
type input "CPE Team"
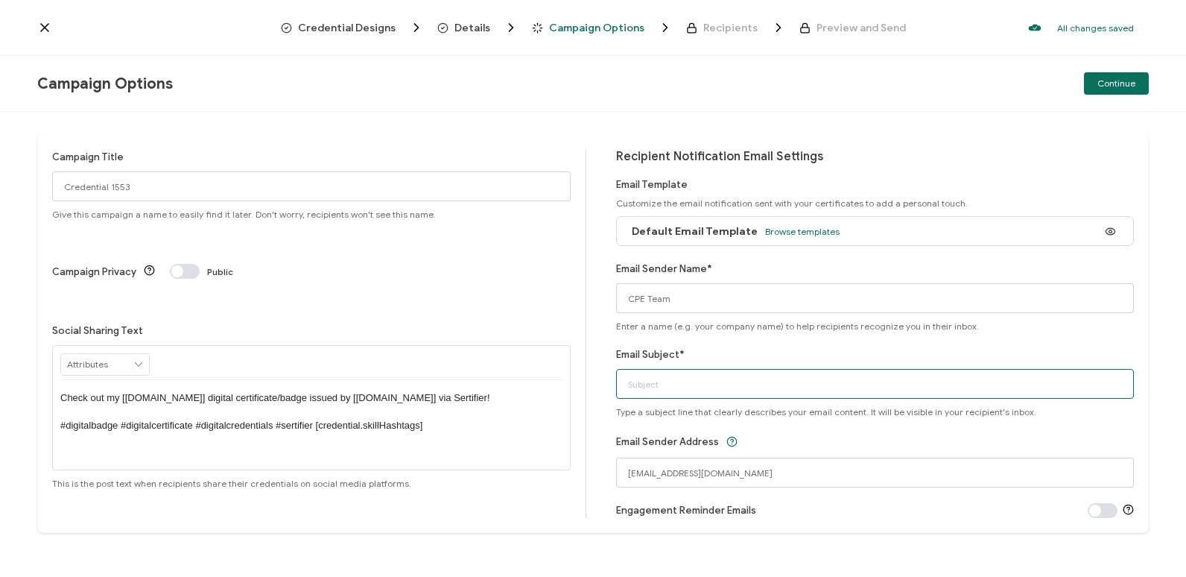
click at [817, 394] on input "Email Subject*" at bounding box center [875, 384] width 519 height 30
click at [1071, 171] on div "Recipient Notification Email Settings Email Template Customize the email notifi…" at bounding box center [875, 333] width 519 height 369
click at [752, 391] on input "Email Subject*" at bounding box center [875, 384] width 519 height 30
paste input "UiPath Webinar: How Booz Allen Leveraged Deltek and RPA to Increase Efficiency,…"
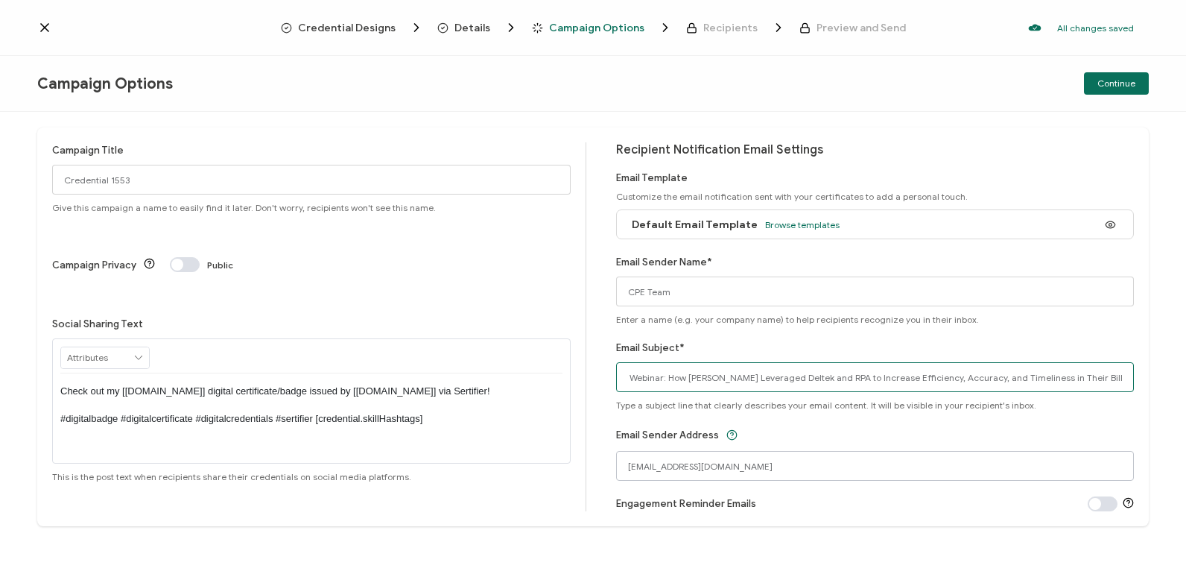
scroll to position [8, 0]
type input "UiPath Webinar: How Booz Allen Leveraged Deltek and RPA to Increase Efficiency,…"
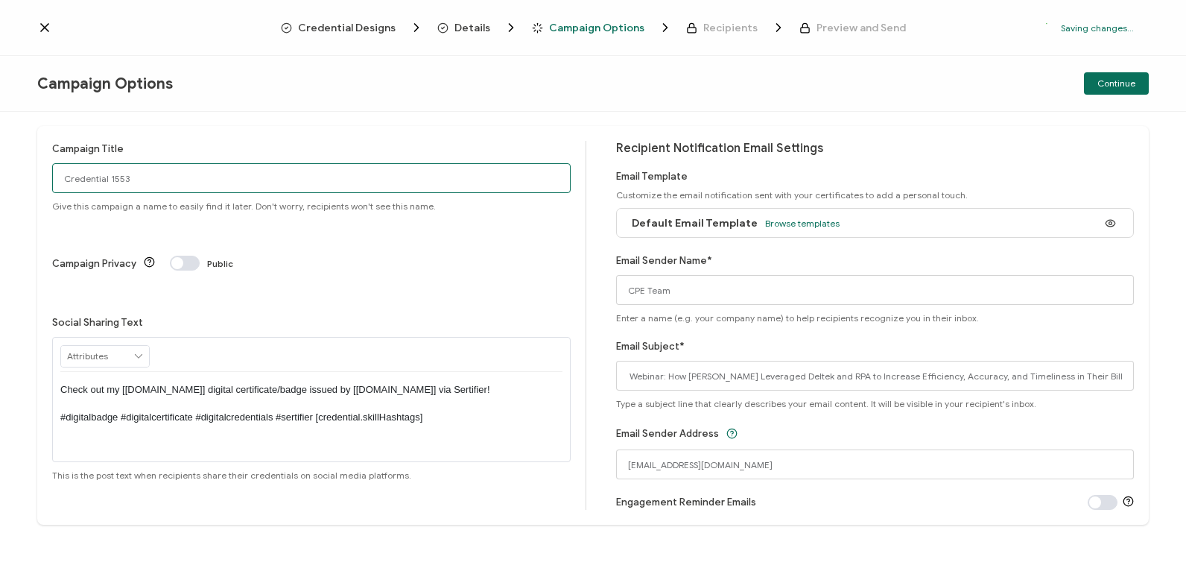
click at [241, 182] on input "Credential 1553" at bounding box center [311, 178] width 519 height 30
drag, startPoint x: 241, startPoint y: 182, endPoint x: 65, endPoint y: 182, distance: 176.6
click at [65, 182] on input "Credential 1553" at bounding box center [311, 178] width 519 height 30
click at [497, 178] on input "Campaign Title" at bounding box center [311, 178] width 519 height 30
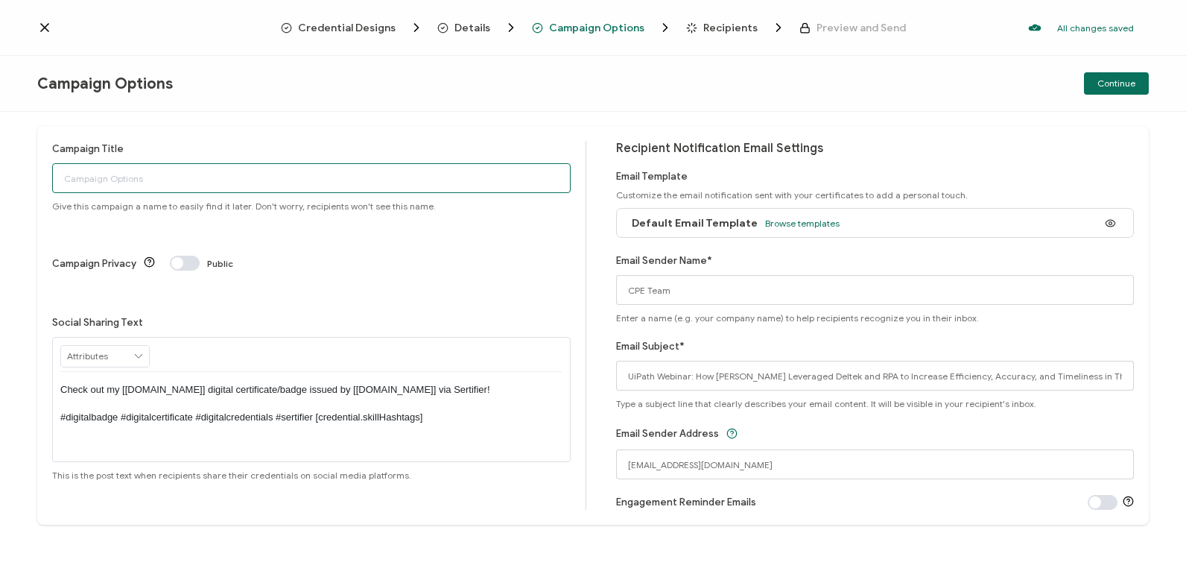
paste input "9-17-2025_68044_UiPath Webinar"
type input "9-17-2025_68044_UiPath Webinar"
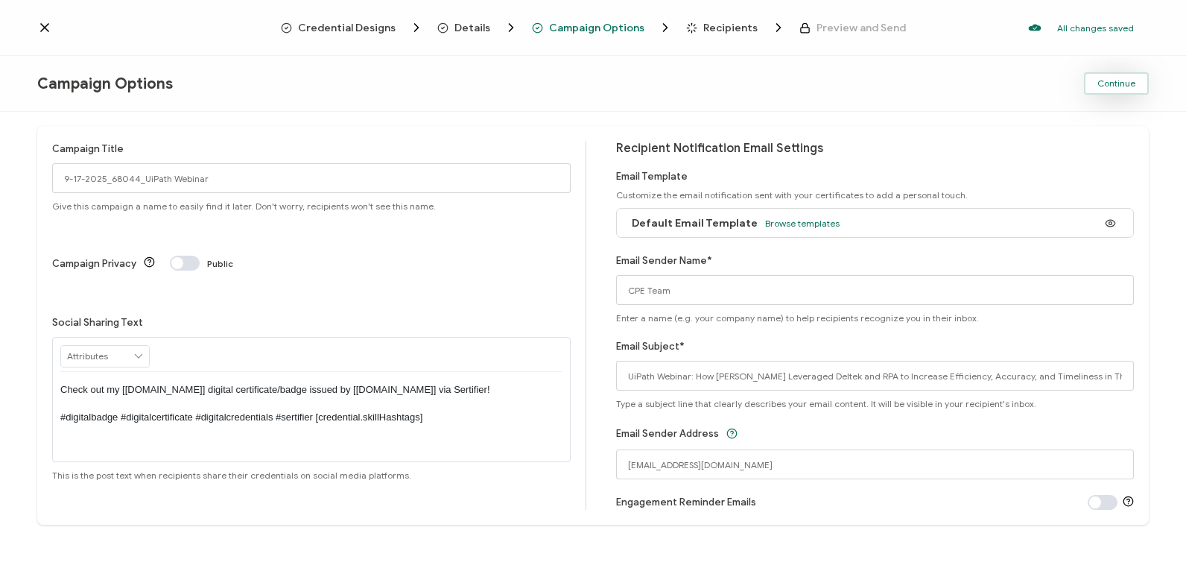
click at [1111, 92] on button "Continue" at bounding box center [1116, 83] width 65 height 22
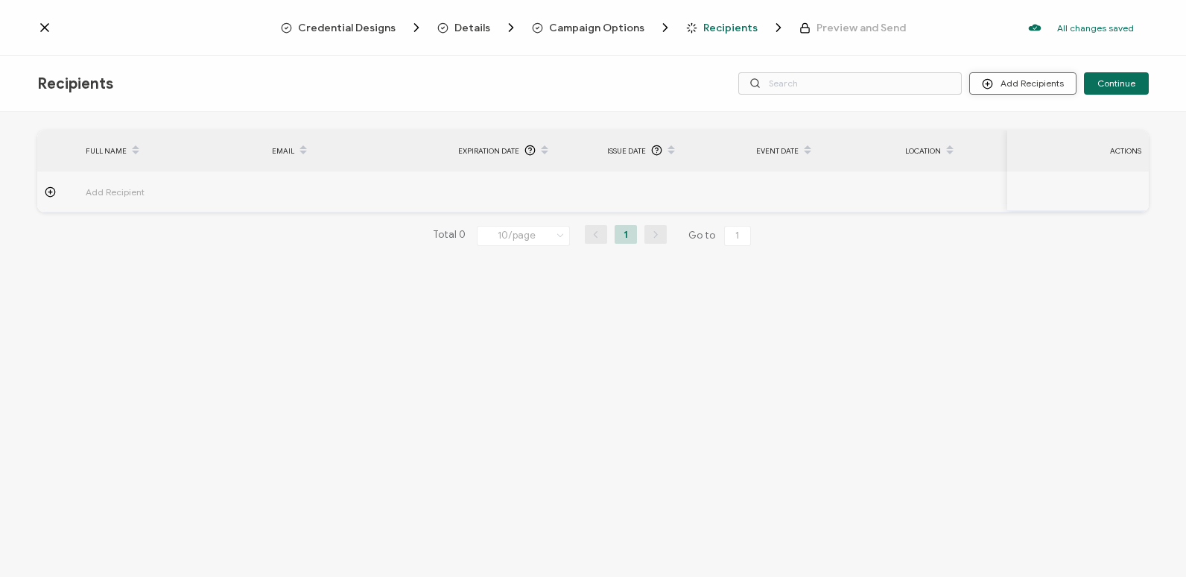
click at [1020, 86] on button "Add Recipients" at bounding box center [1022, 83] width 107 height 22
click at [1064, 183] on li "Import From List" at bounding box center [1043, 173] width 139 height 24
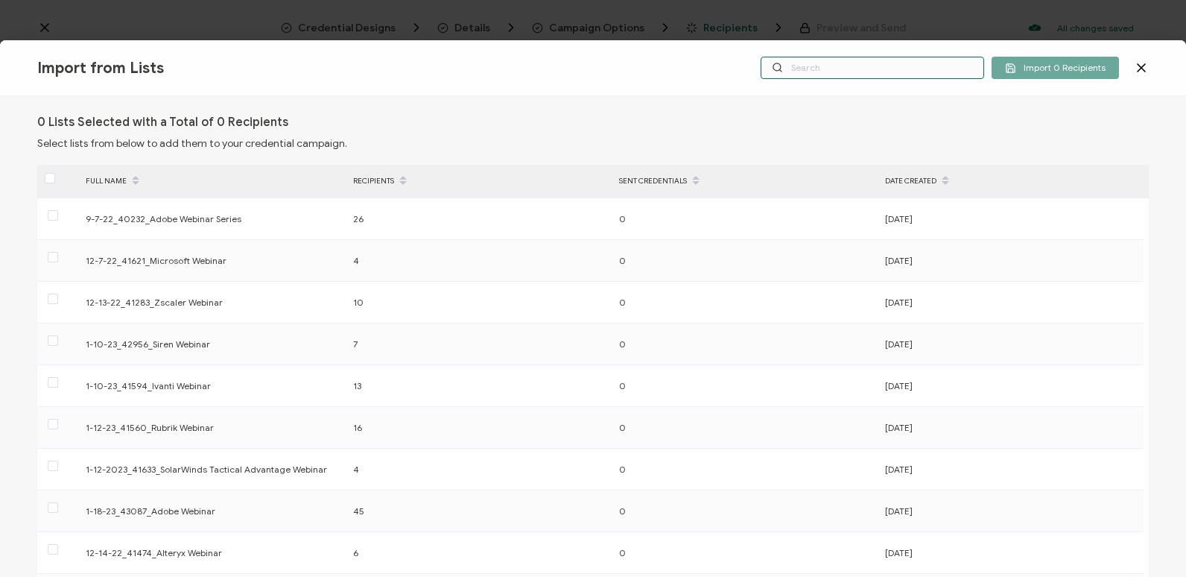
click at [814, 65] on input "text" at bounding box center [872, 68] width 223 height 22
paste input "9-17-2025_68044_UiPath Webinar"
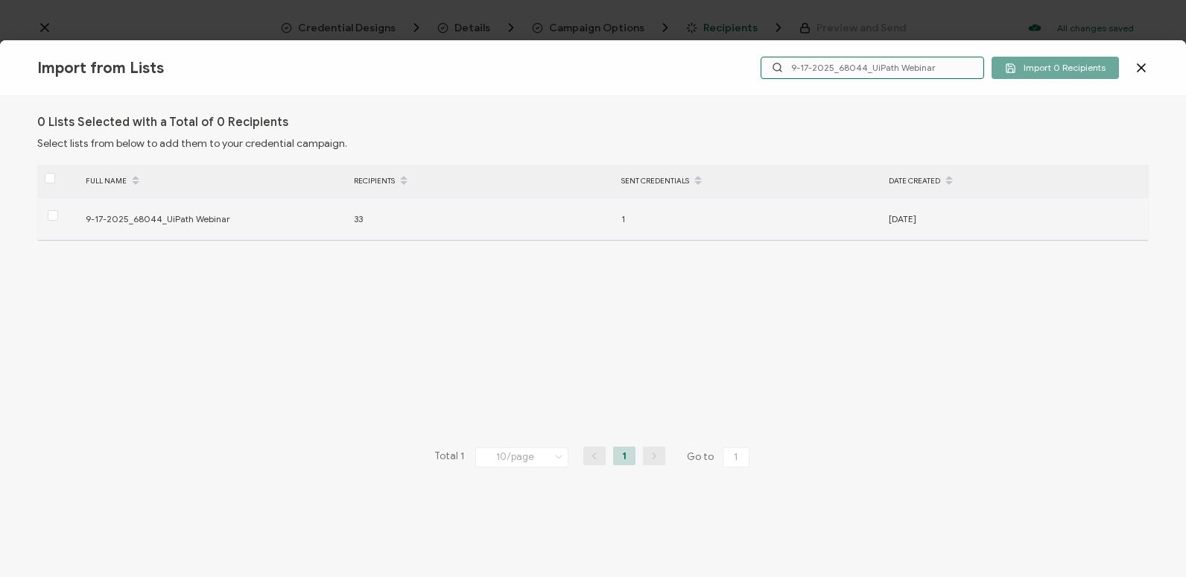
type input "9-17-2025_68044_UiPath Webinar"
click at [112, 221] on div "9-17-2025_68044_UiPath Webinar" at bounding box center [212, 218] width 268 height 17
click at [57, 215] on span at bounding box center [53, 215] width 10 height 10
click at [58, 210] on input "checkbox" at bounding box center [58, 210] width 0 height 0
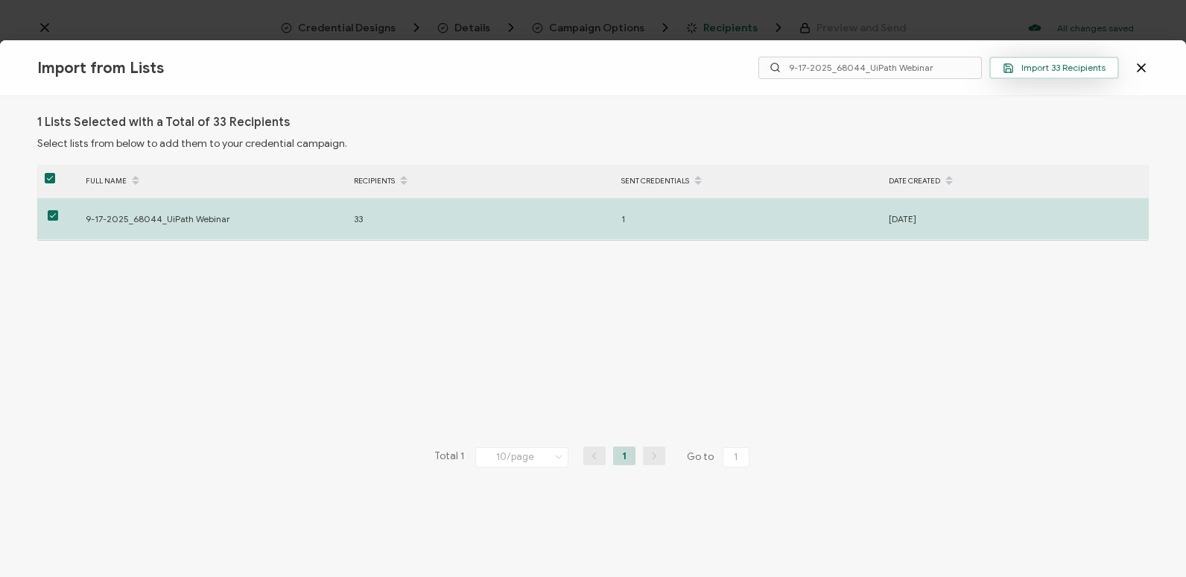
click at [1018, 66] on span "Import 33 Recipients" at bounding box center [1054, 68] width 103 height 11
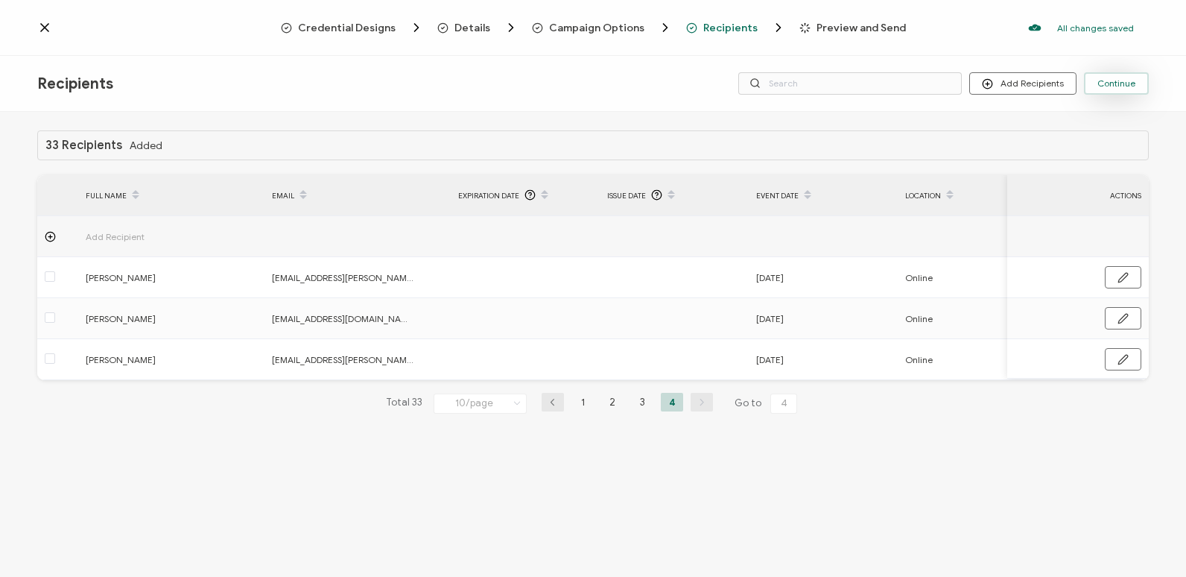
click at [1125, 75] on button "Continue" at bounding box center [1116, 83] width 65 height 22
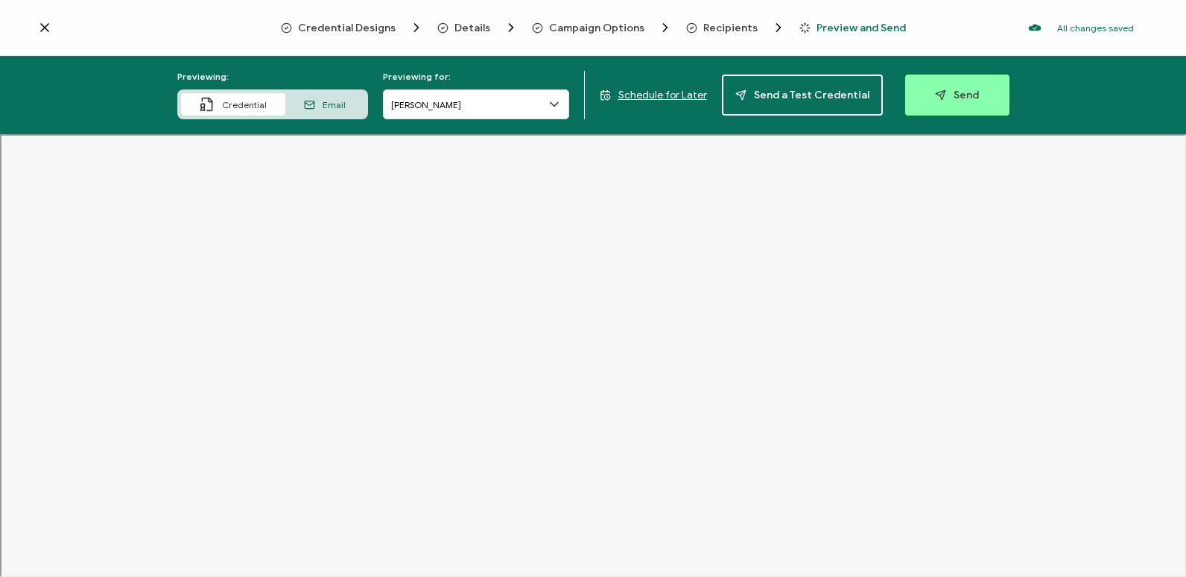
click at [560, 97] on icon at bounding box center [554, 104] width 15 height 15
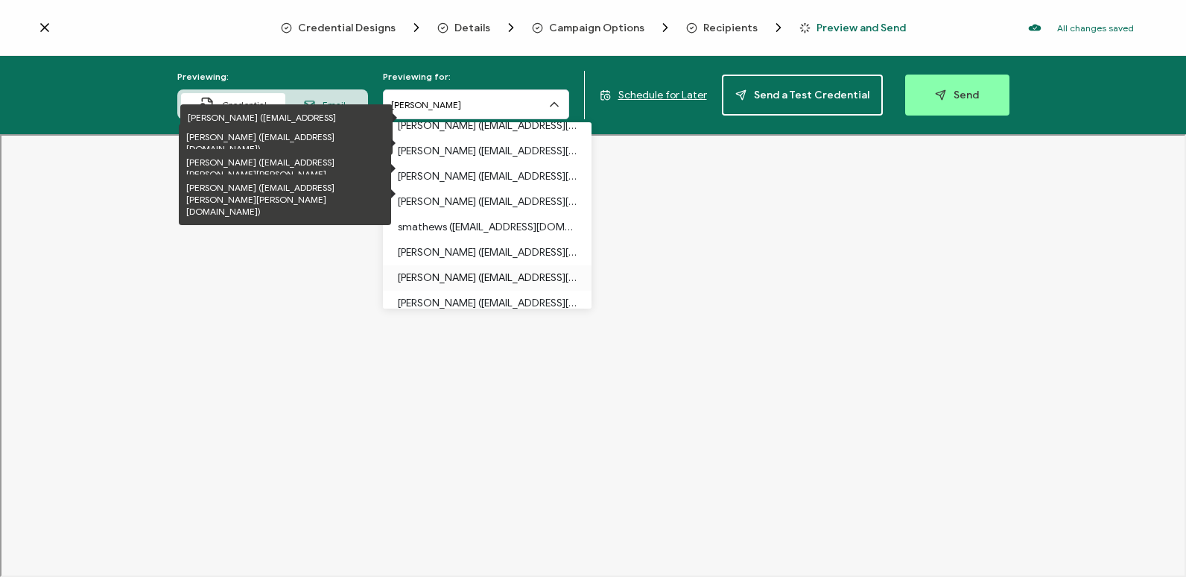
scroll to position [223, 0]
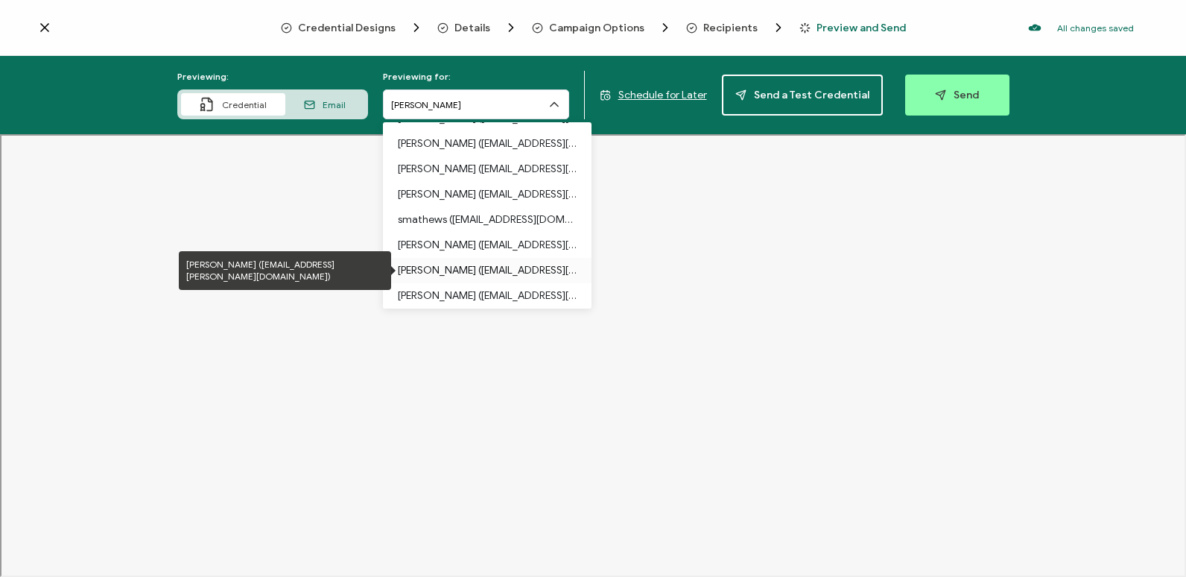
click at [542, 258] on p "Amit Verma (carahsoft.amit.p.verma@leidos.com)" at bounding box center [487, 270] width 179 height 25
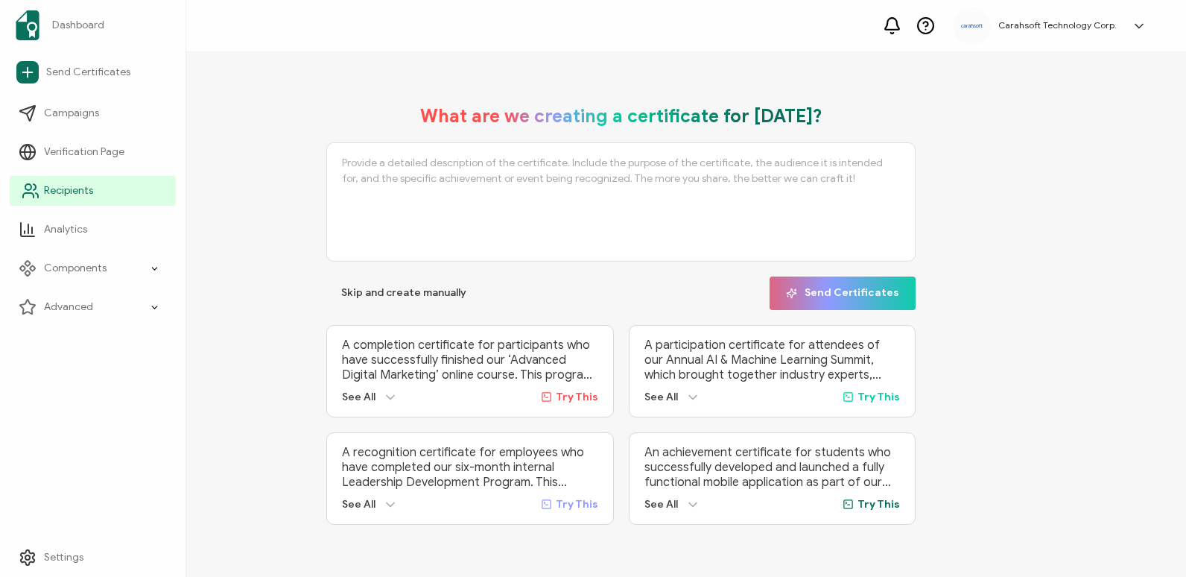
click at [32, 188] on icon at bounding box center [31, 191] width 18 height 18
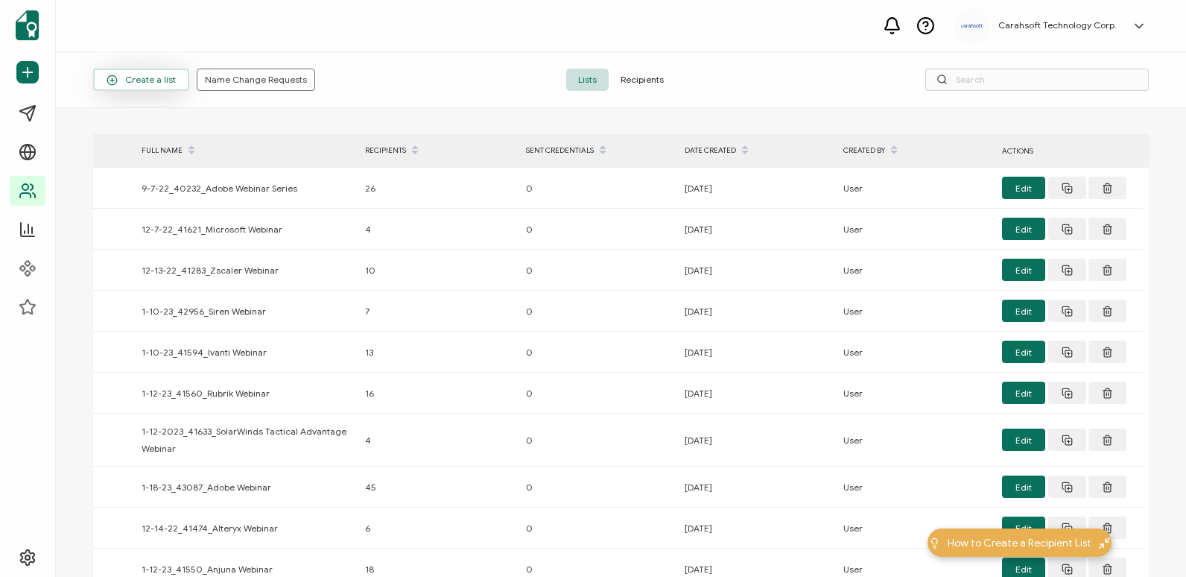
click at [150, 84] on span "Create a list" at bounding box center [141, 79] width 69 height 11
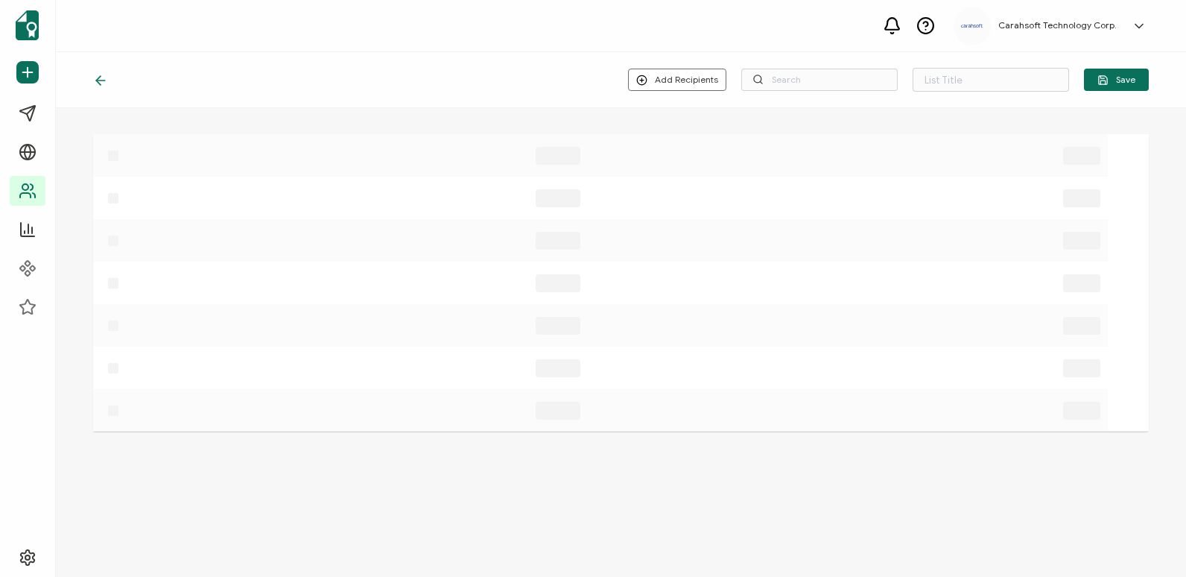
type input "List 1628"
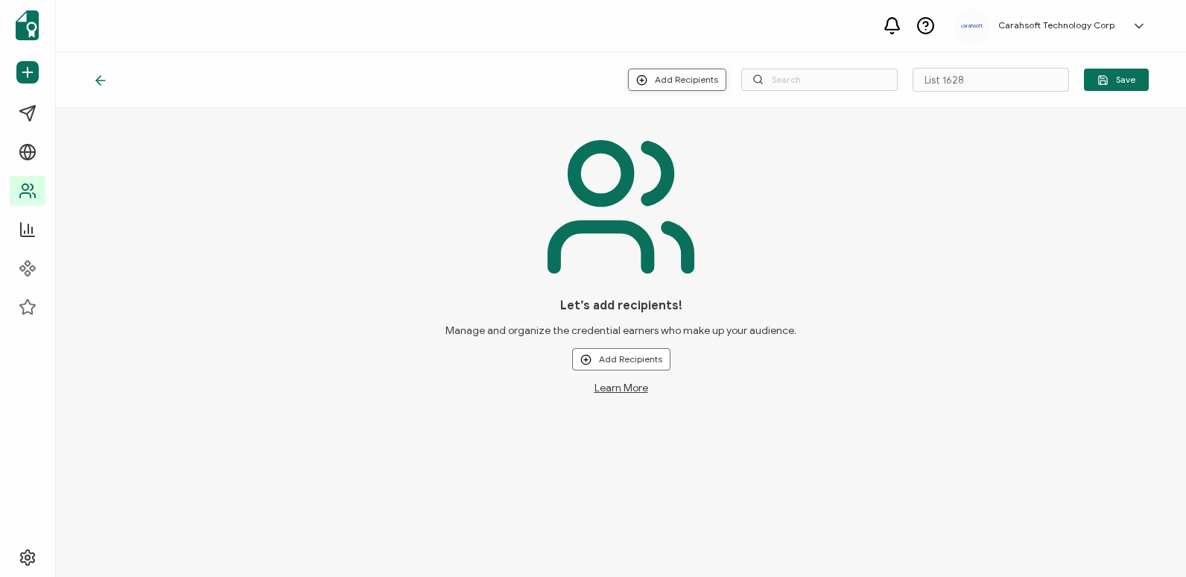
click at [667, 77] on button "Add Recipients" at bounding box center [677, 80] width 98 height 22
click at [697, 121] on span "Upload New Recipients" at bounding box center [710, 119] width 96 height 11
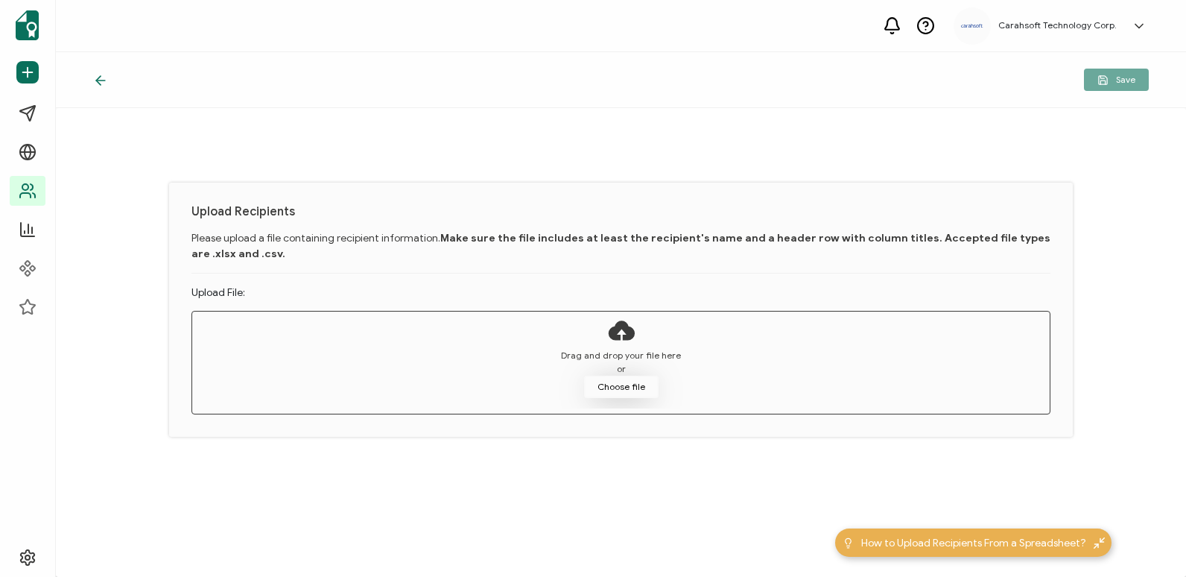
click at [649, 387] on button "Choose file" at bounding box center [621, 386] width 74 height 22
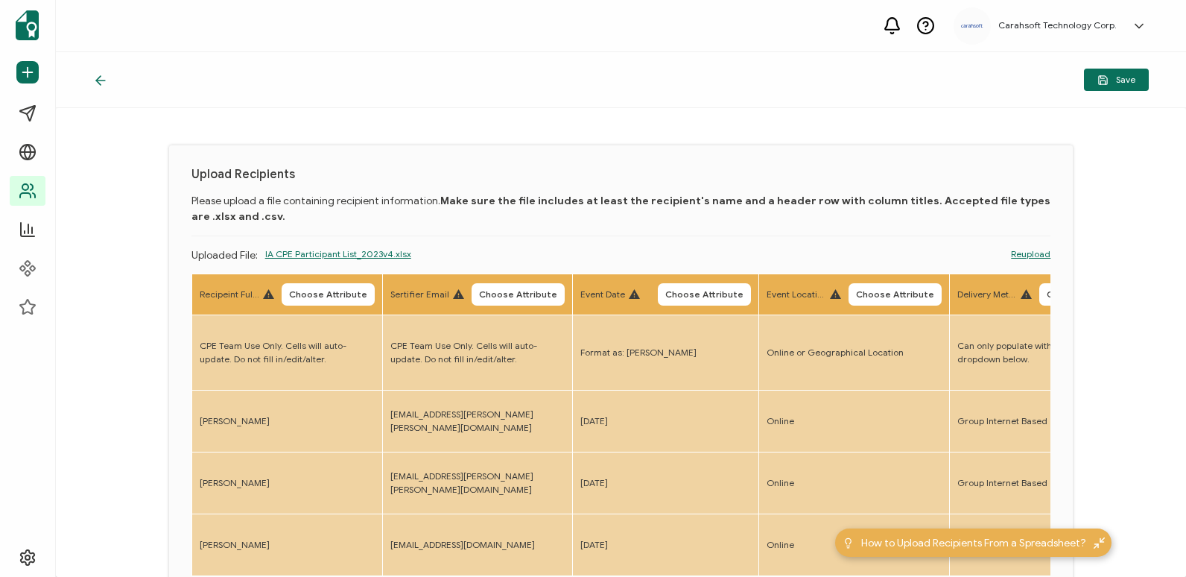
click at [94, 85] on icon at bounding box center [100, 80] width 15 height 15
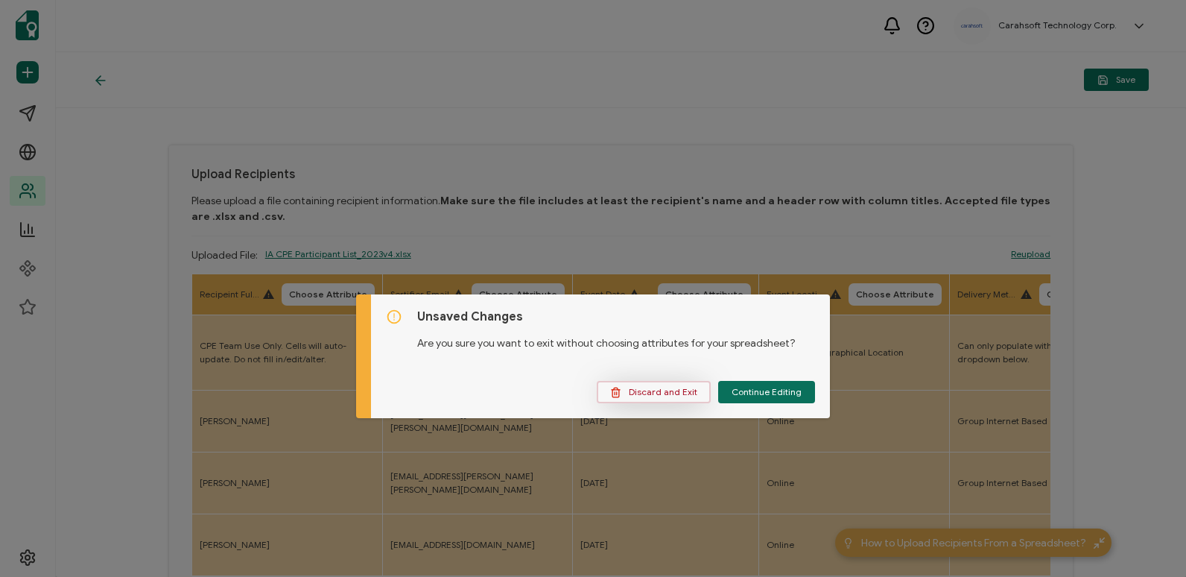
click at [616, 397] on icon "dialog" at bounding box center [615, 392] width 11 height 11
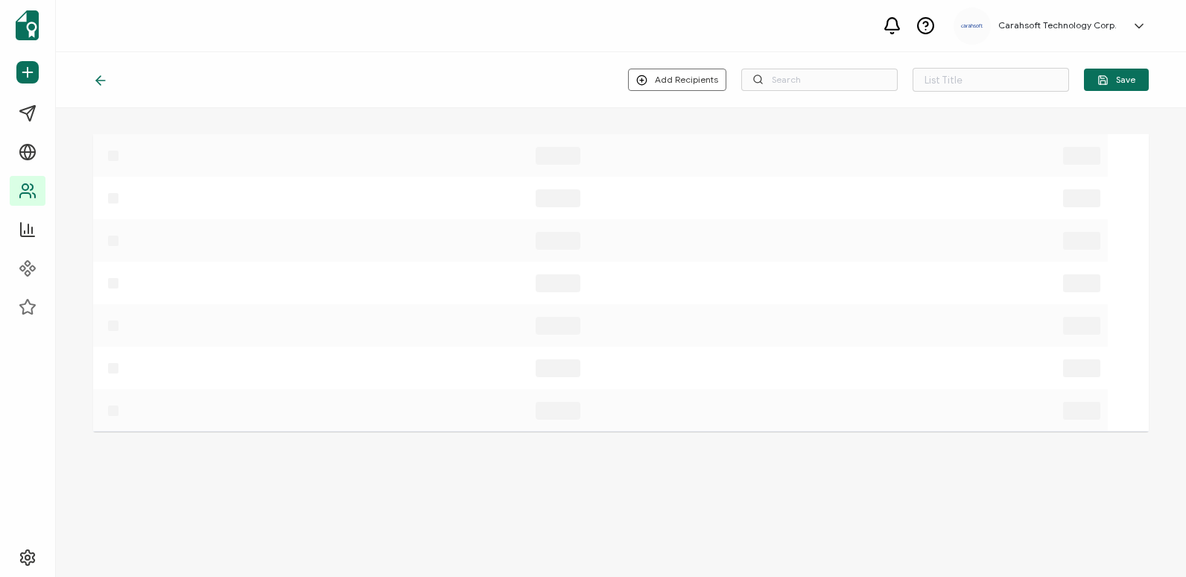
type input "List 1628"
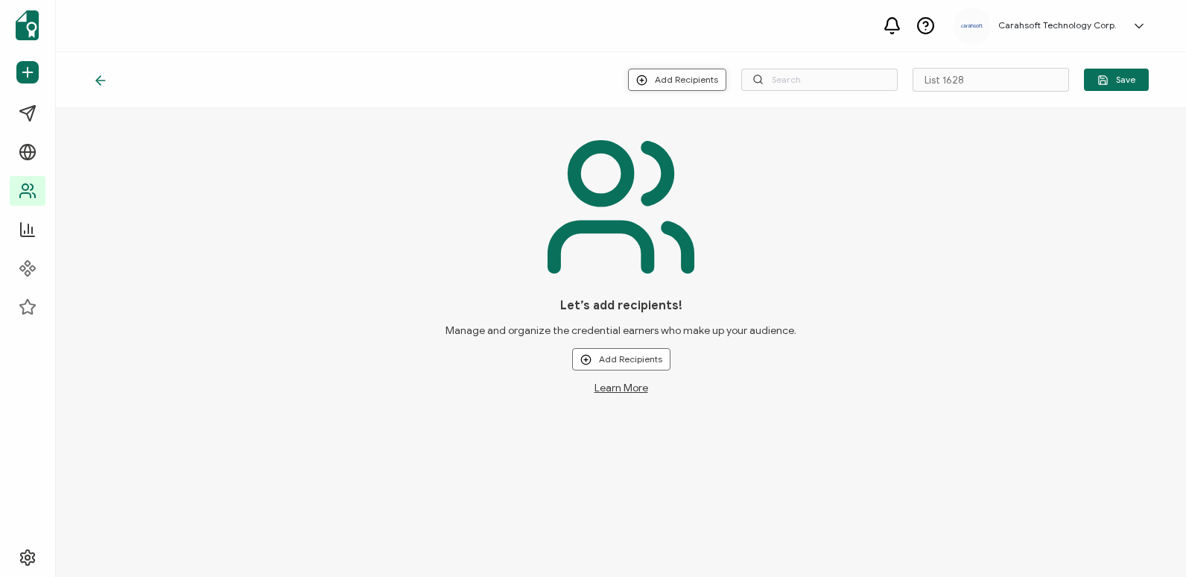
click at [662, 82] on button "Add Recipients" at bounding box center [677, 80] width 98 height 22
click at [666, 120] on span "Upload New Recipients" at bounding box center [710, 119] width 96 height 11
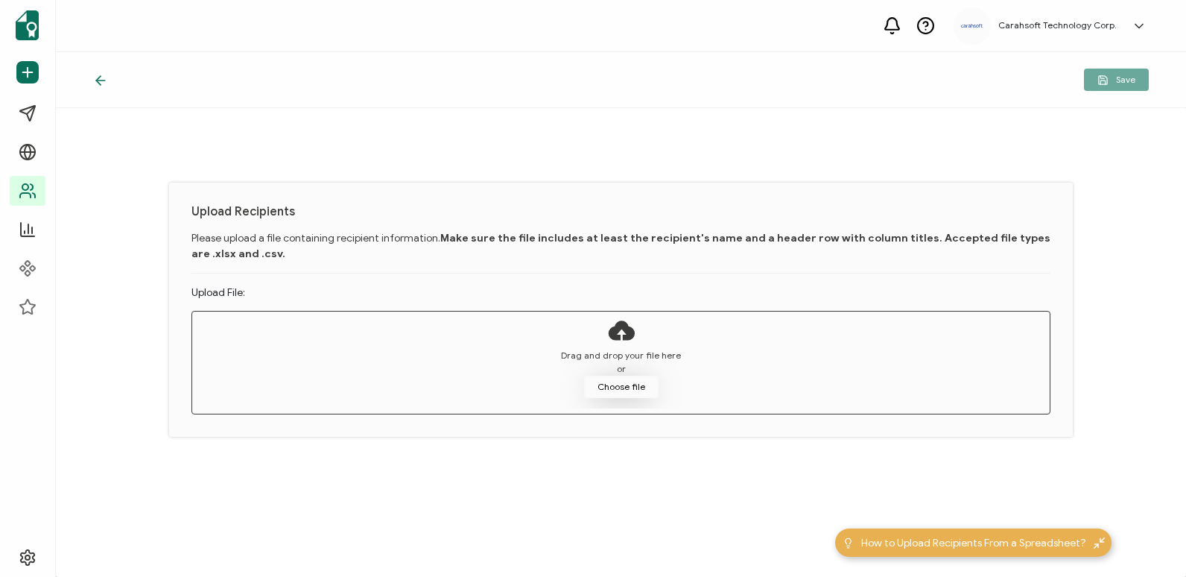
click at [640, 387] on button "Choose file" at bounding box center [621, 386] width 74 height 22
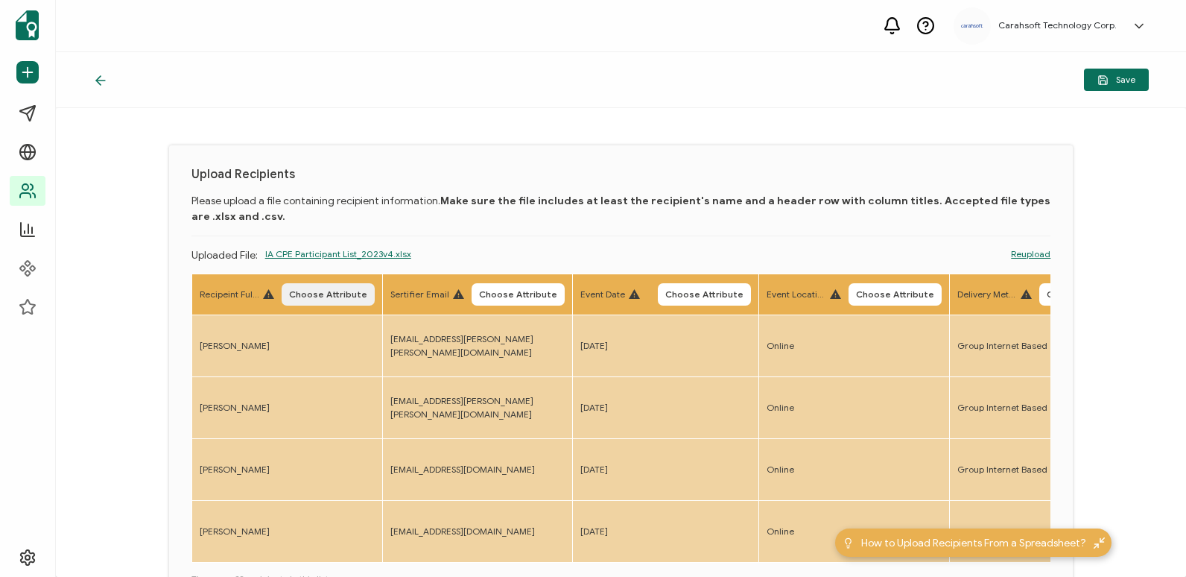
click at [334, 301] on button "Choose Attribute" at bounding box center [328, 294] width 93 height 22
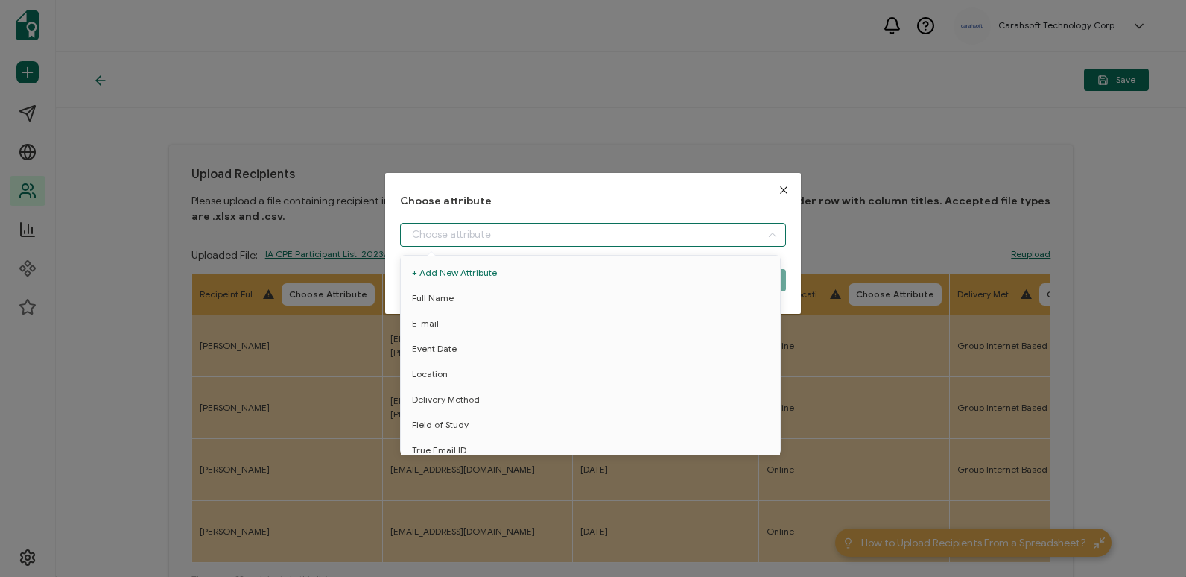
click at [457, 239] on input "dialog" at bounding box center [592, 235] width 385 height 24
click at [466, 292] on li "Full Name" at bounding box center [593, 297] width 392 height 25
type input "Full Name"
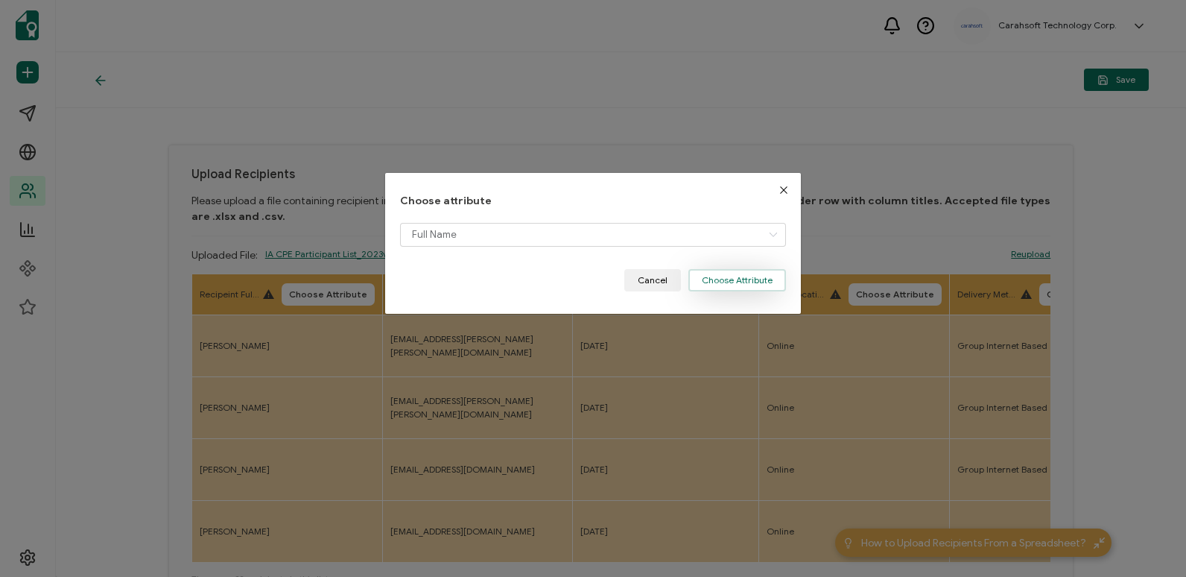
click at [704, 274] on button "Choose Attribute" at bounding box center [737, 280] width 98 height 22
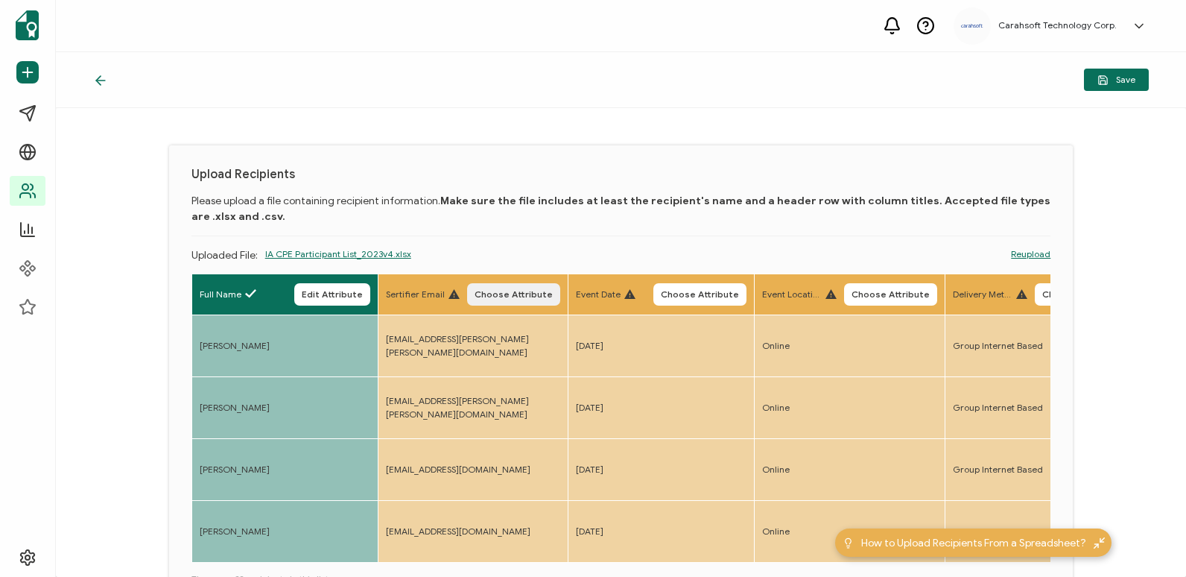
click at [524, 294] on span "Choose Attribute" at bounding box center [514, 294] width 78 height 9
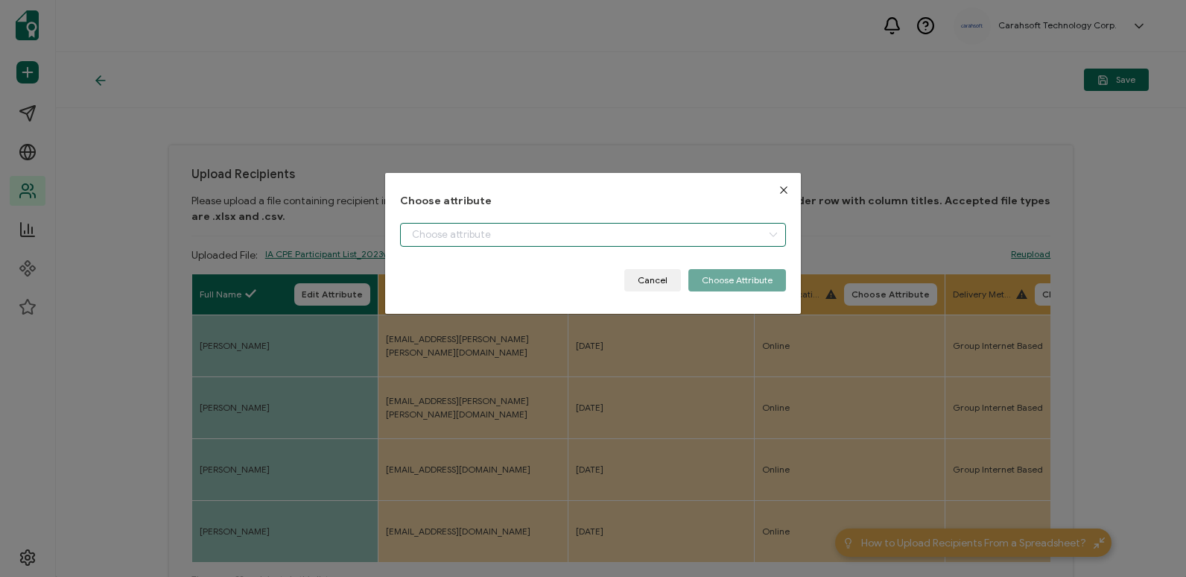
click at [592, 241] on input "dialog" at bounding box center [592, 235] width 385 height 24
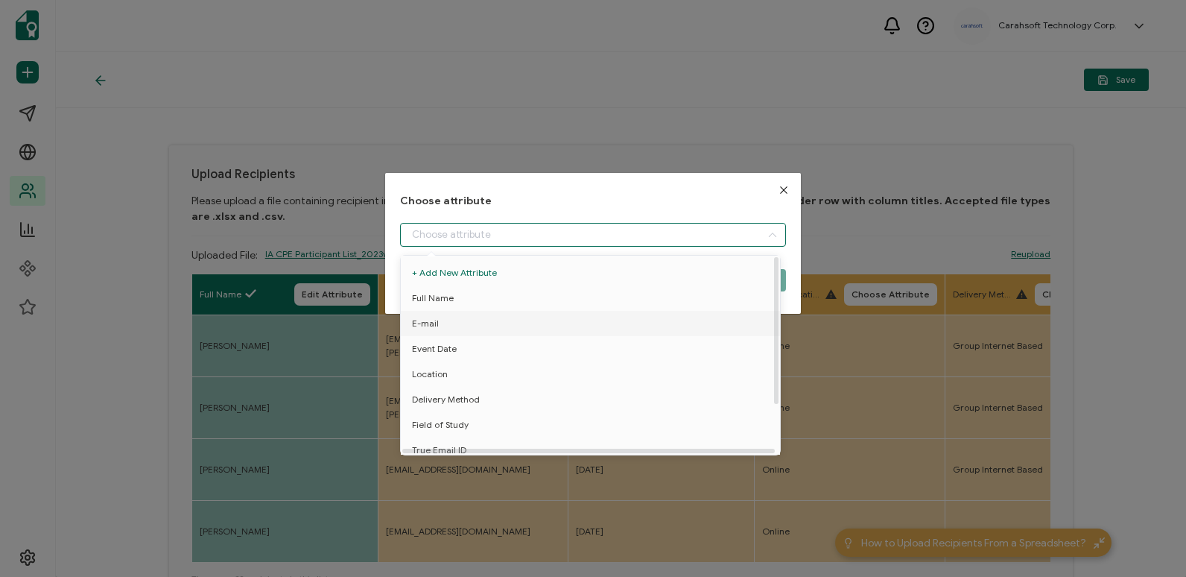
click at [614, 334] on li "E-mail" at bounding box center [593, 323] width 392 height 25
type input "E-mail"
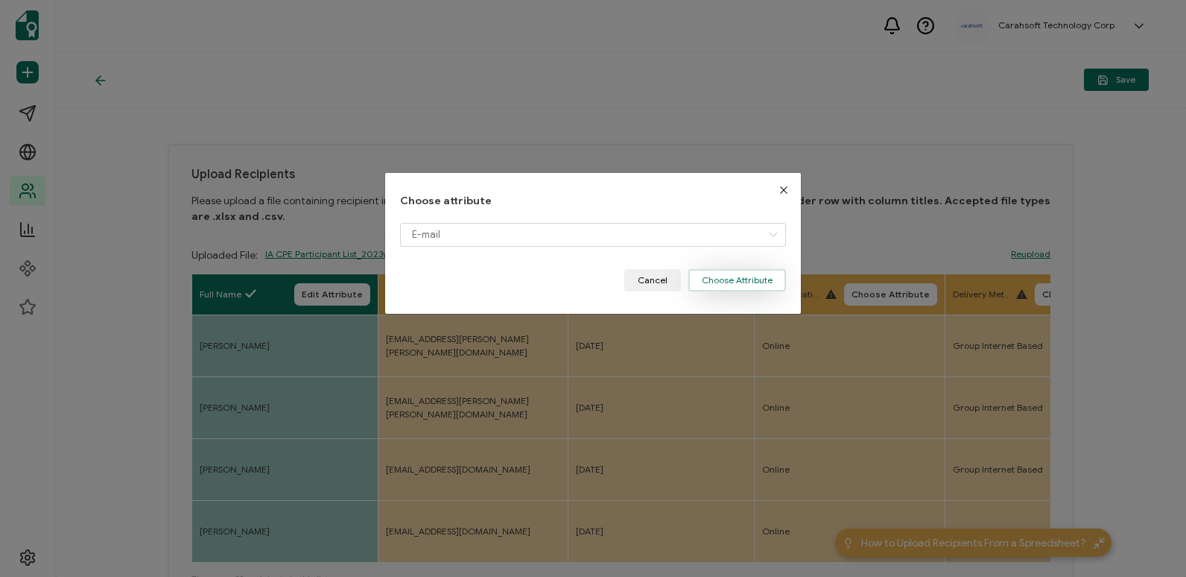
click at [694, 285] on button "Choose Attribute" at bounding box center [737, 280] width 98 height 22
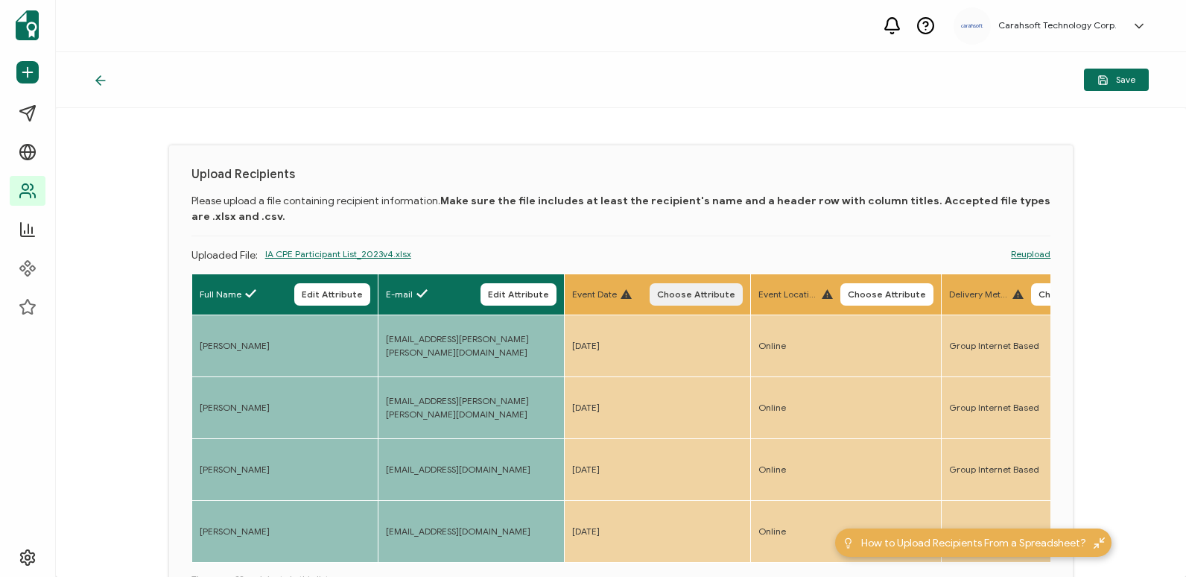
click at [697, 296] on span "Choose Attribute" at bounding box center [696, 294] width 78 height 9
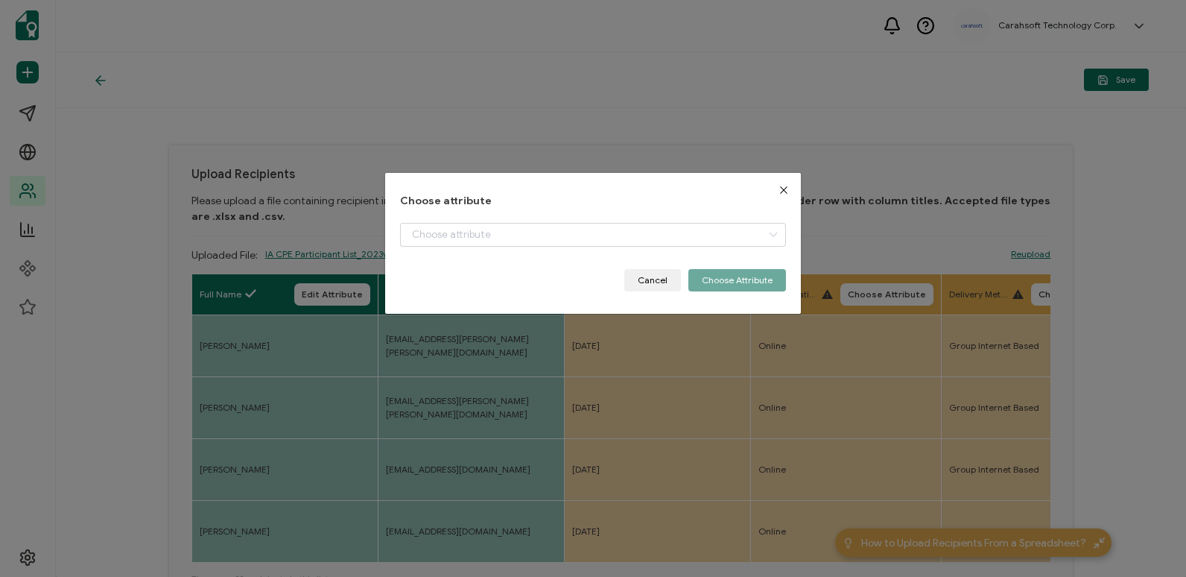
click at [640, 247] on div "dialog" at bounding box center [592, 246] width 385 height 46
click at [644, 232] on input "dialog" at bounding box center [592, 235] width 385 height 24
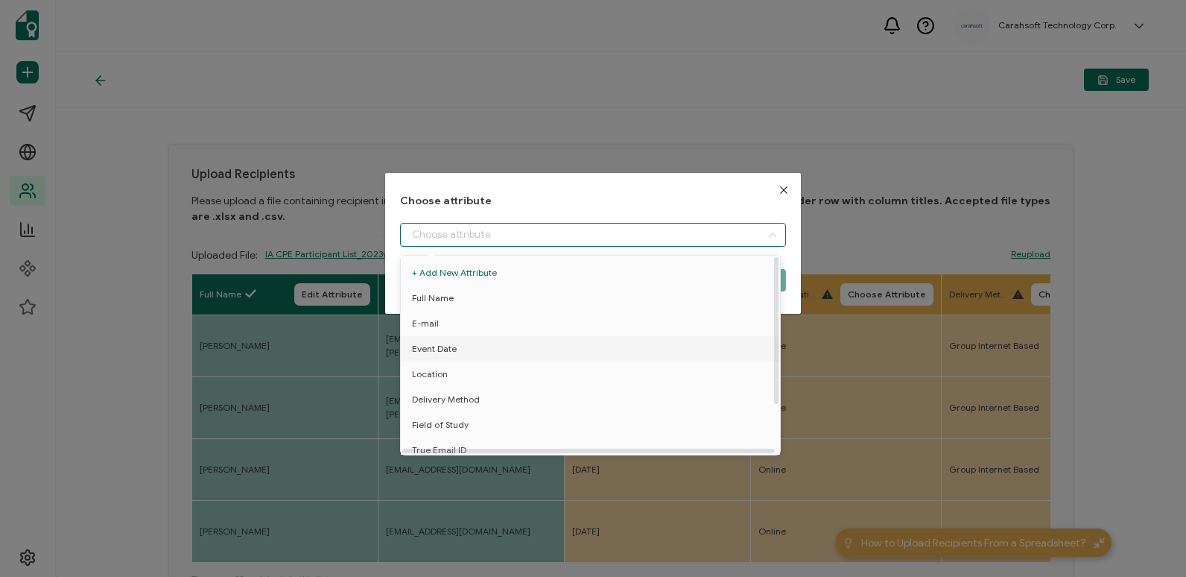
click at [661, 338] on li "Event Date" at bounding box center [593, 348] width 392 height 25
type input "Event Date"
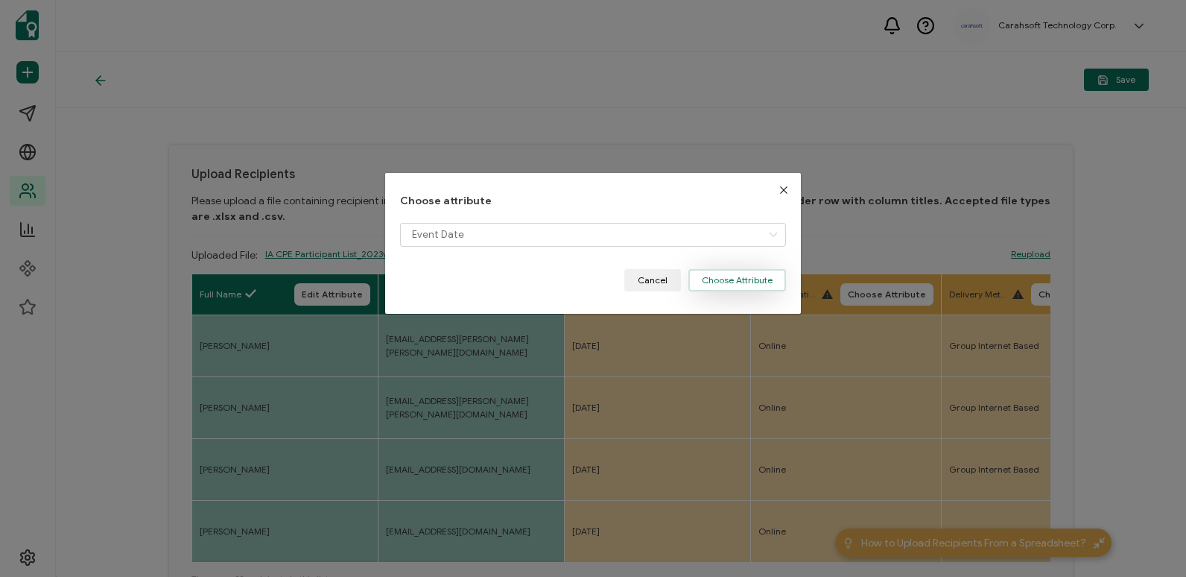
click at [726, 282] on button "Choose Attribute" at bounding box center [737, 280] width 98 height 22
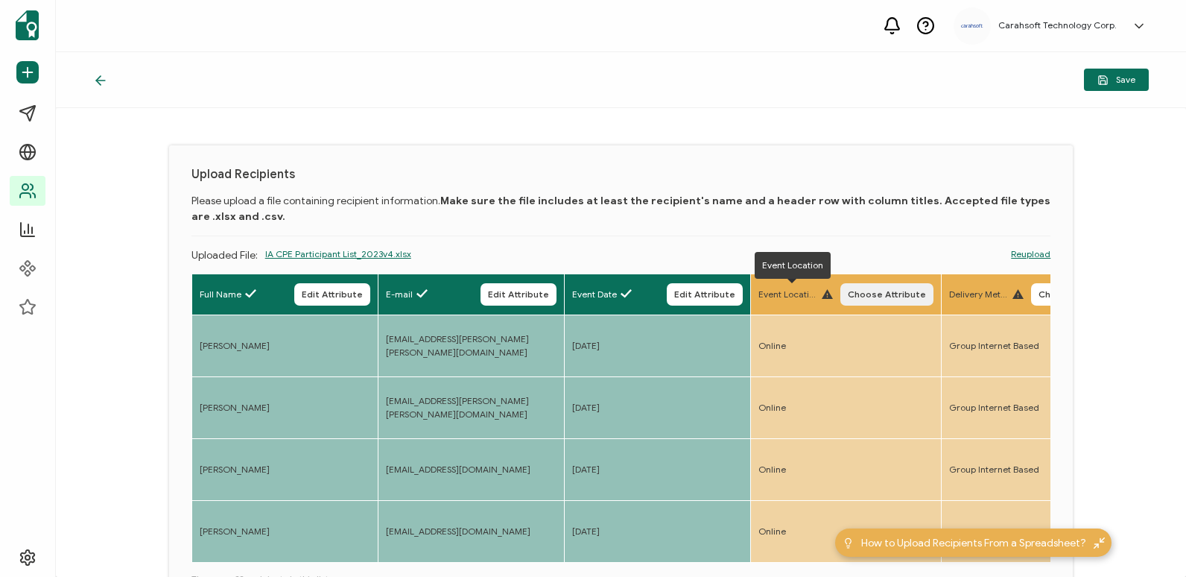
click at [875, 293] on span "Choose Attribute" at bounding box center [887, 294] width 78 height 9
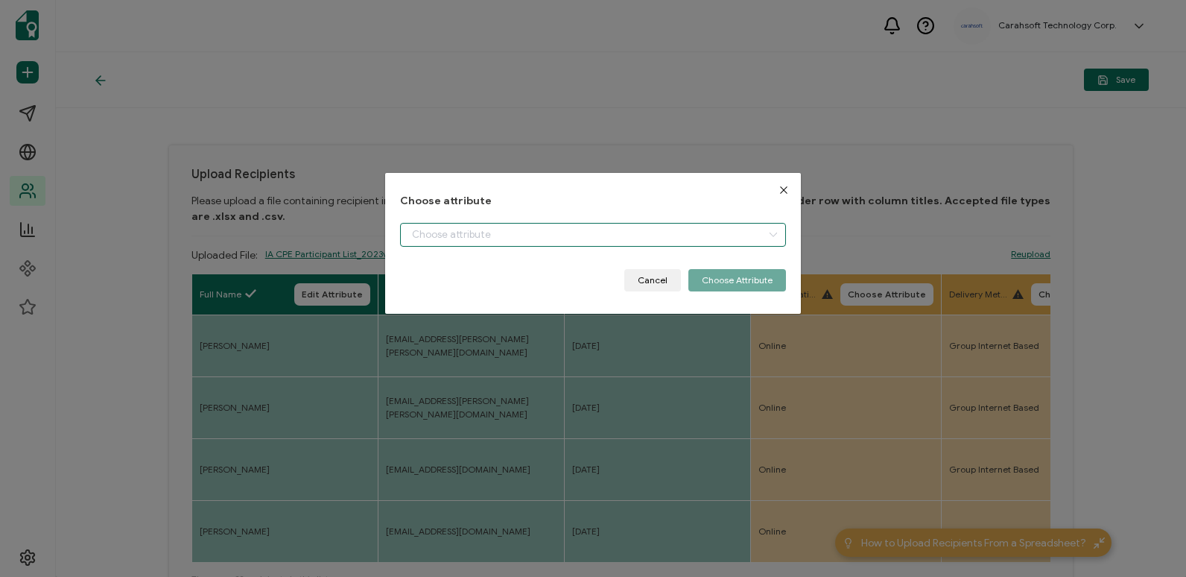
click at [687, 232] on input "dialog" at bounding box center [592, 235] width 385 height 24
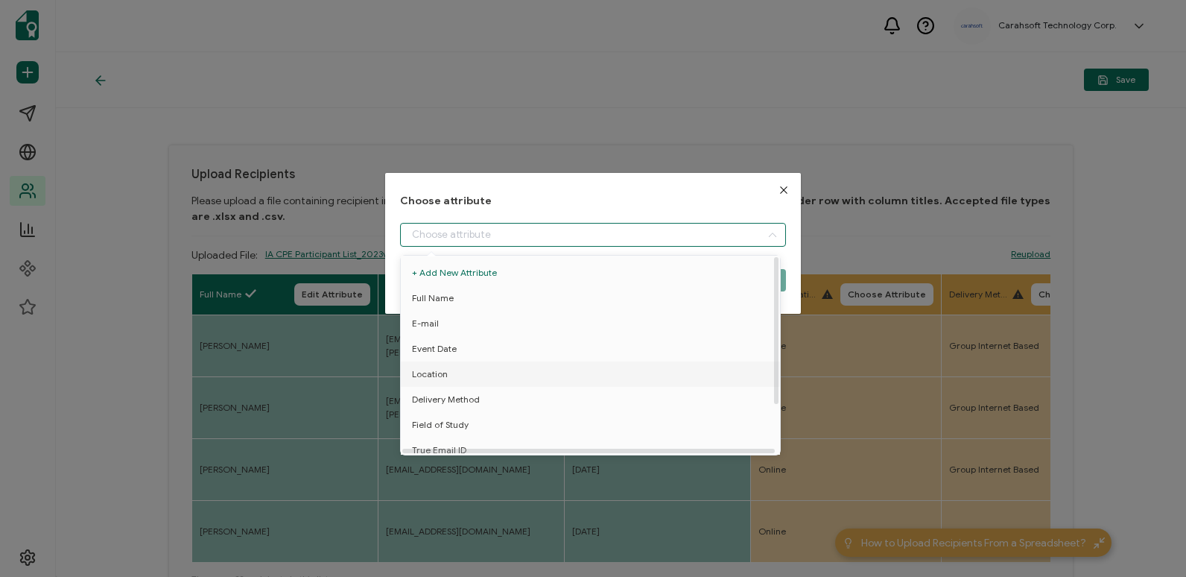
click at [720, 384] on li "Location" at bounding box center [593, 373] width 392 height 25
type input "Location"
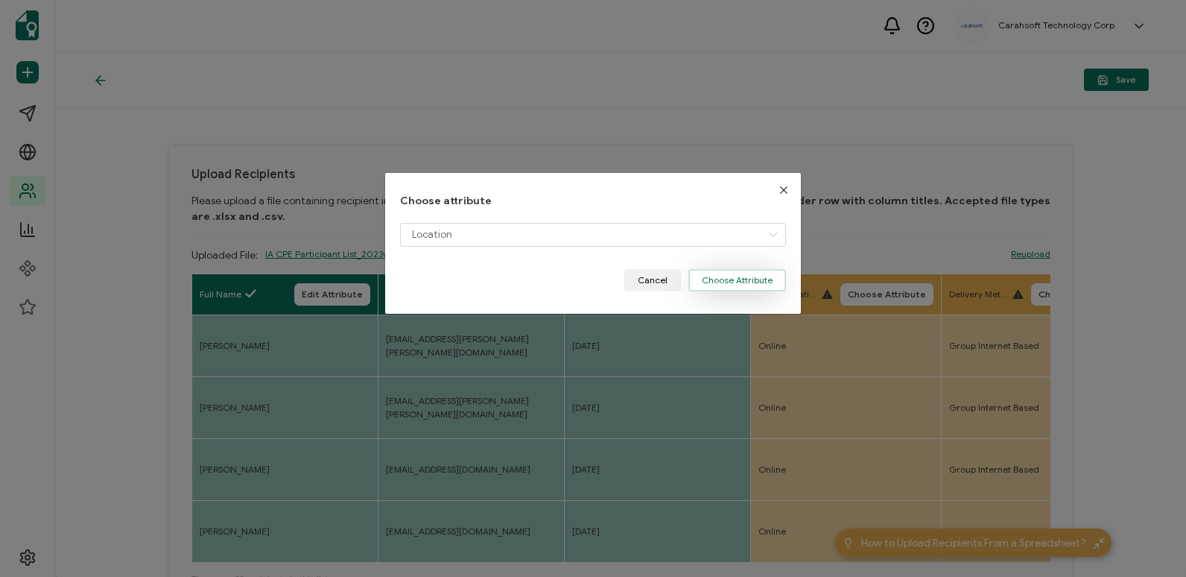
click at [738, 280] on button "Choose Attribute" at bounding box center [737, 280] width 98 height 22
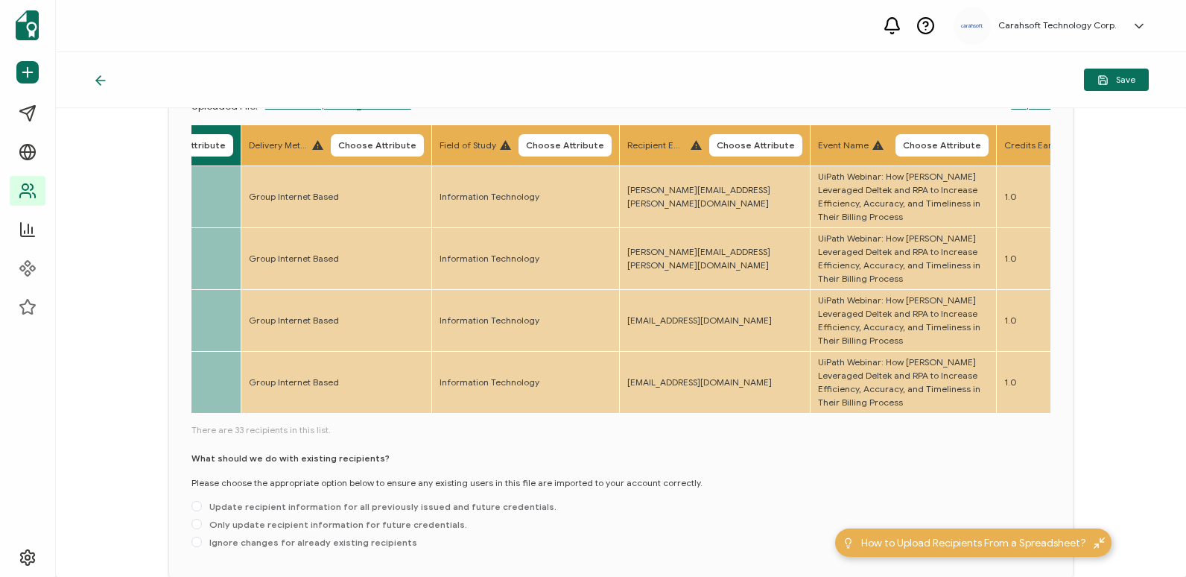
scroll to position [0, 668]
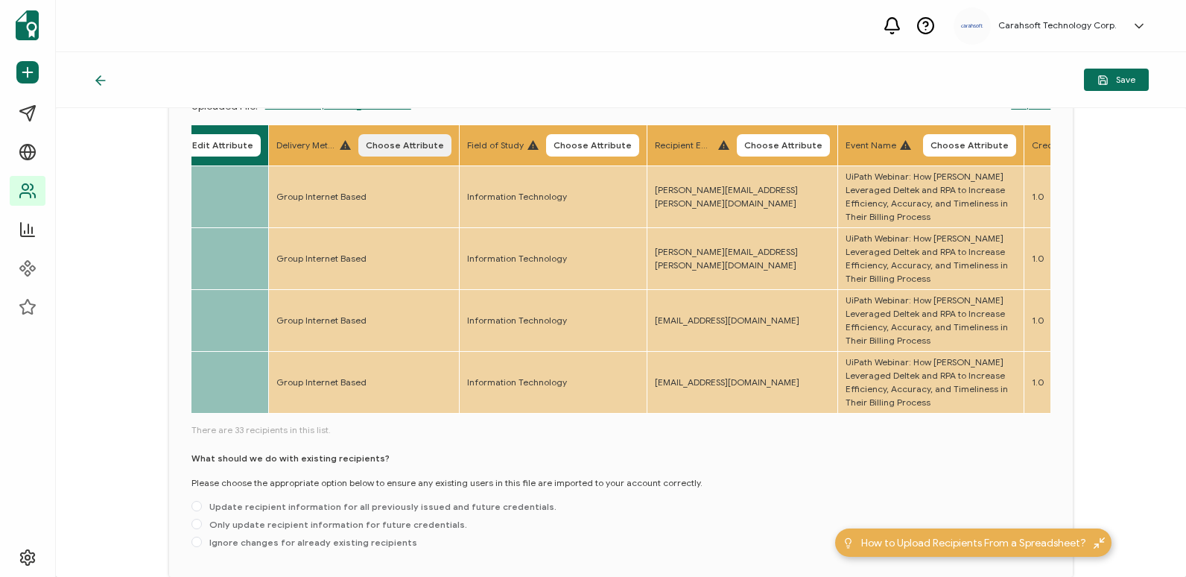
click at [380, 141] on span "Choose Attribute" at bounding box center [405, 145] width 78 height 9
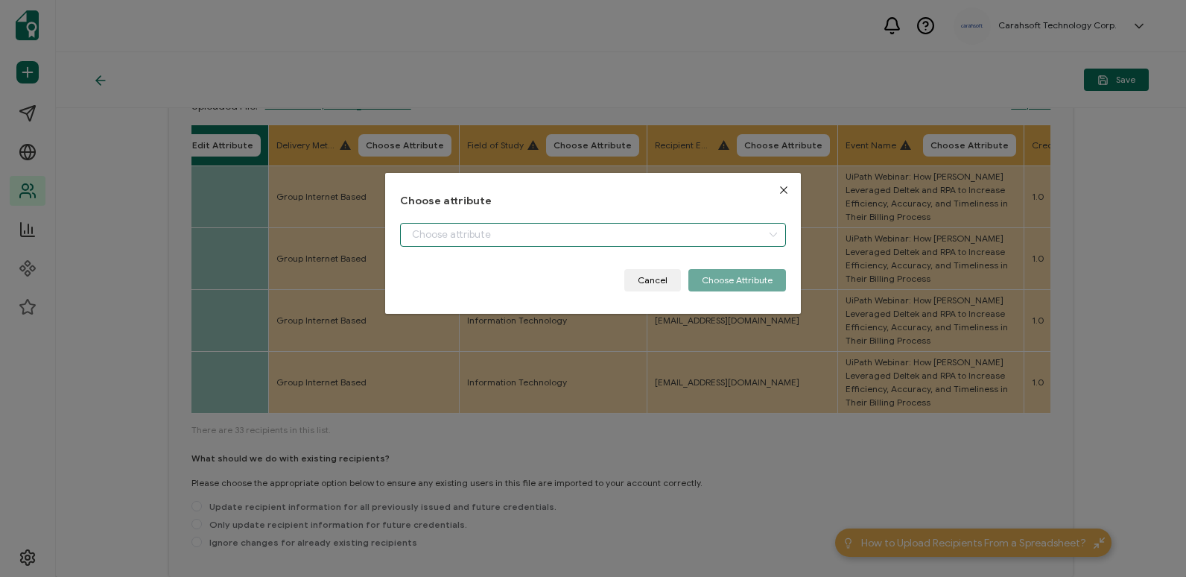
click at [488, 241] on input "dialog" at bounding box center [592, 235] width 385 height 24
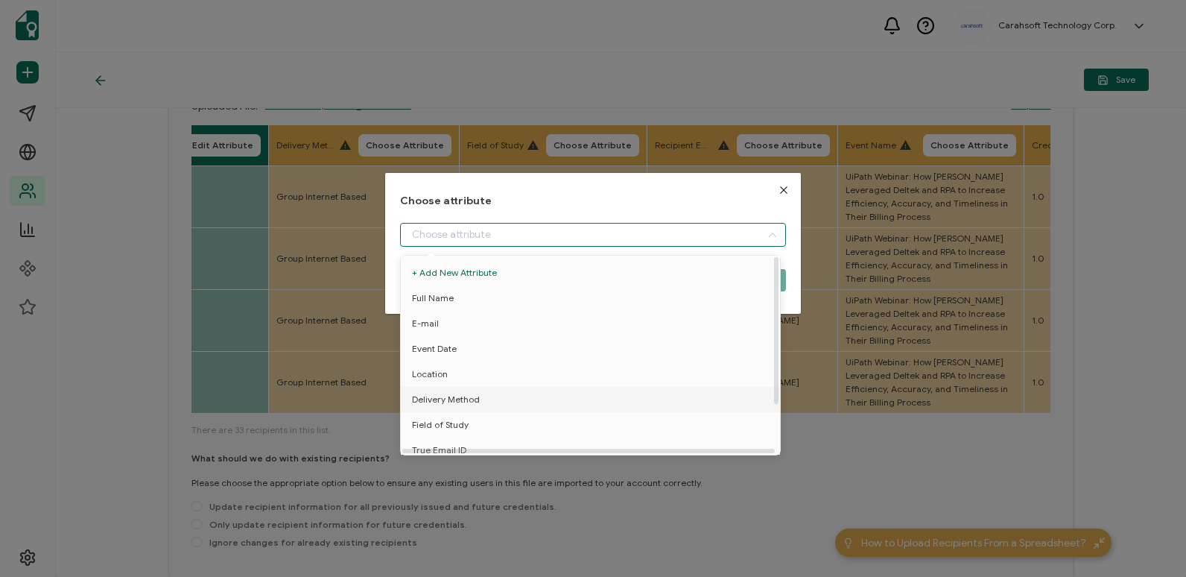
click at [528, 404] on li "Delivery Method" at bounding box center [593, 399] width 392 height 25
type input "Delivery Method"
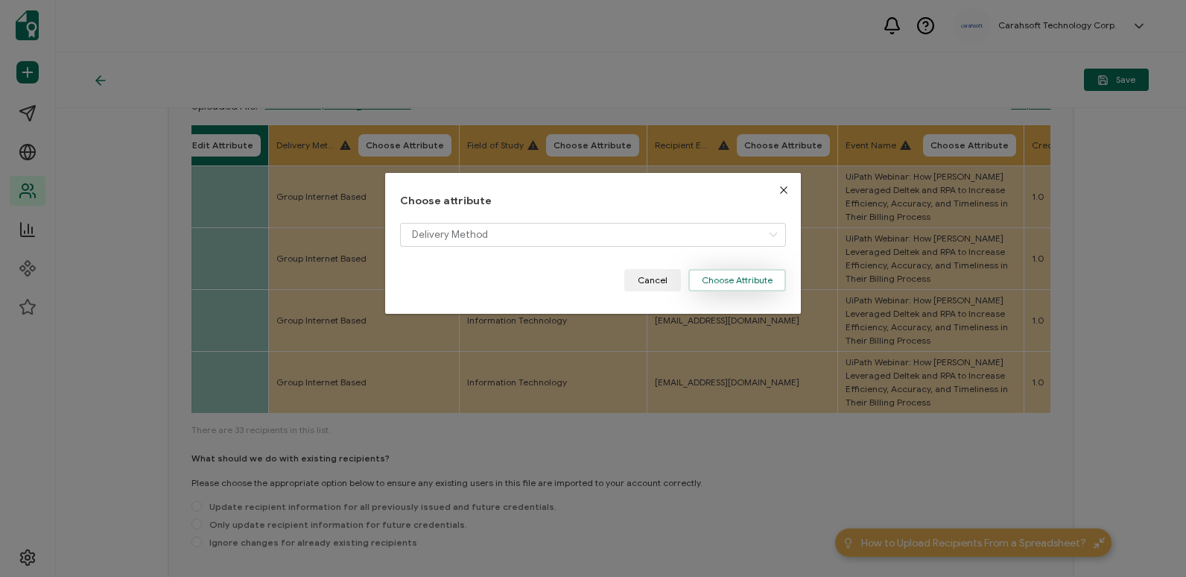
click at [732, 284] on button "Choose Attribute" at bounding box center [737, 280] width 98 height 22
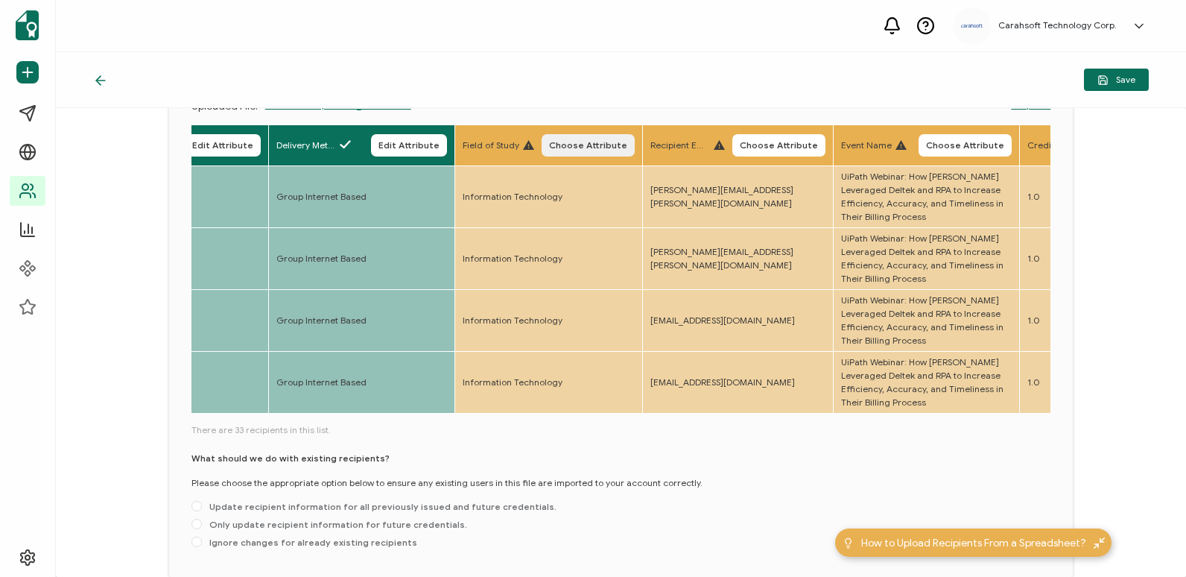
click at [621, 147] on span "Choose Attribute" at bounding box center [588, 145] width 78 height 9
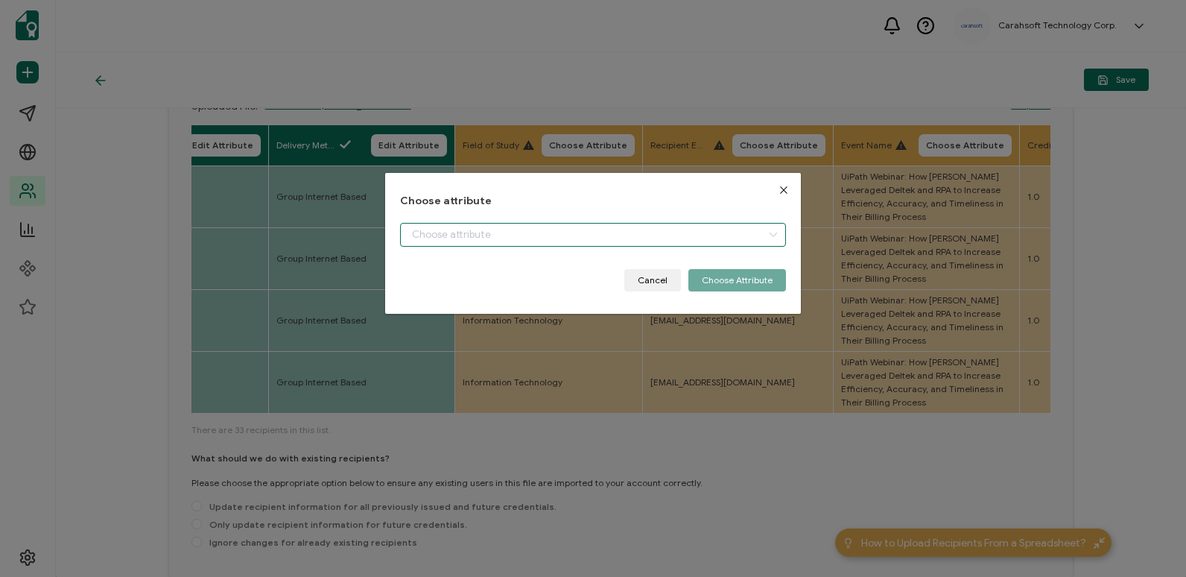
click at [632, 235] on input "dialog" at bounding box center [592, 235] width 385 height 24
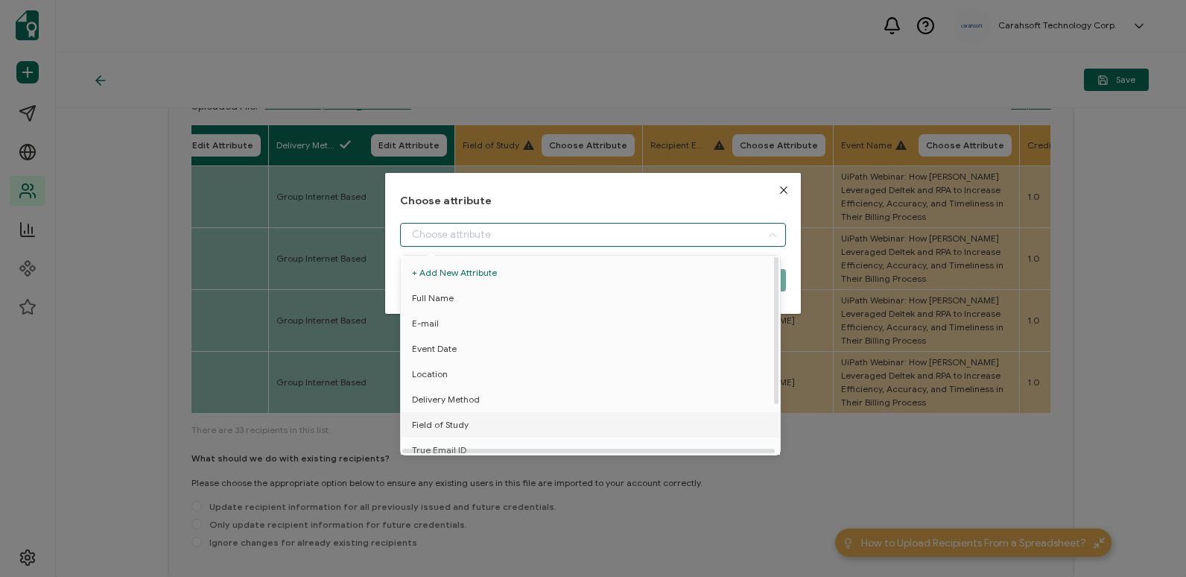
click at [635, 429] on li "Field of Study" at bounding box center [593, 424] width 392 height 25
type input "Field of Study"
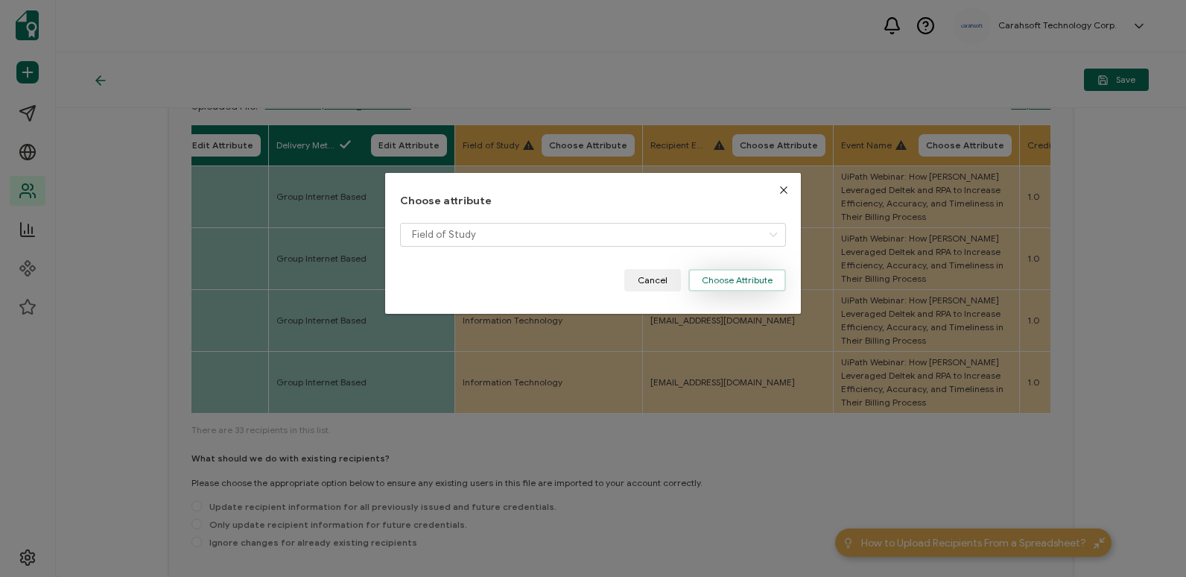
click at [744, 284] on button "Choose Attribute" at bounding box center [737, 280] width 98 height 22
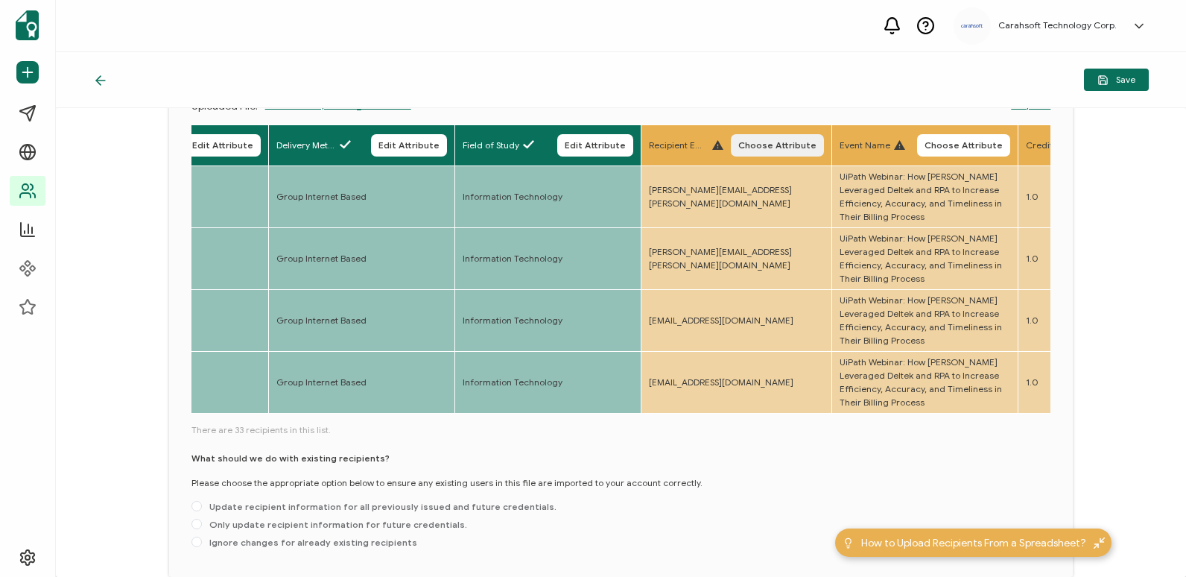
click at [762, 141] on span "Choose Attribute" at bounding box center [777, 145] width 78 height 9
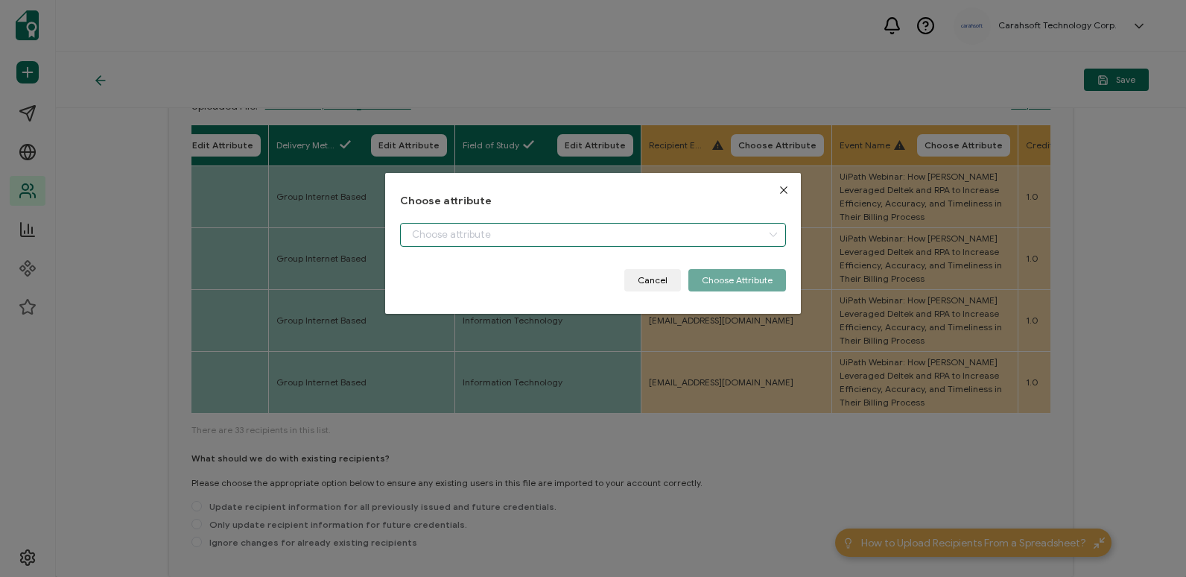
click at [589, 232] on input "dialog" at bounding box center [592, 235] width 385 height 24
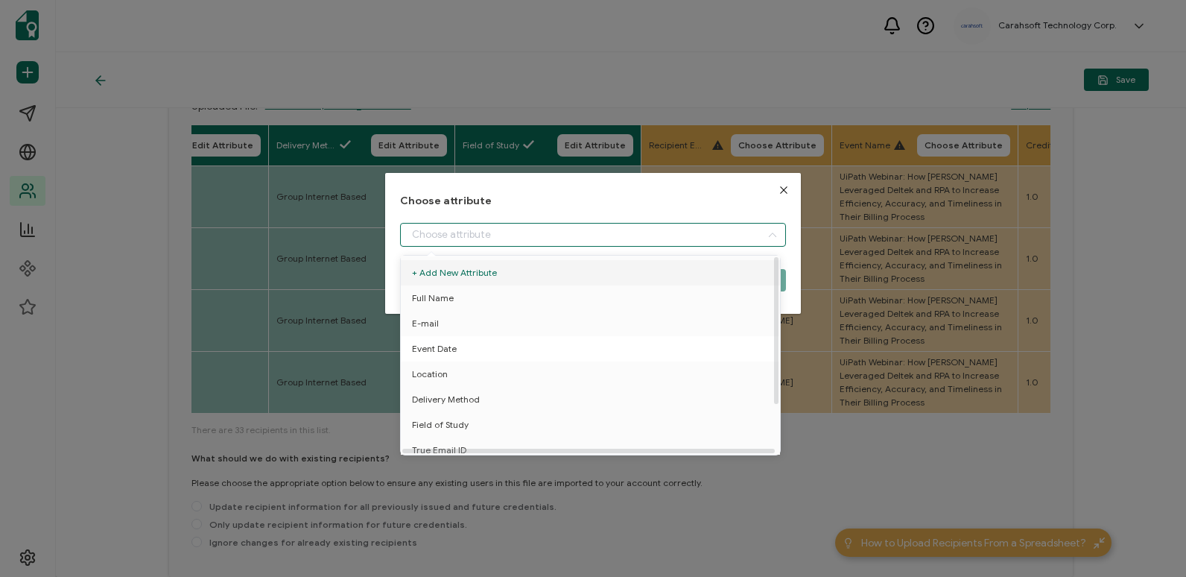
scroll to position [66, 0]
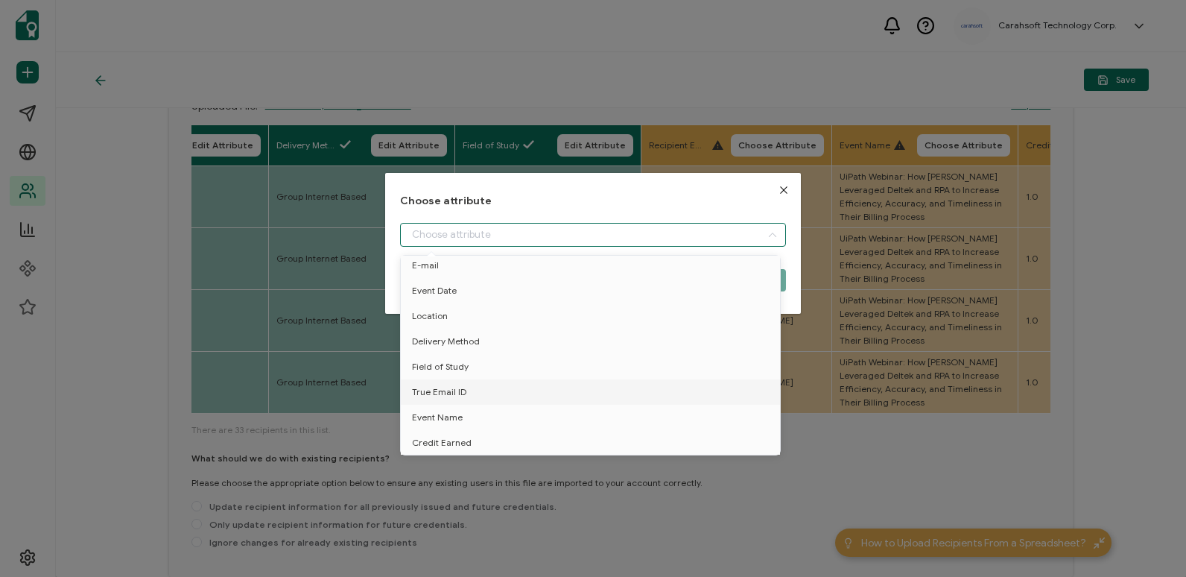
click at [778, 194] on icon "Close" at bounding box center [784, 190] width 12 height 12
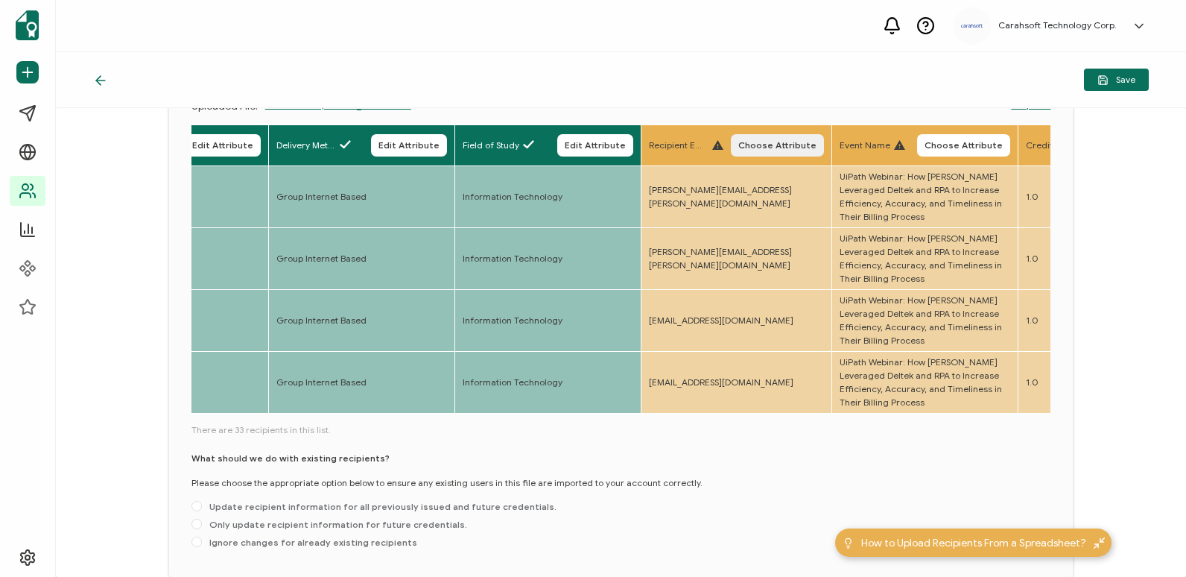
click at [770, 148] on span "Choose Attribute" at bounding box center [777, 145] width 78 height 9
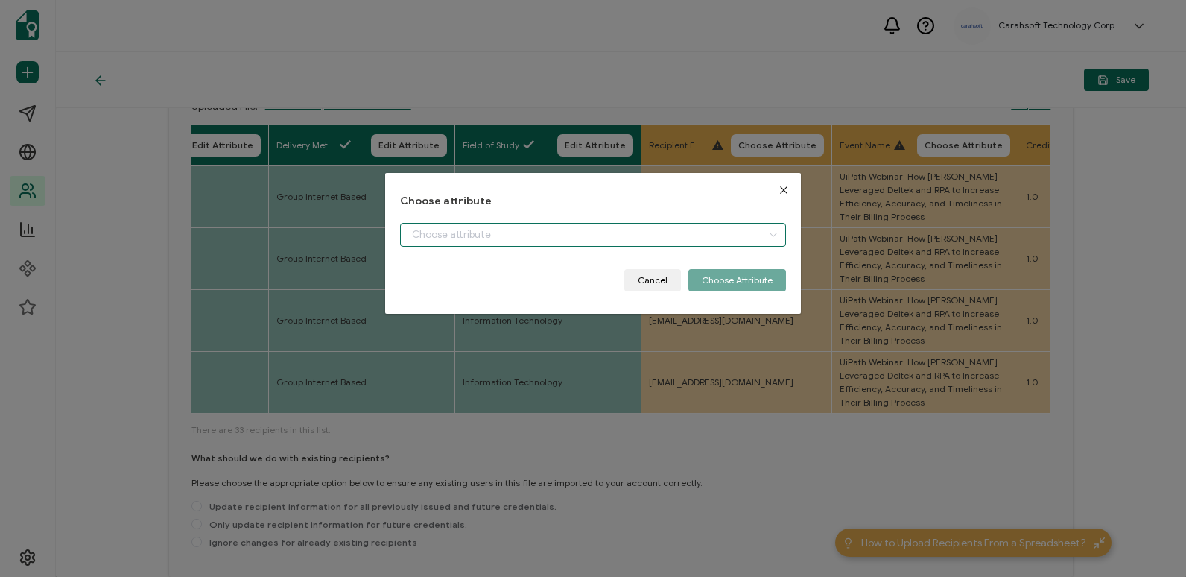
click at [695, 234] on input "dialog" at bounding box center [592, 235] width 385 height 24
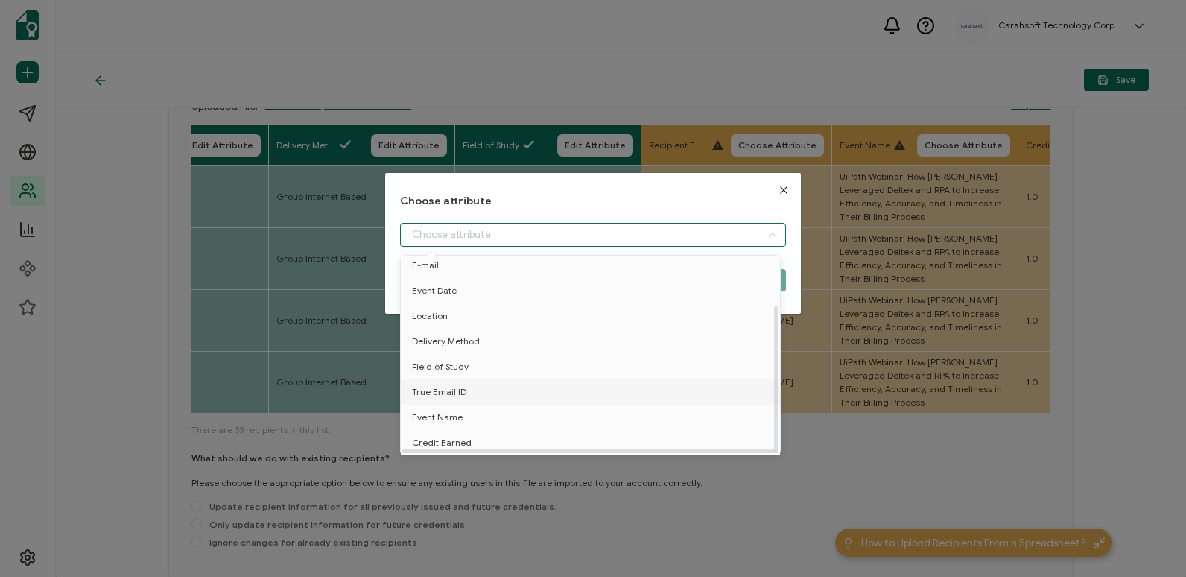
click at [681, 386] on li "True Email ID" at bounding box center [593, 391] width 392 height 25
type input "True Email ID"
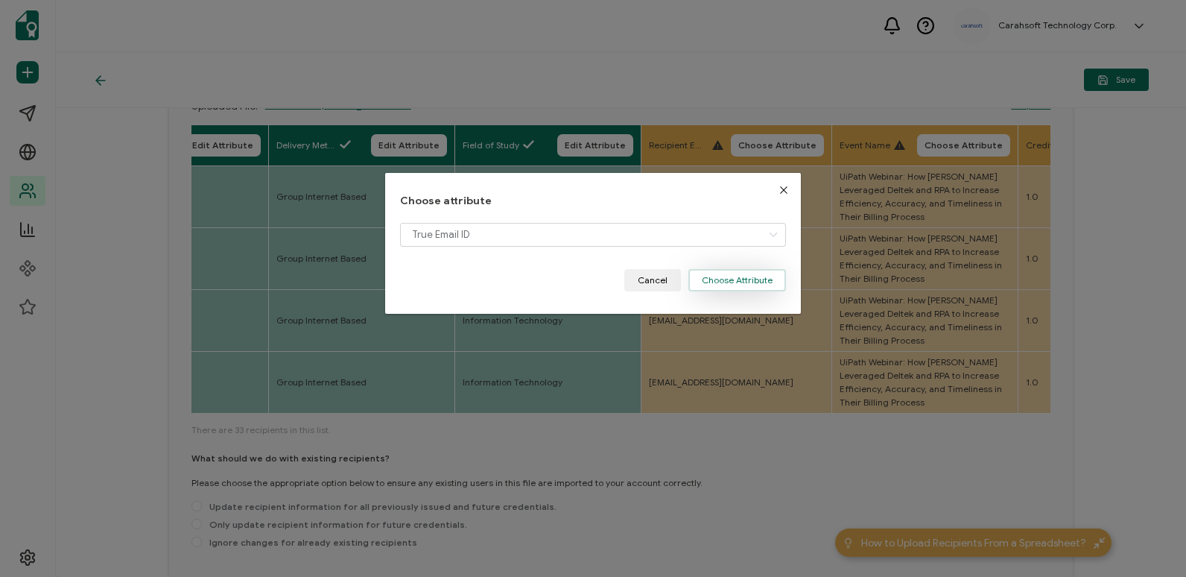
click at [765, 284] on button "Choose Attribute" at bounding box center [737, 280] width 98 height 22
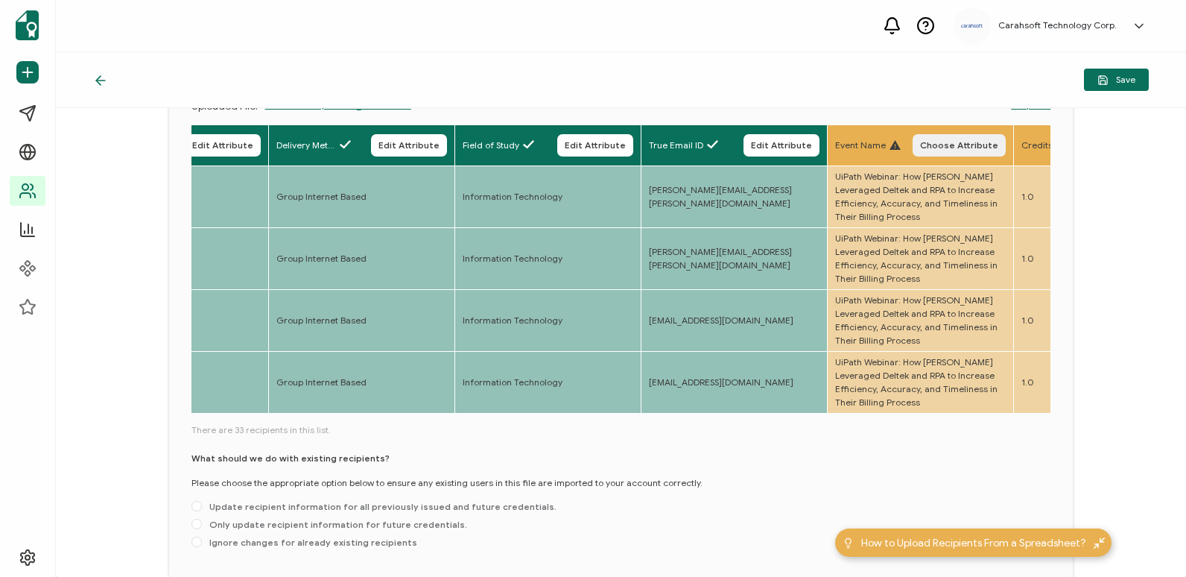
click at [963, 148] on span "Choose Attribute" at bounding box center [959, 145] width 78 height 9
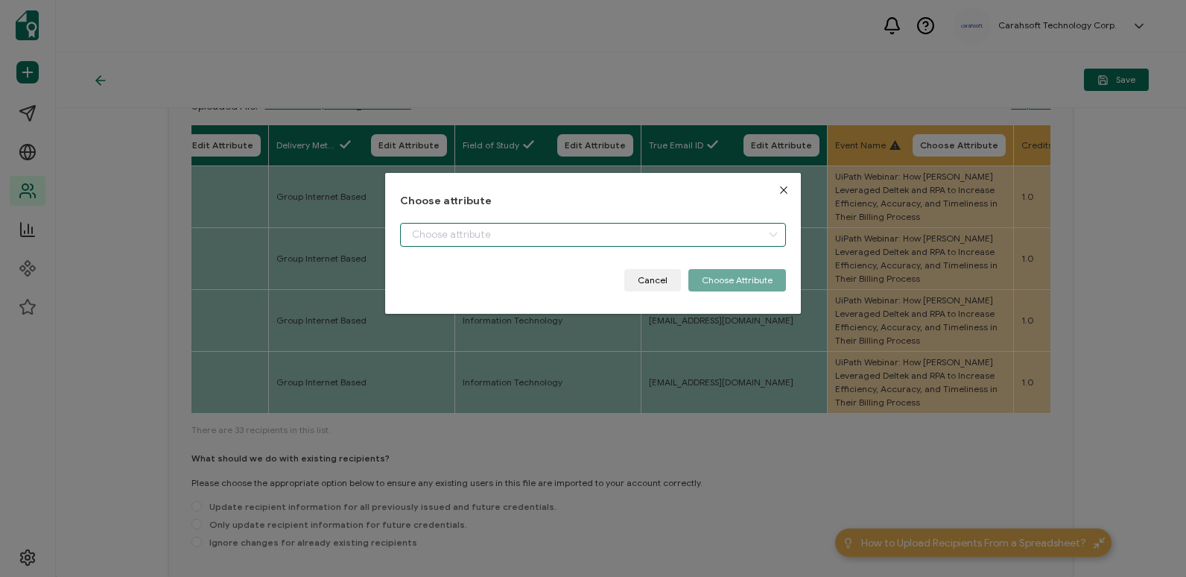
click at [716, 245] on input "dialog" at bounding box center [592, 235] width 385 height 24
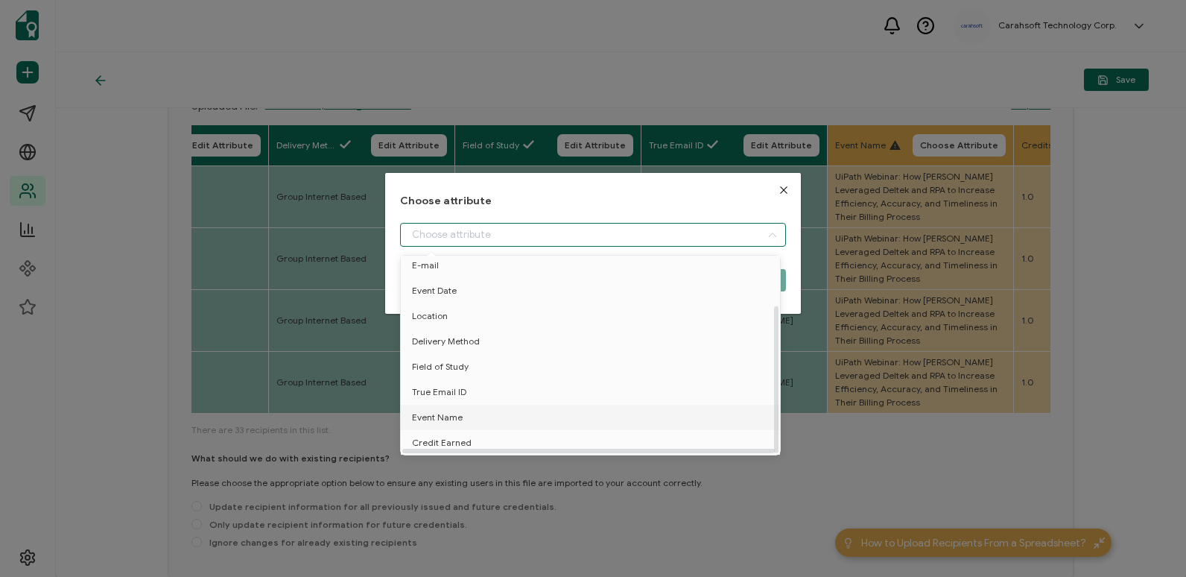
click at [698, 408] on li "Event Name" at bounding box center [593, 417] width 392 height 25
type input "Event Name"
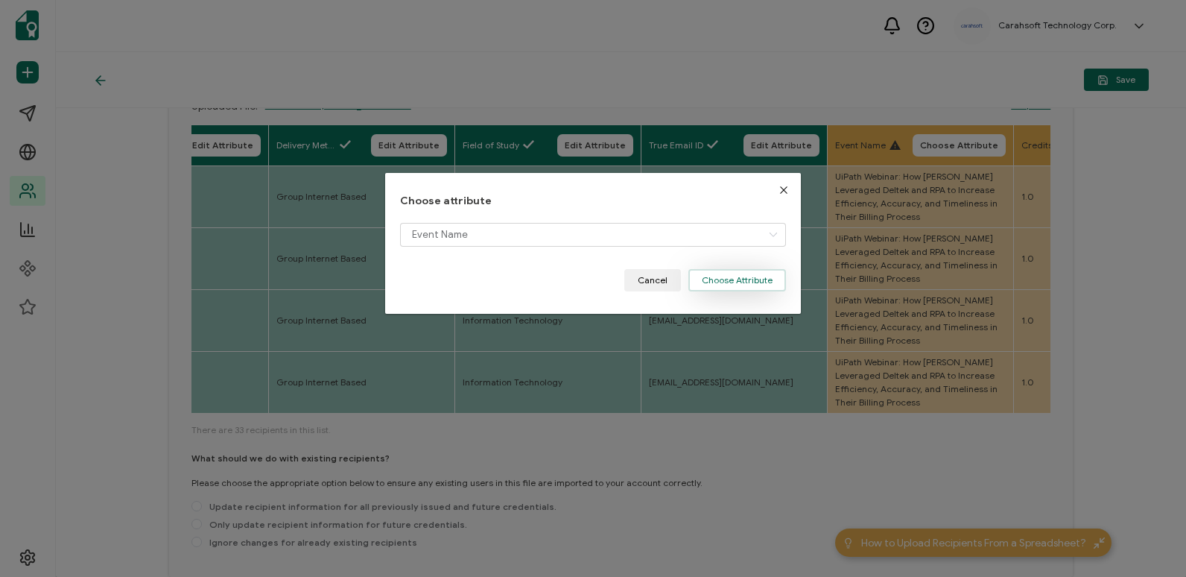
click at [742, 282] on button "Choose Attribute" at bounding box center [737, 280] width 98 height 22
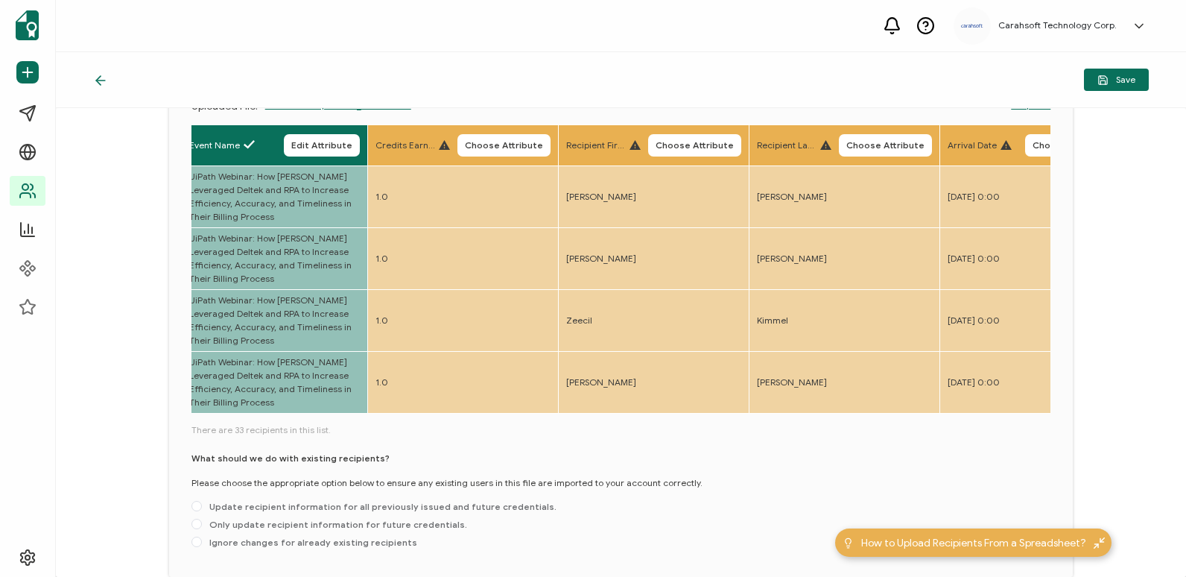
scroll to position [0, 1382]
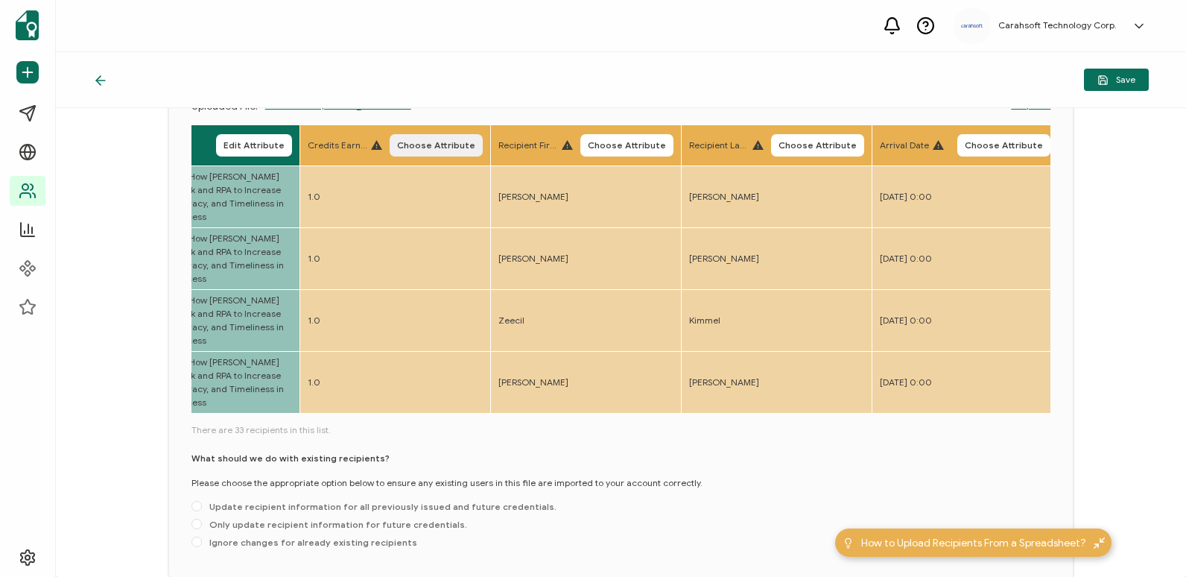
click at [434, 142] on span "Choose Attribute" at bounding box center [436, 145] width 78 height 9
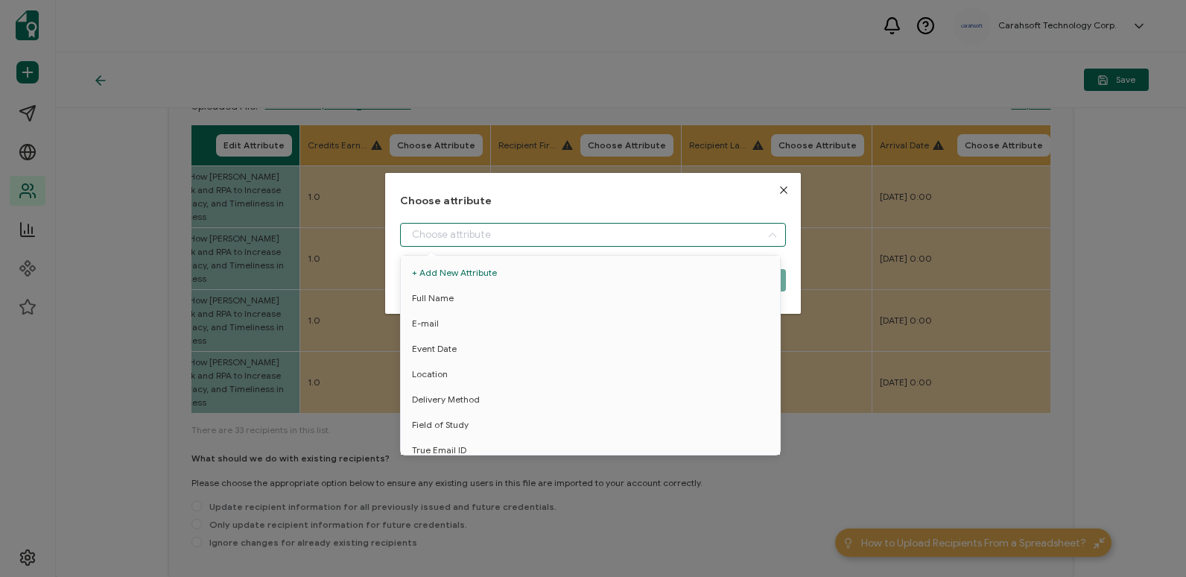
click at [614, 241] on input "dialog" at bounding box center [592, 235] width 385 height 24
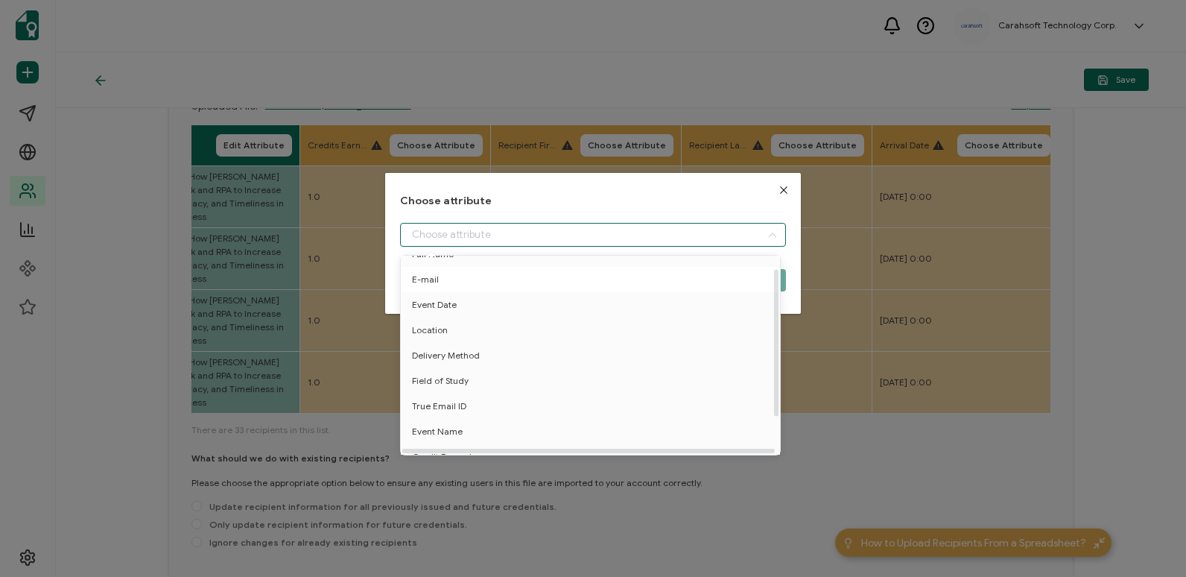
scroll to position [66, 0]
click at [614, 433] on li "Credit Earned" at bounding box center [593, 442] width 392 height 25
type input "Credit Earned"
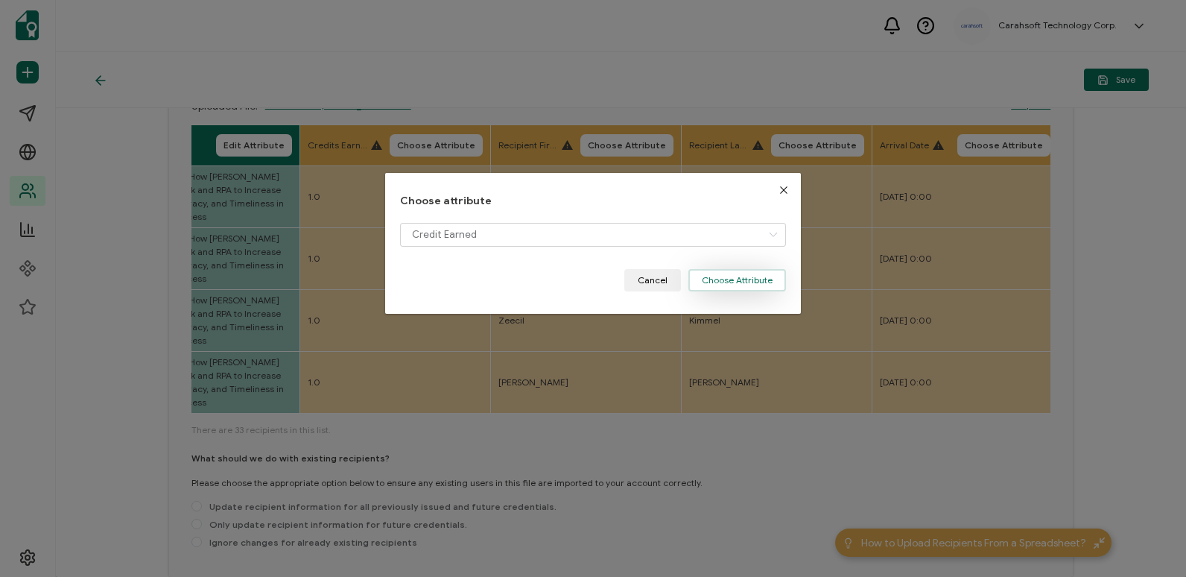
click at [718, 288] on button "Choose Attribute" at bounding box center [737, 280] width 98 height 22
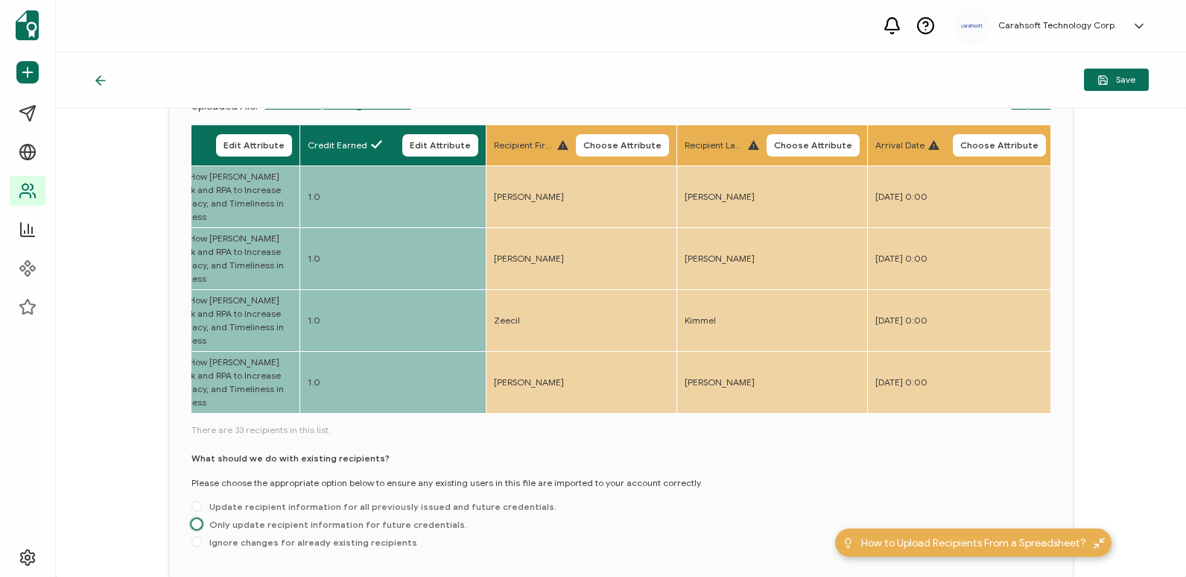
click at [407, 530] on span "Only update recipient information for future credentials." at bounding box center [334, 524] width 265 height 11
click at [202, 530] on input "Only update recipient information for future credentials." at bounding box center [196, 525] width 10 height 12
radio input "true"
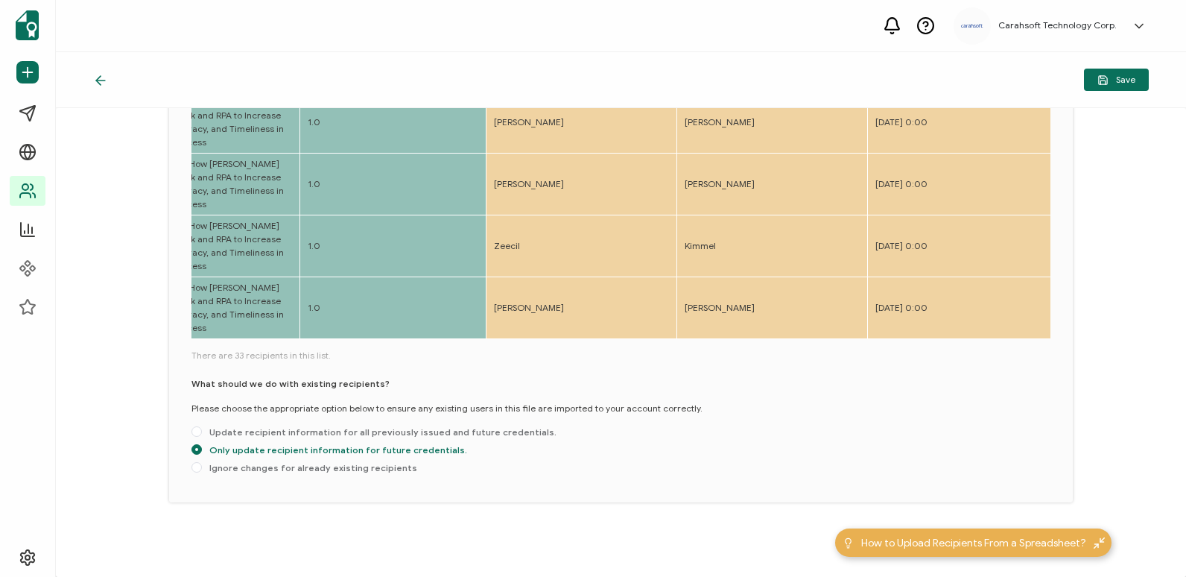
scroll to position [0, 0]
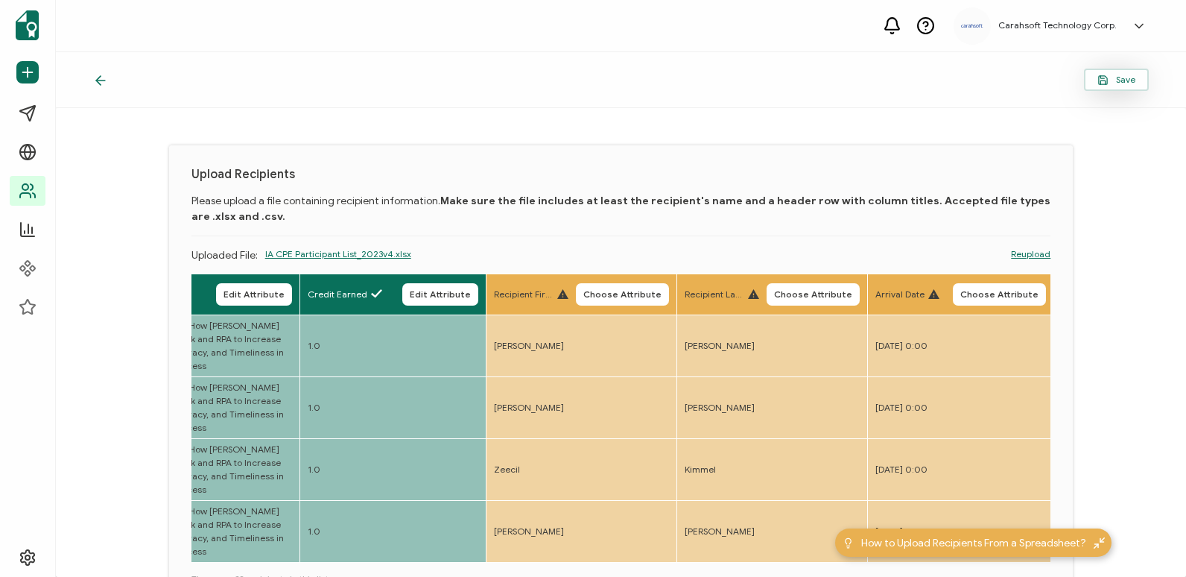
click at [1118, 80] on span "Save" at bounding box center [1116, 79] width 38 height 11
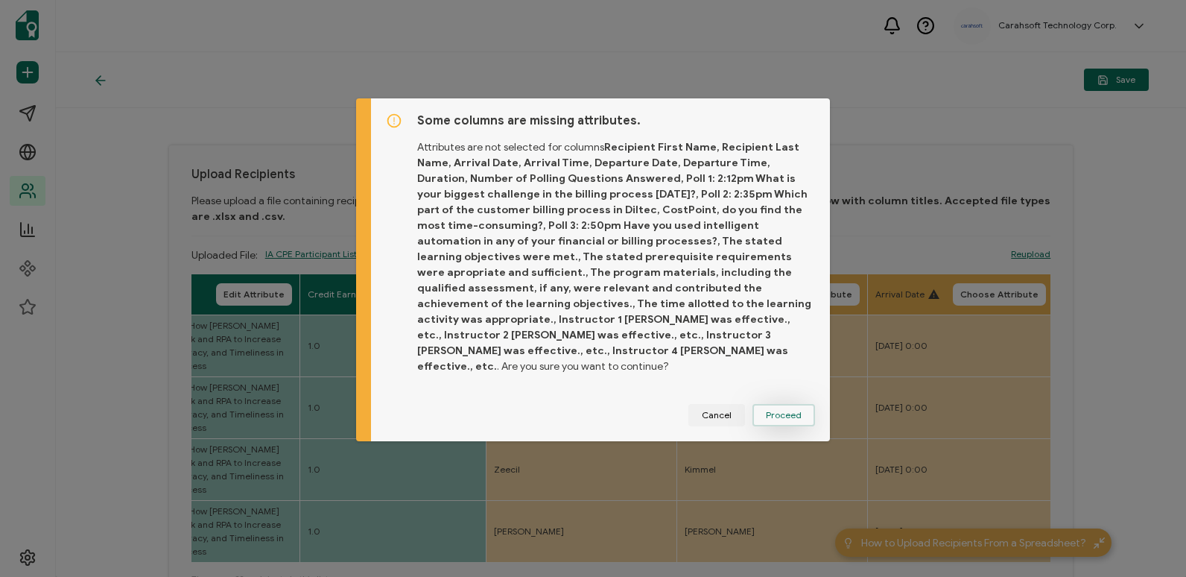
click at [769, 410] on span "Proceed" at bounding box center [784, 414] width 36 height 9
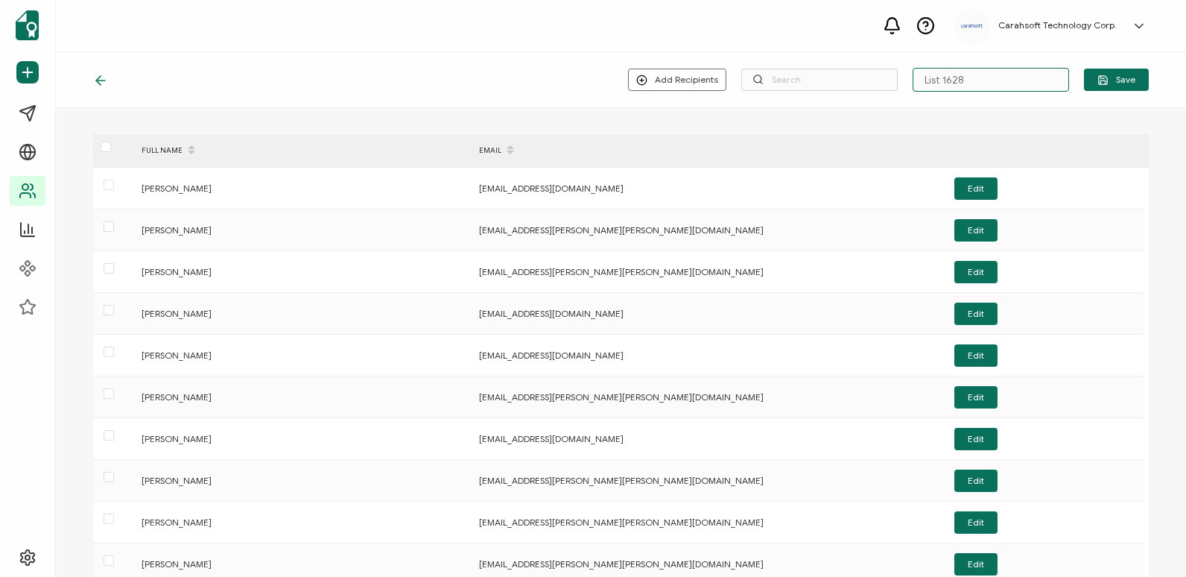
click at [929, 69] on input "List 1628" at bounding box center [991, 80] width 156 height 24
paste input "9-17-2025_68044_UiPath Webinar"
type input "9-17-2025_68044_UiPath Webinar"
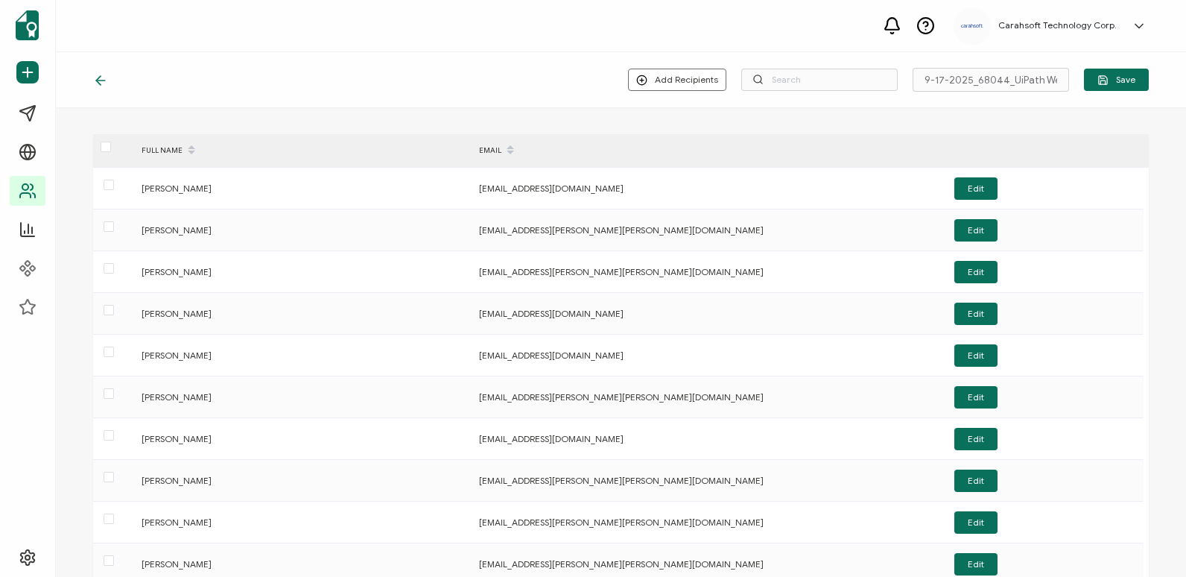
click at [793, 28] on div "Carahsoft Technology Corp. [PERSON_NAME] [PERSON_NAME][EMAIL_ADDRESS][PERSON_NA…" at bounding box center [621, 26] width 1130 height 52
click at [1112, 81] on span "Save" at bounding box center [1116, 79] width 38 height 11
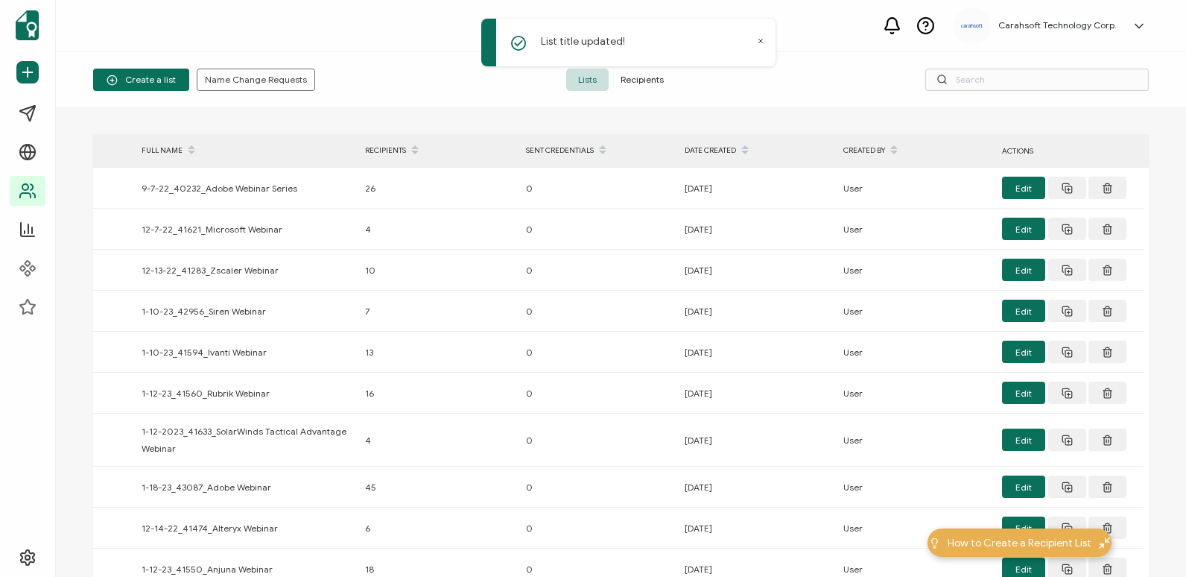
click at [759, 39] on icon at bounding box center [761, 41] width 4 height 4
